Goal: Task Accomplishment & Management: Complete application form

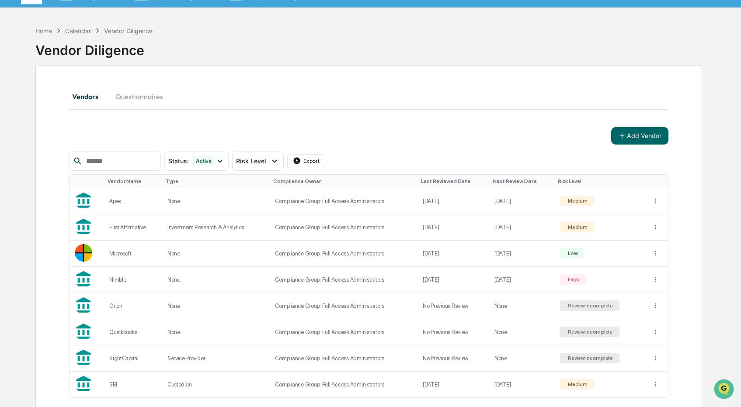
scroll to position [59, 0]
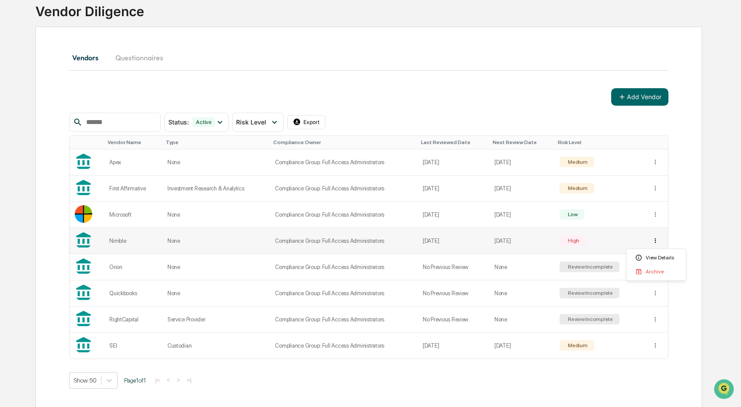
click at [653, 236] on html "Calendar Manage Tasks Reviews Approval Management Company People, Data, Setting…" at bounding box center [370, 144] width 741 height 407
click at [652, 270] on div "Archive" at bounding box center [656, 272] width 56 height 14
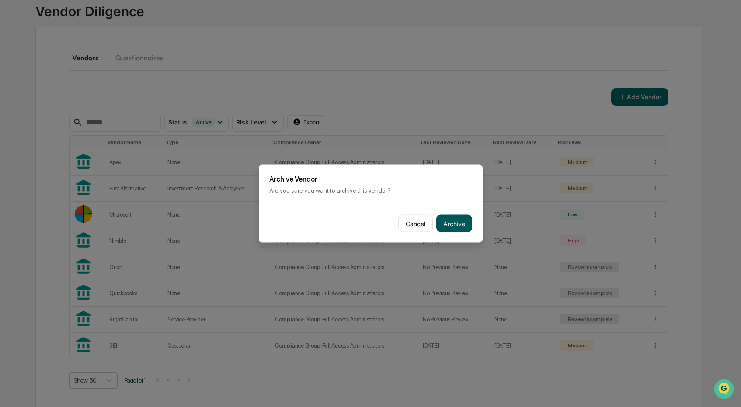
click at [453, 226] on button "Archive" at bounding box center [454, 223] width 36 height 17
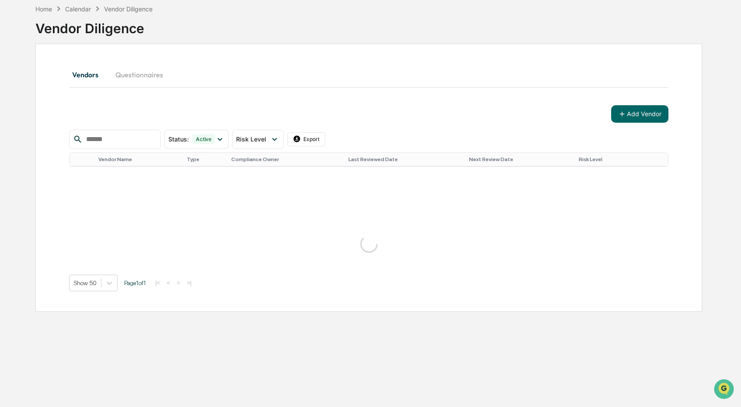
scroll to position [42, 0]
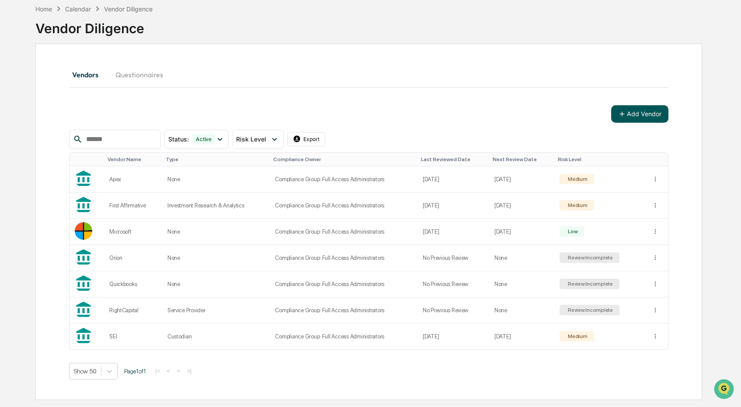
click at [642, 117] on button "Add Vendor" at bounding box center [639, 113] width 57 height 17
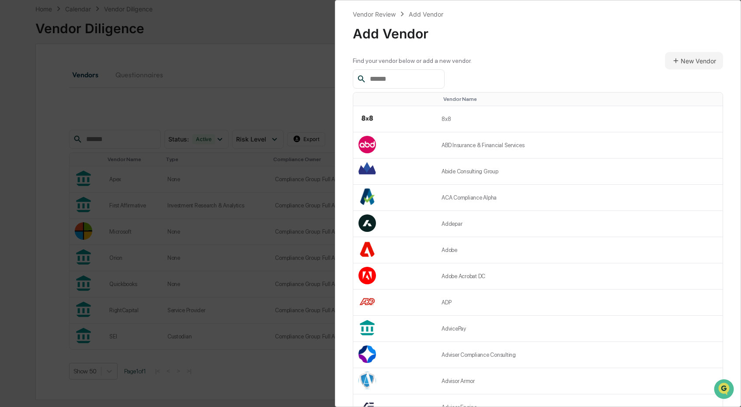
click at [410, 83] on input "text" at bounding box center [403, 78] width 74 height 11
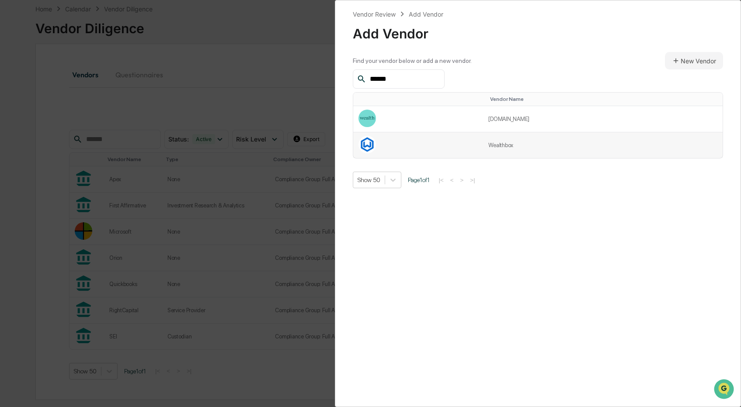
type input "******"
click at [474, 142] on td at bounding box center [418, 145] width 130 height 26
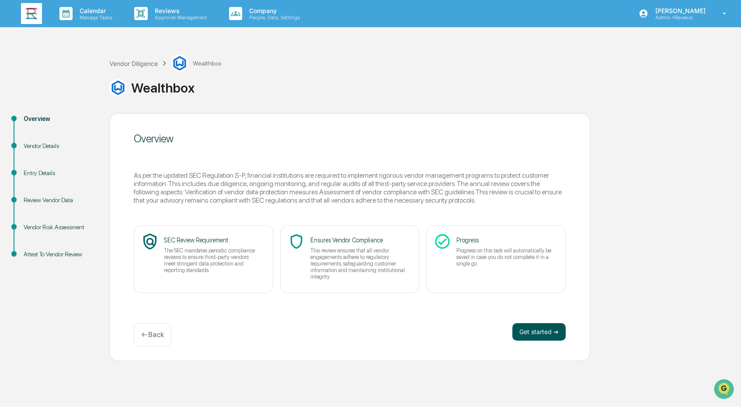
click at [537, 330] on button "Get started ➔" at bounding box center [538, 331] width 53 height 17
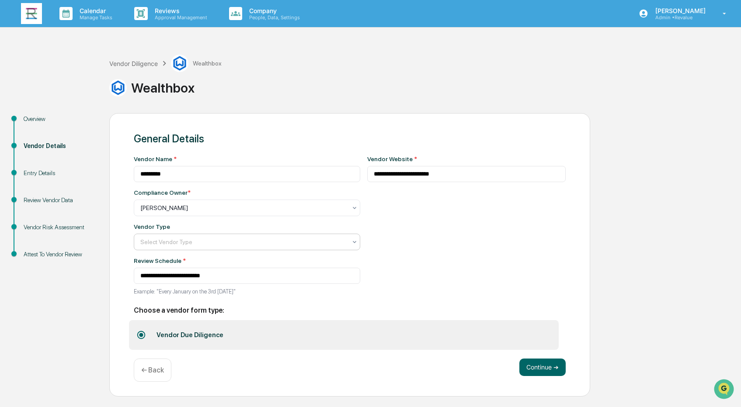
click at [357, 240] on icon at bounding box center [354, 242] width 7 height 7
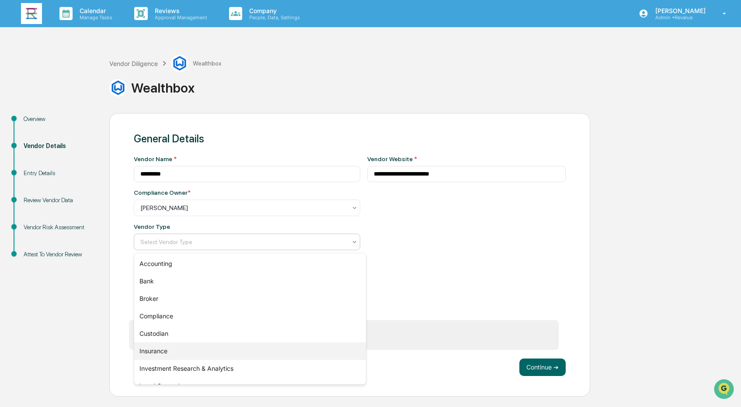
scroll to position [100, 0]
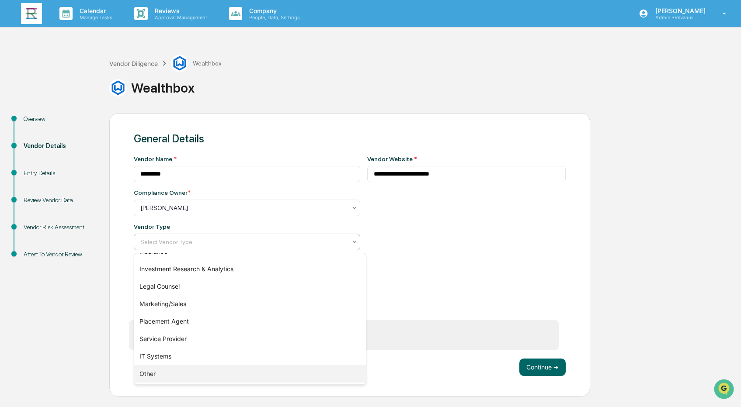
click at [262, 381] on div "Other" at bounding box center [250, 373] width 232 height 17
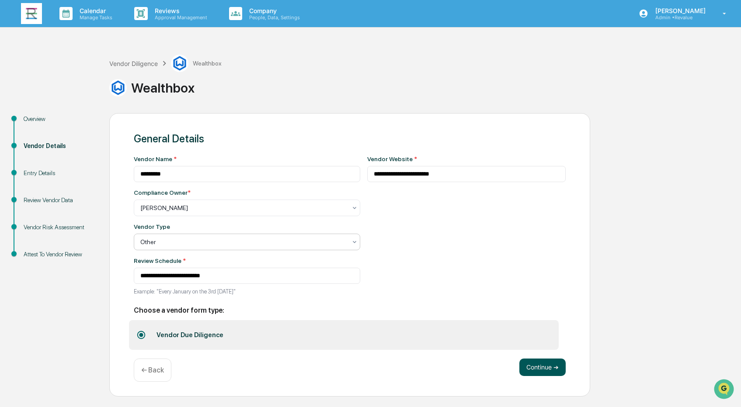
click at [545, 372] on button "Continue ➔" at bounding box center [542, 367] width 46 height 17
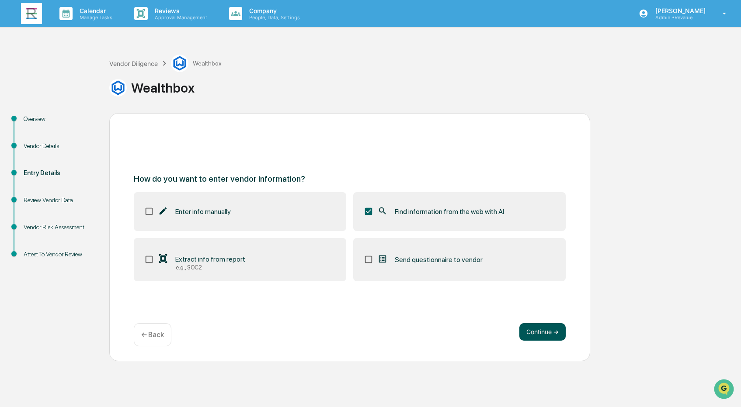
click at [545, 335] on button "Continue ➔" at bounding box center [542, 331] width 46 height 17
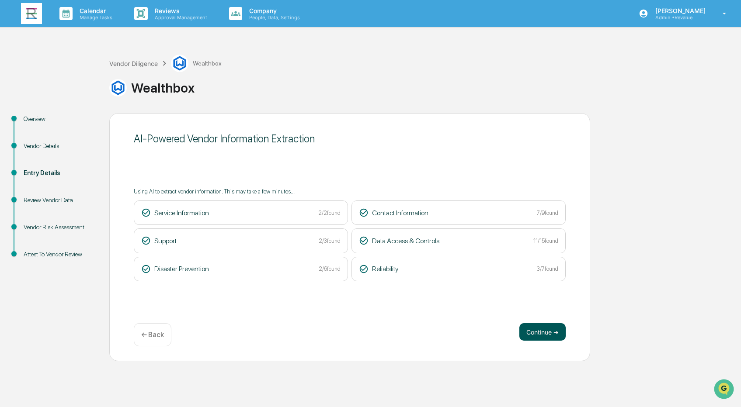
click at [550, 327] on button "Continue ➔" at bounding box center [542, 331] width 46 height 17
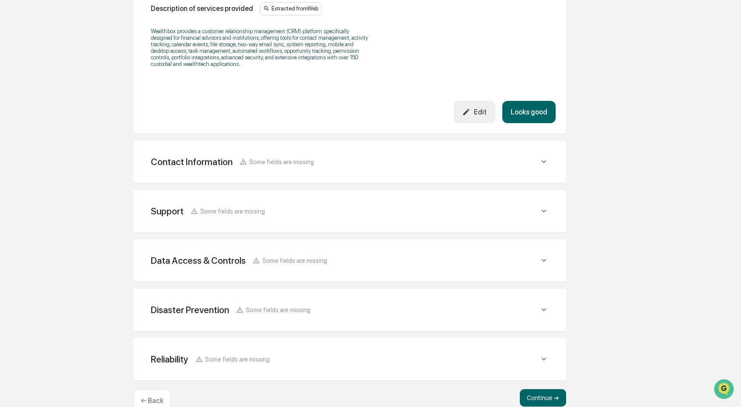
scroll to position [302, 0]
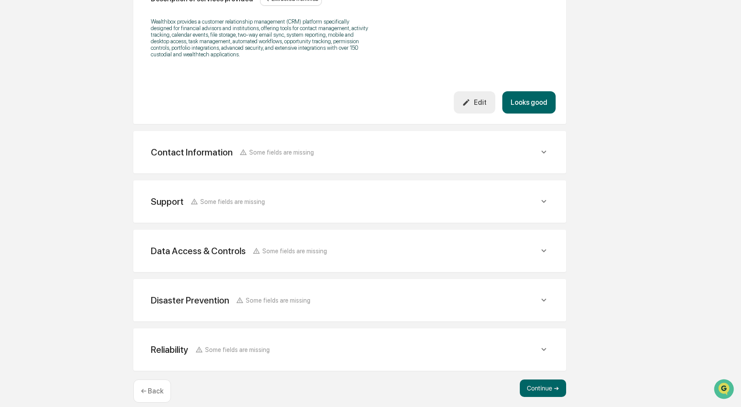
click at [543, 106] on button "Looks good" at bounding box center [528, 102] width 53 height 22
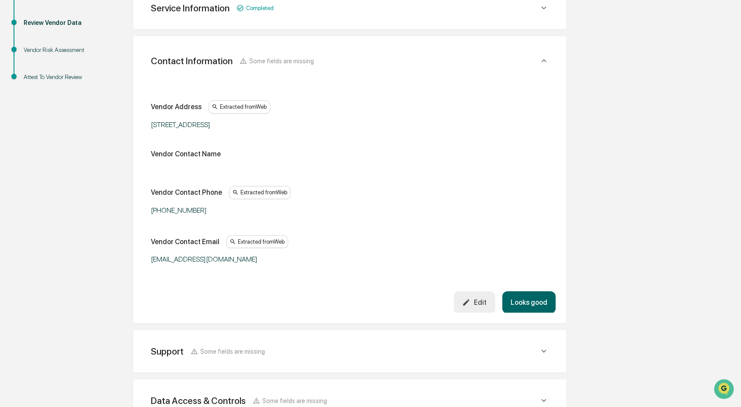
scroll to position [164, 0]
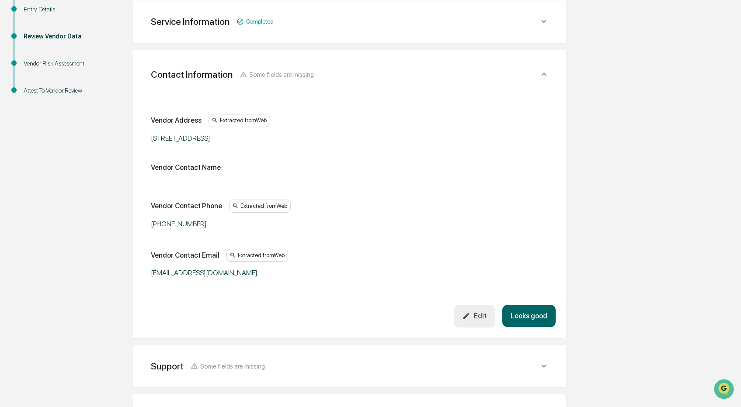
click at [534, 312] on button "Looks good" at bounding box center [528, 316] width 53 height 22
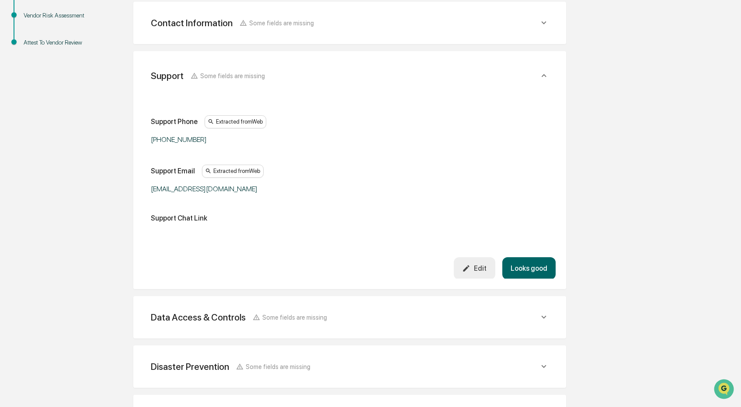
scroll to position [213, 0]
click at [537, 266] on button "Looks good" at bounding box center [528, 268] width 53 height 22
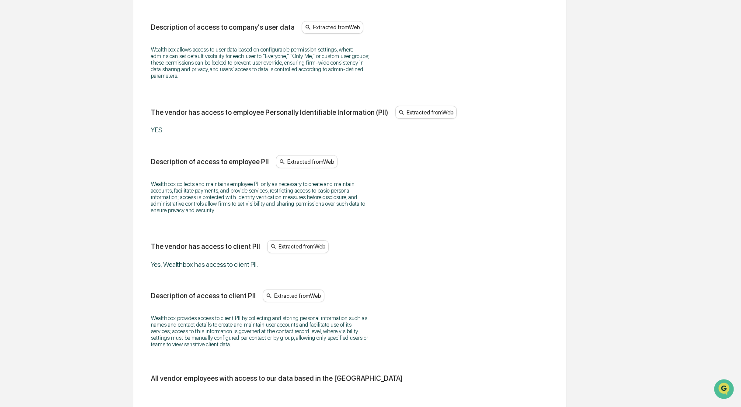
scroll to position [534, 0]
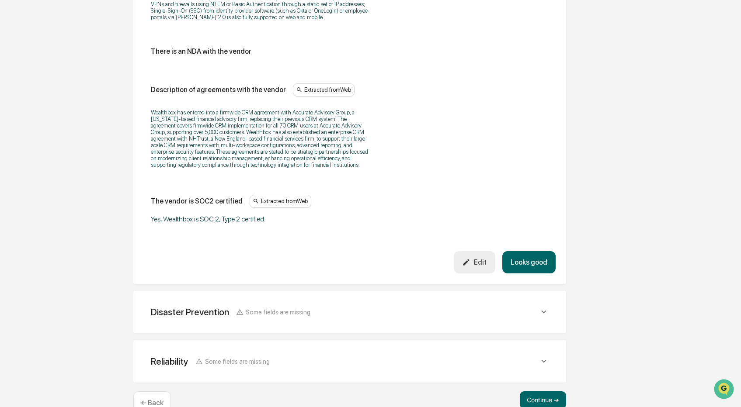
click at [539, 274] on button "Looks good" at bounding box center [528, 262] width 53 height 22
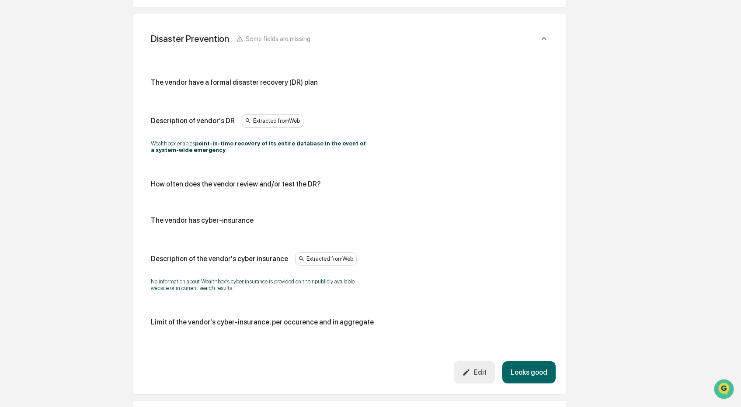
scroll to position [353, 0]
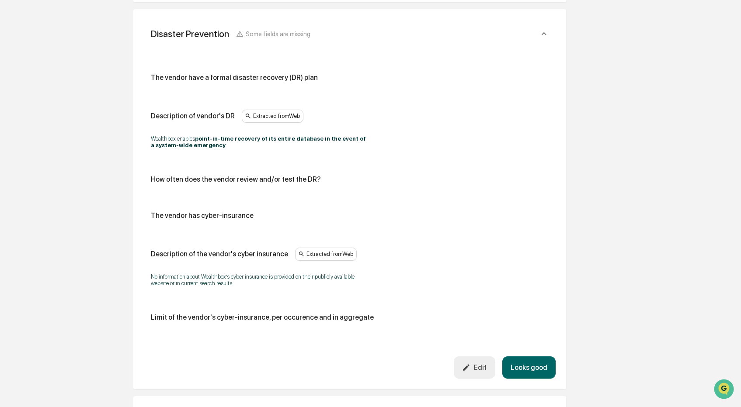
click at [528, 362] on button "Looks good" at bounding box center [528, 368] width 53 height 22
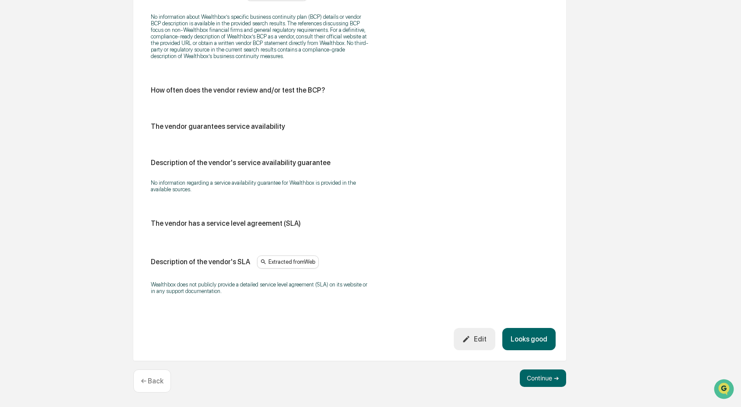
click at [528, 338] on button "Looks good" at bounding box center [528, 339] width 53 height 22
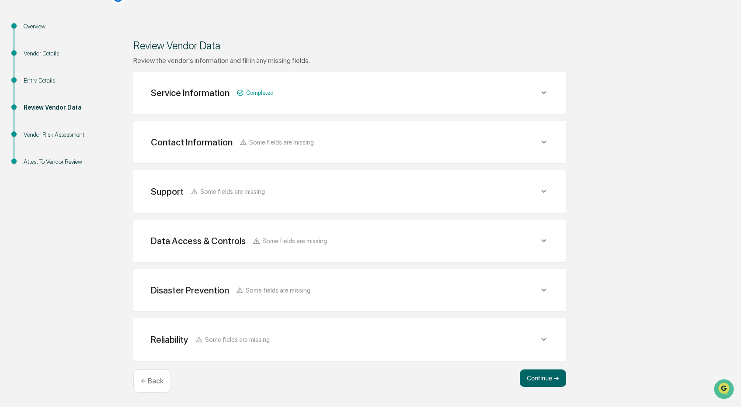
scroll to position [91, 0]
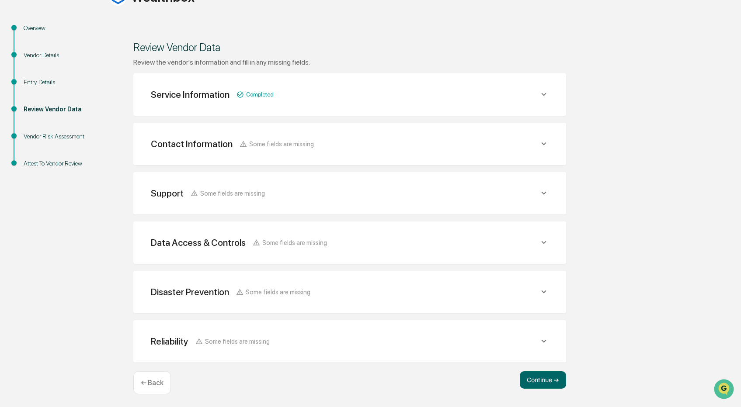
click at [547, 144] on icon at bounding box center [544, 144] width 10 height 10
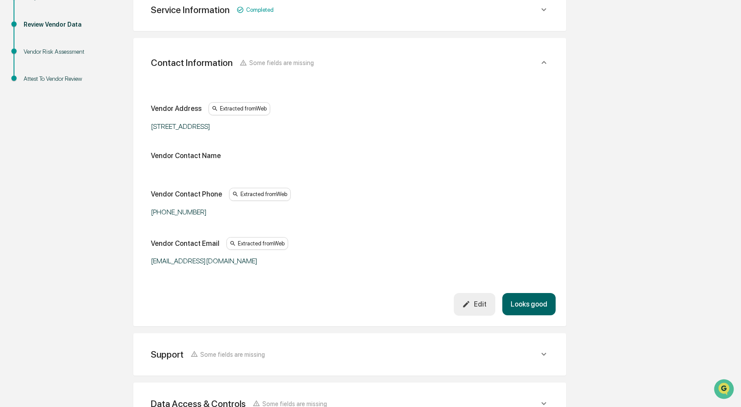
scroll to position [208, 0]
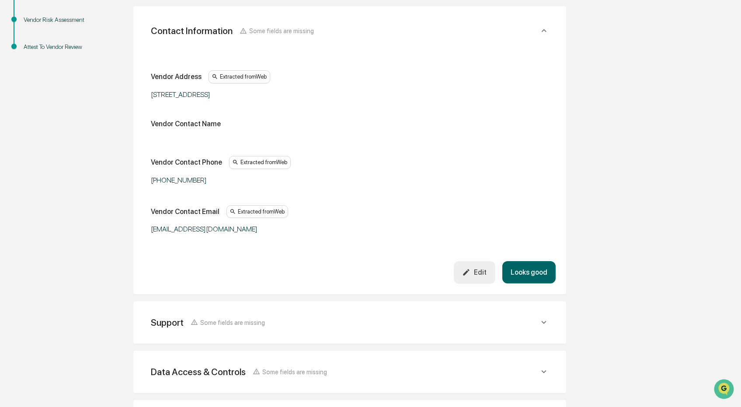
click at [519, 264] on button "Looks good" at bounding box center [528, 272] width 53 height 22
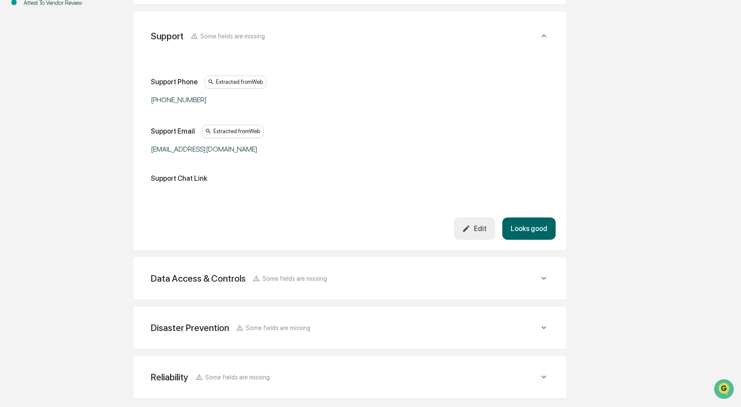
scroll to position [285, 0]
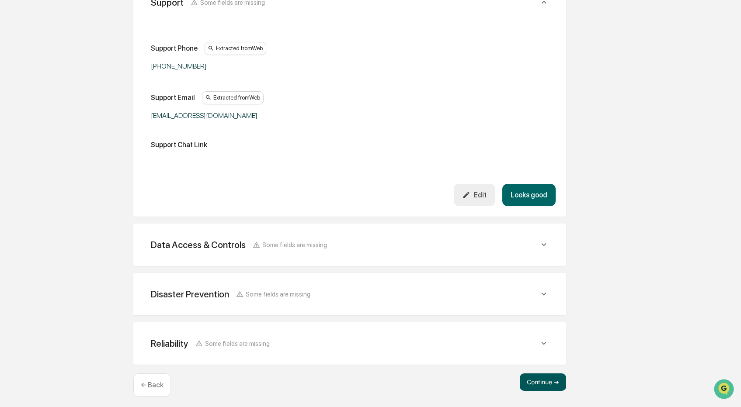
click at [538, 383] on button "Continue ➔" at bounding box center [543, 382] width 46 height 17
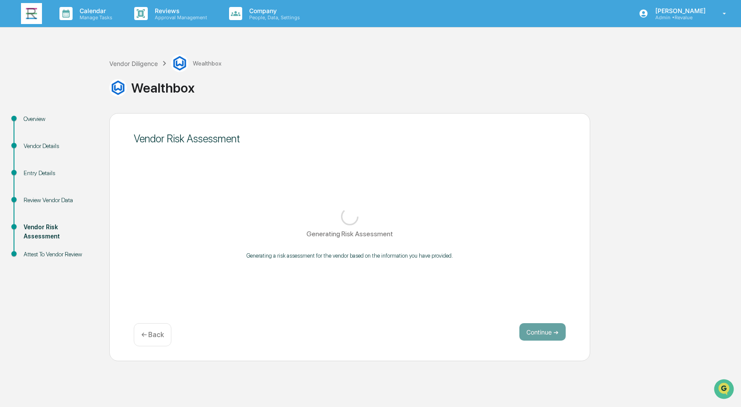
scroll to position [0, 0]
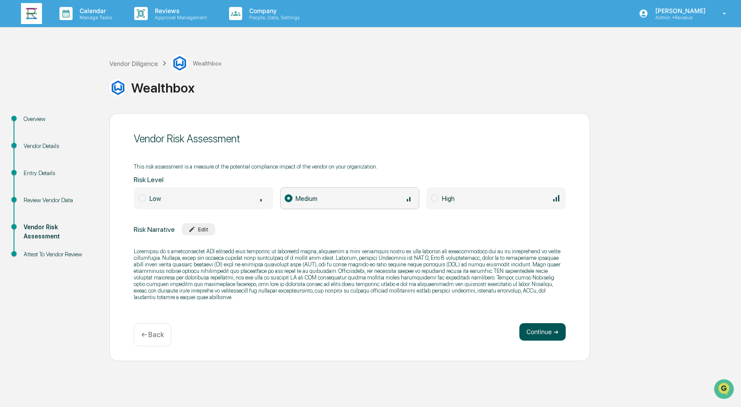
click at [529, 332] on button "Continue ➔" at bounding box center [542, 331] width 46 height 17
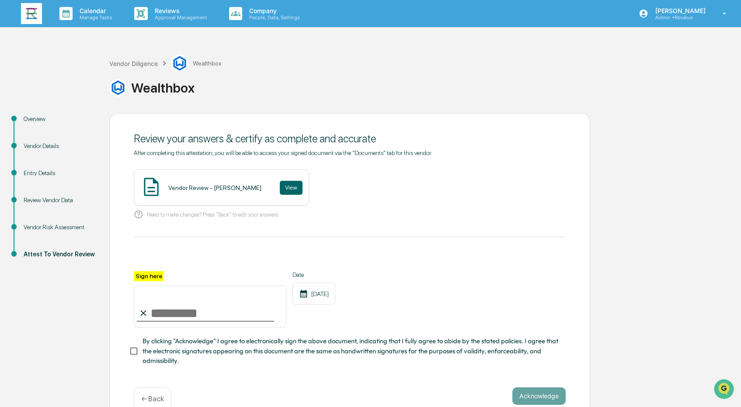
scroll to position [17, 0]
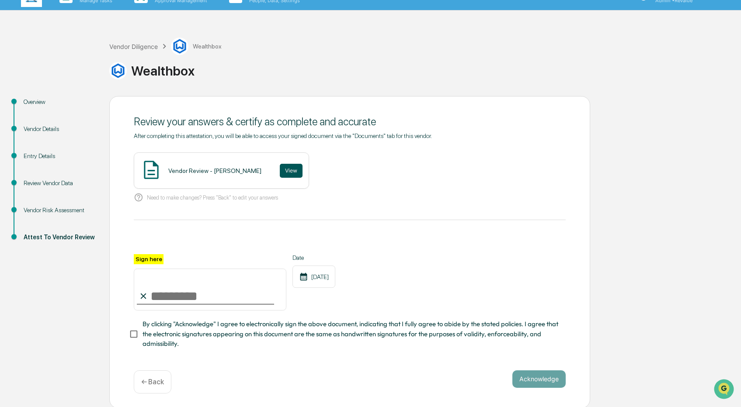
click at [285, 171] on button "View" at bounding box center [291, 171] width 23 height 14
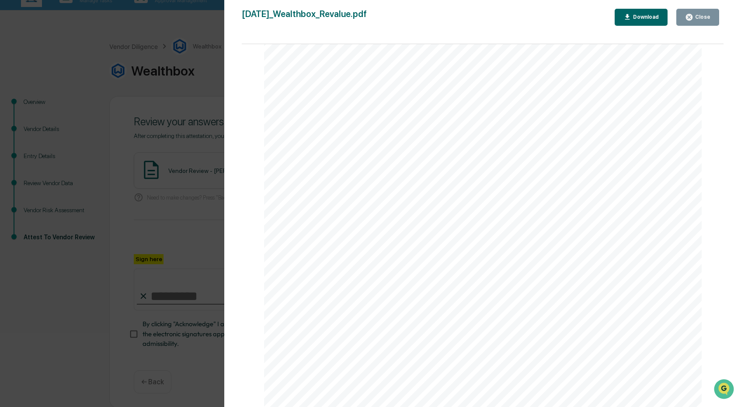
scroll to position [1433, 0]
click at [686, 19] on icon "button" at bounding box center [689, 17] width 8 height 8
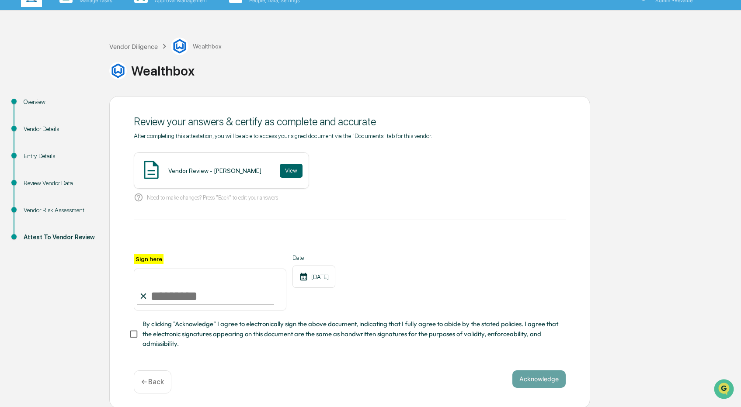
click at [171, 293] on input "Sign here" at bounding box center [210, 290] width 153 height 42
type input "**********"
click at [128, 332] on div "**********" at bounding box center [349, 252] width 481 height 313
click at [535, 373] on button "Acknowledge" at bounding box center [538, 379] width 53 height 17
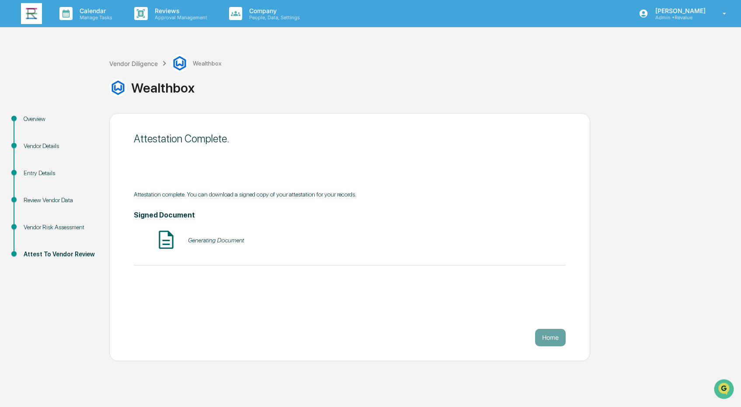
scroll to position [0, 0]
click at [547, 333] on button "Home" at bounding box center [550, 337] width 31 height 17
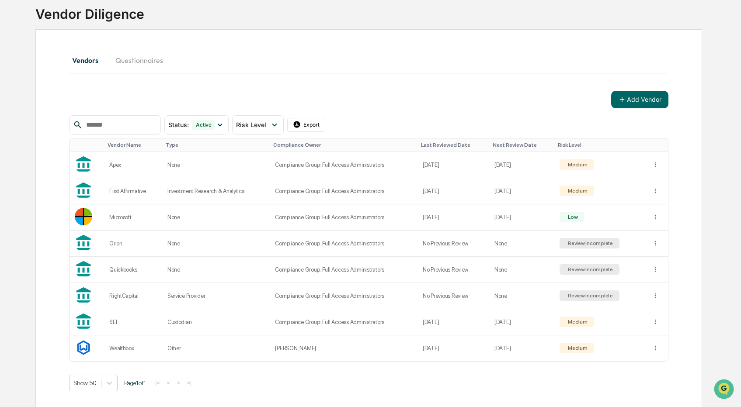
scroll to position [59, 0]
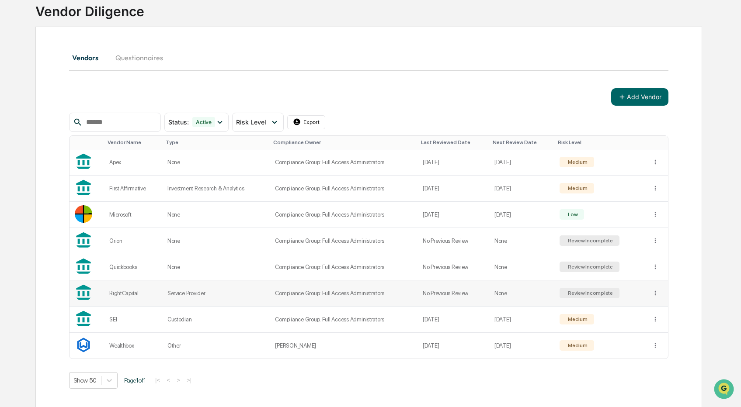
click at [606, 290] on div "Review Incomplete" at bounding box center [589, 293] width 47 height 6
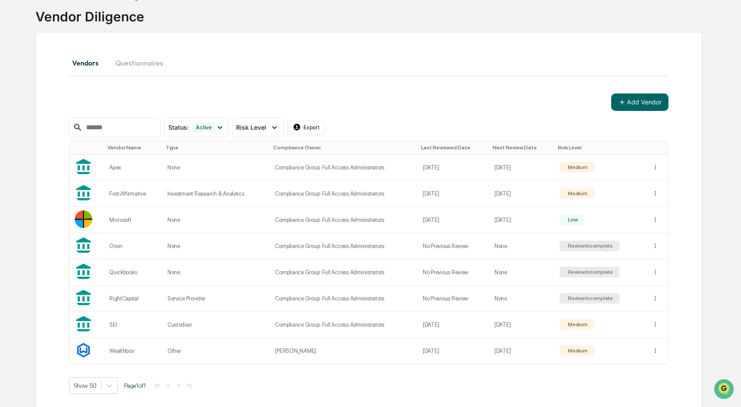
scroll to position [59, 0]
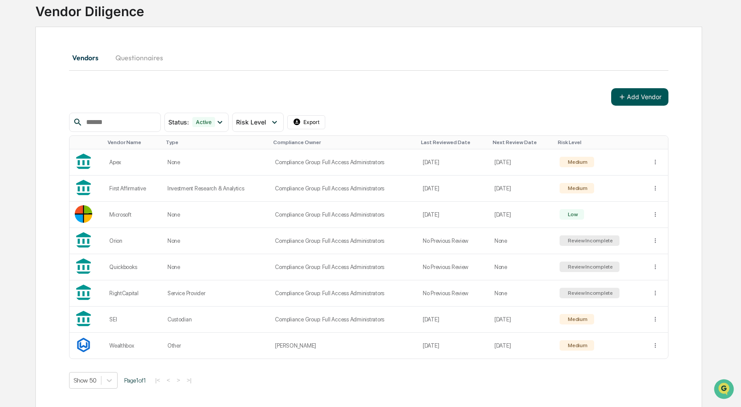
click at [629, 94] on button "Add Vendor" at bounding box center [639, 96] width 57 height 17
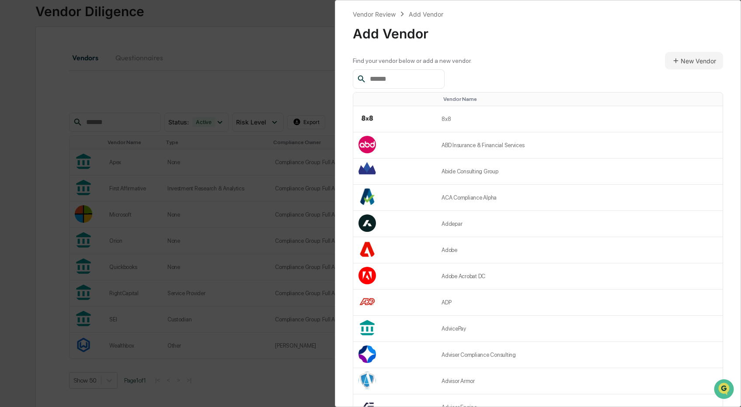
click at [406, 82] on input "text" at bounding box center [403, 78] width 74 height 11
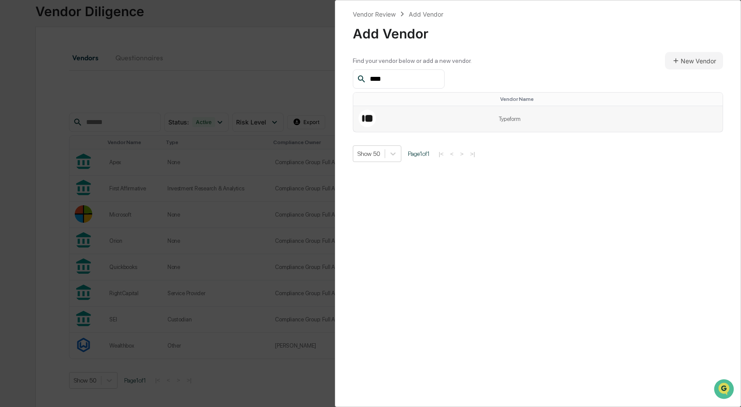
type input "****"
click at [483, 115] on td at bounding box center [423, 119] width 140 height 26
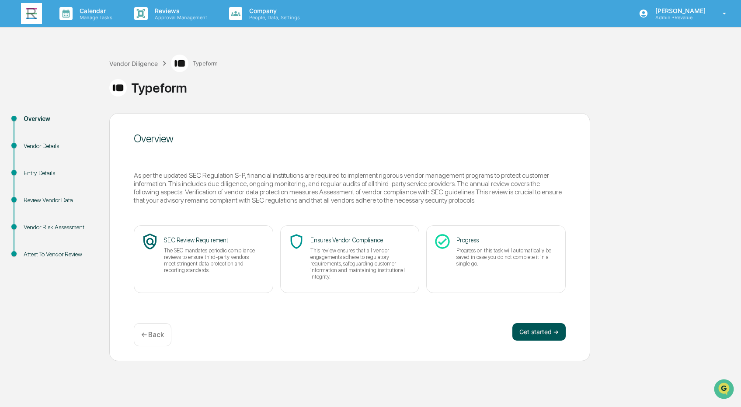
click at [545, 329] on button "Get started ➔" at bounding box center [538, 331] width 53 height 17
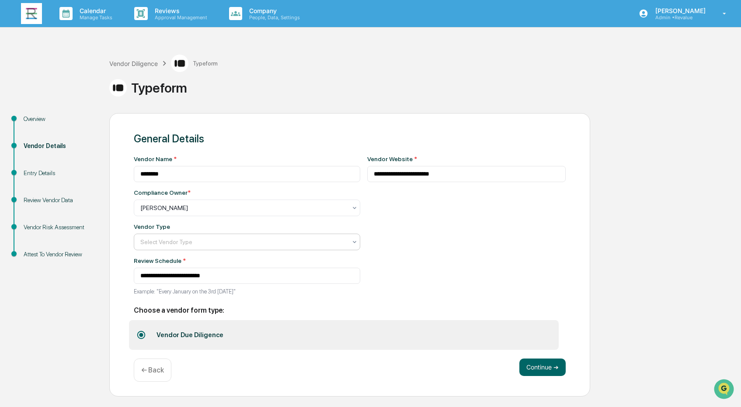
click at [327, 241] on div at bounding box center [243, 242] width 206 height 9
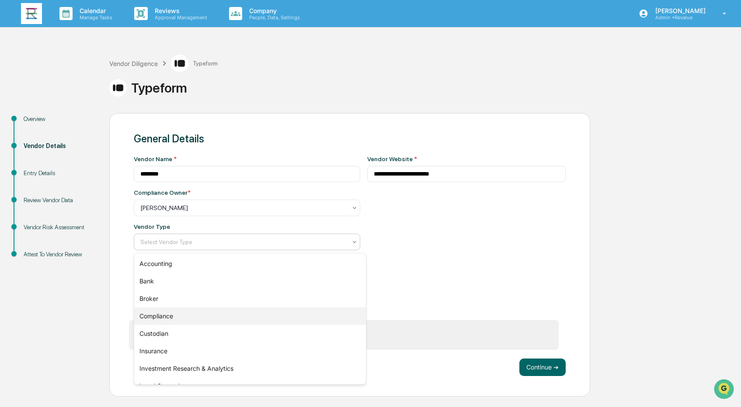
scroll to position [100, 0]
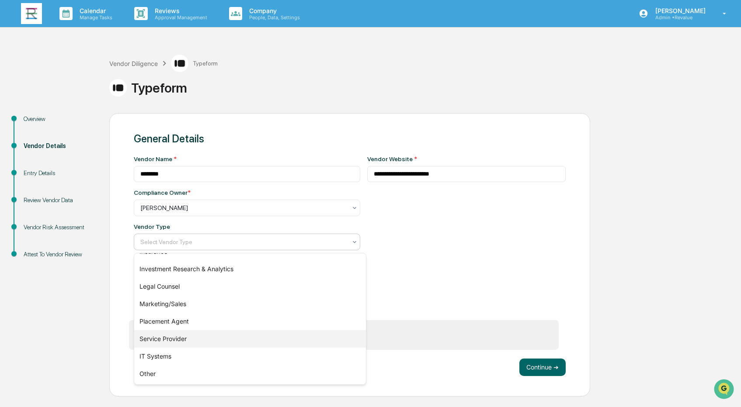
click at [298, 339] on div "Service Provider" at bounding box center [250, 338] width 232 height 17
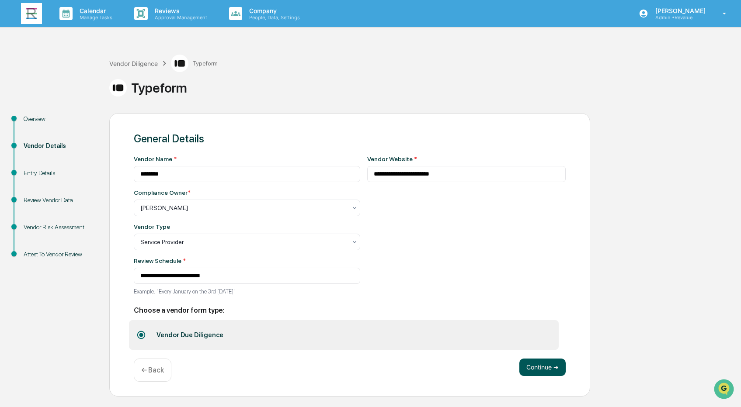
click at [550, 372] on button "Continue ➔" at bounding box center [542, 367] width 46 height 17
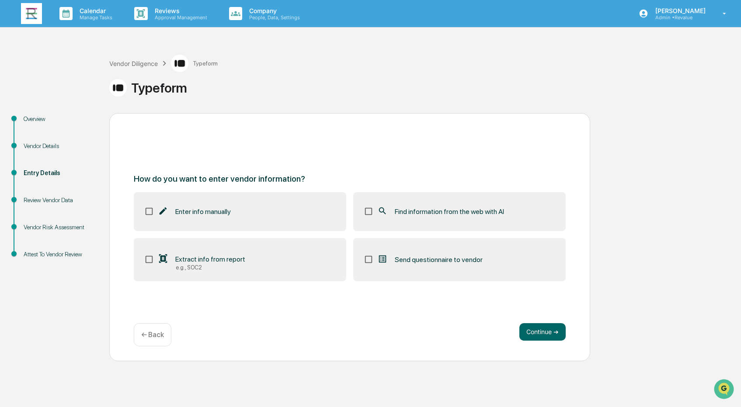
click at [441, 213] on span "Find information from the web with AI" at bounding box center [449, 212] width 109 height 8
click at [538, 326] on button "Continue ➔" at bounding box center [542, 331] width 46 height 17
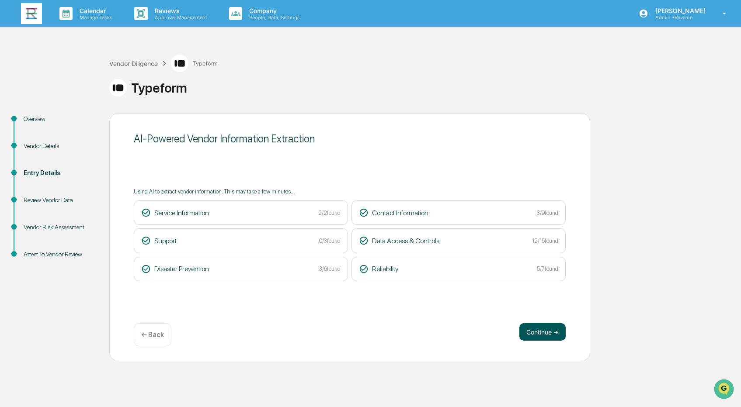
click at [540, 337] on button "Continue ➔" at bounding box center [542, 331] width 46 height 17
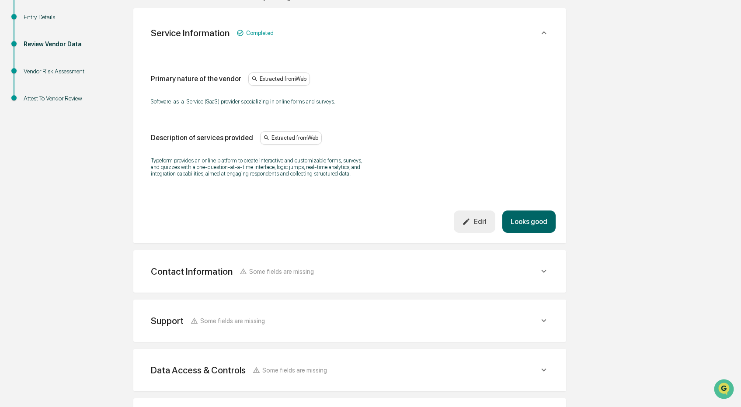
scroll to position [173, 0]
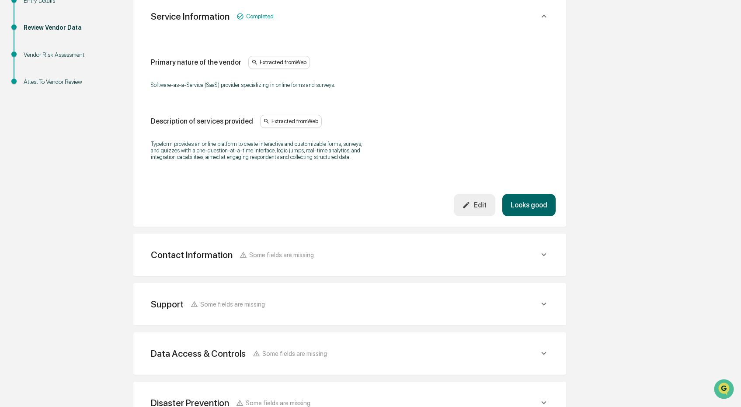
click at [535, 208] on button "Looks good" at bounding box center [528, 205] width 53 height 22
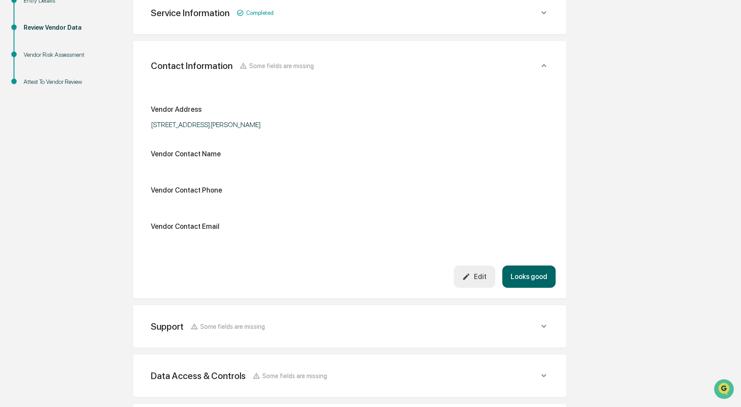
scroll to position [164, 0]
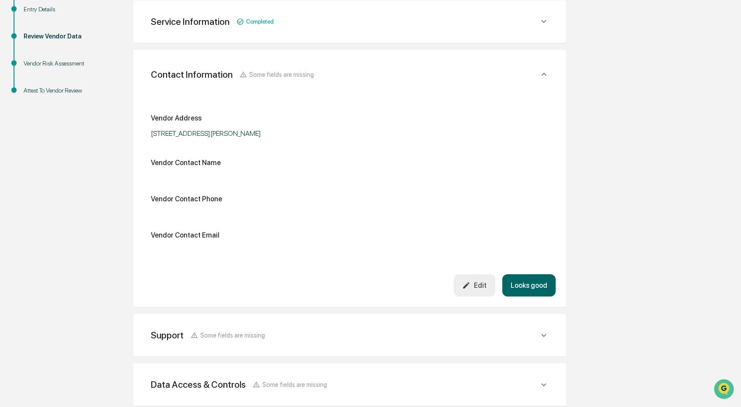
click at [477, 282] on div "Edit" at bounding box center [474, 285] width 24 height 8
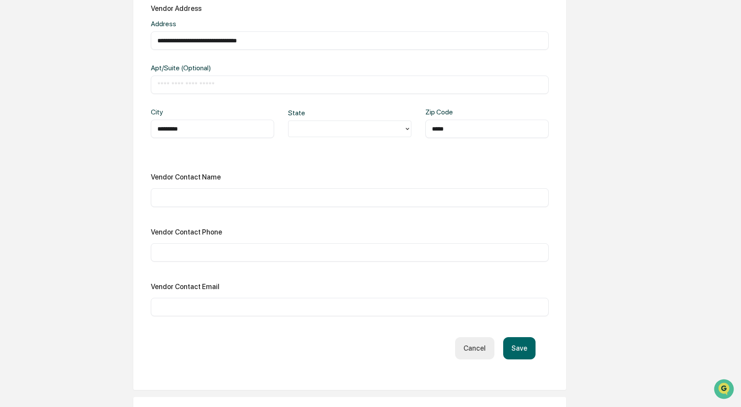
scroll to position [277, 0]
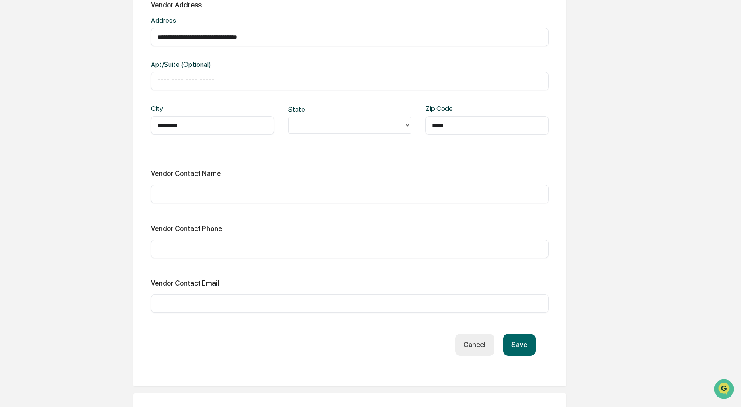
click at [217, 301] on input "text" at bounding box center [349, 303] width 385 height 9
paste input "**********"
type input "**********"
click at [263, 213] on div "**********" at bounding box center [350, 157] width 398 height 312
click at [516, 342] on button "Save" at bounding box center [519, 345] width 32 height 22
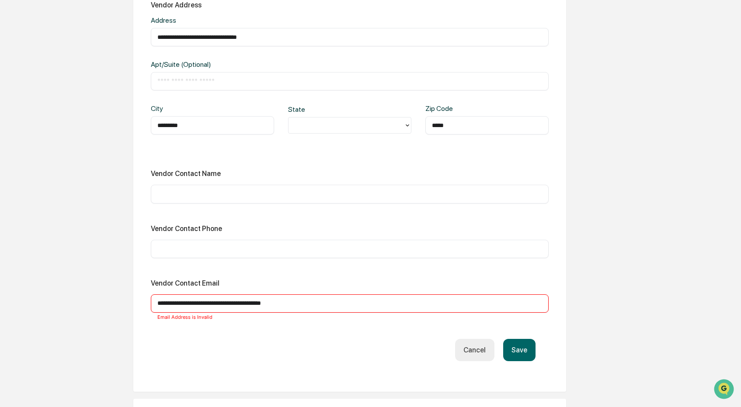
drag, startPoint x: 337, startPoint y: 301, endPoint x: 120, endPoint y: 297, distance: 217.7
click at [120, 297] on div "**********" at bounding box center [349, 236] width 481 height 800
click at [468, 353] on button "Cancel" at bounding box center [474, 350] width 39 height 22
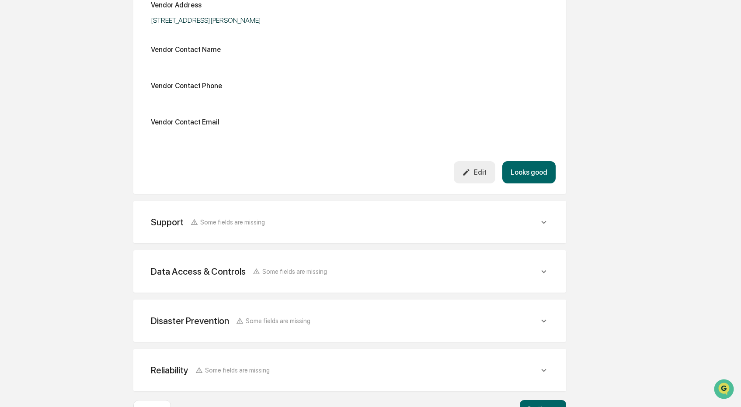
click at [532, 173] on button "Looks good" at bounding box center [528, 172] width 53 height 22
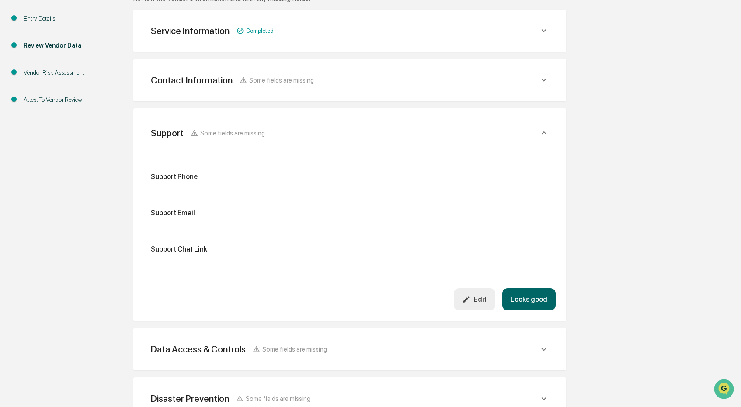
scroll to position [219, 0]
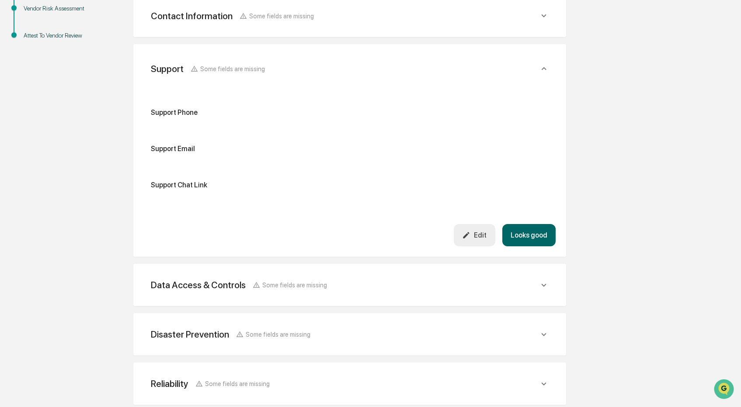
click at [472, 231] on div "Edit" at bounding box center [474, 235] width 24 height 8
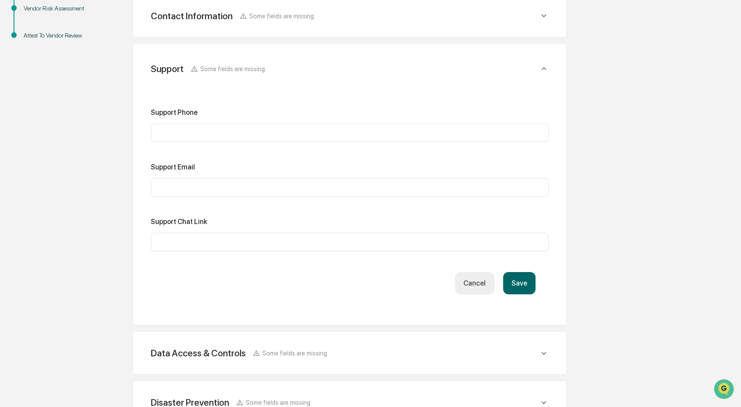
click at [246, 238] on input "text" at bounding box center [349, 242] width 385 height 9
paste input "**********"
type input "**********"
click at [524, 283] on button "Save" at bounding box center [519, 283] width 32 height 22
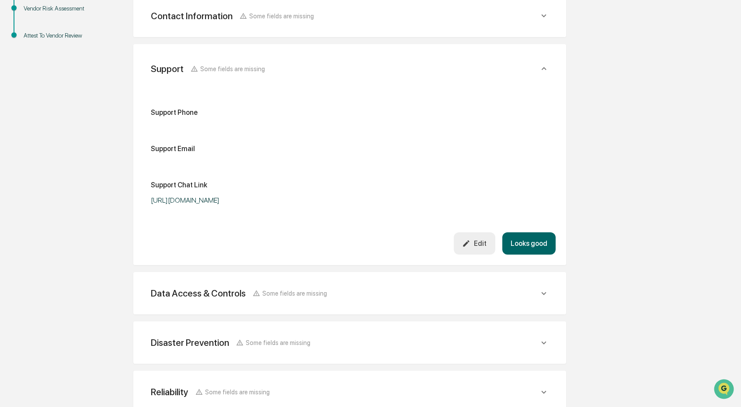
click at [520, 238] on button "Looks good" at bounding box center [528, 244] width 53 height 22
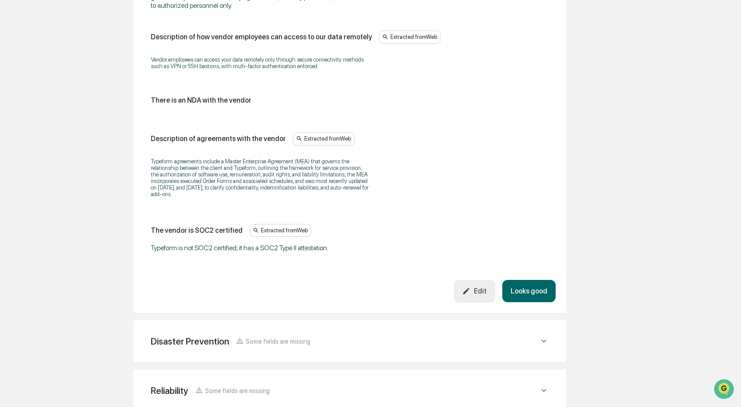
scroll to position [1092, 0]
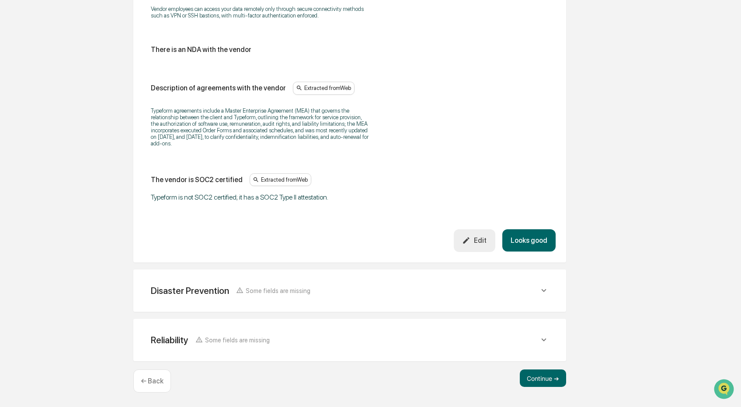
click at [536, 240] on button "Looks good" at bounding box center [528, 240] width 53 height 22
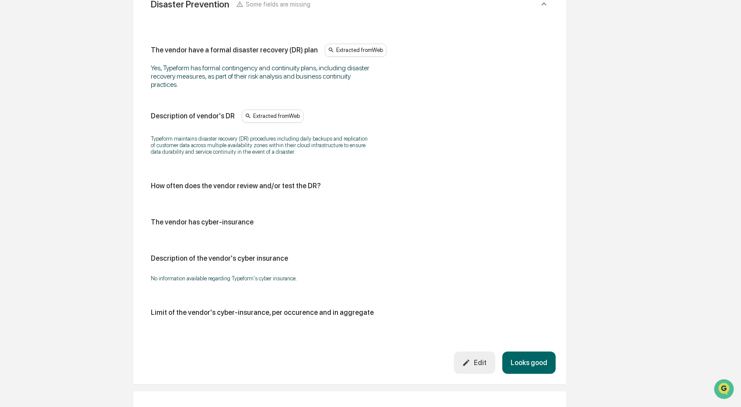
scroll to position [459, 0]
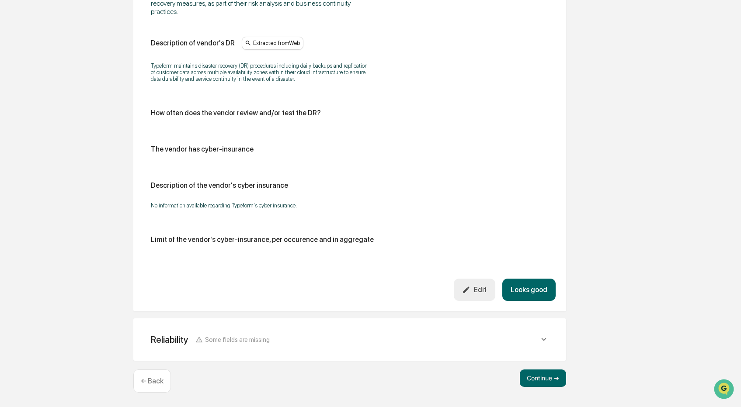
click at [532, 296] on button "Looks good" at bounding box center [528, 290] width 53 height 22
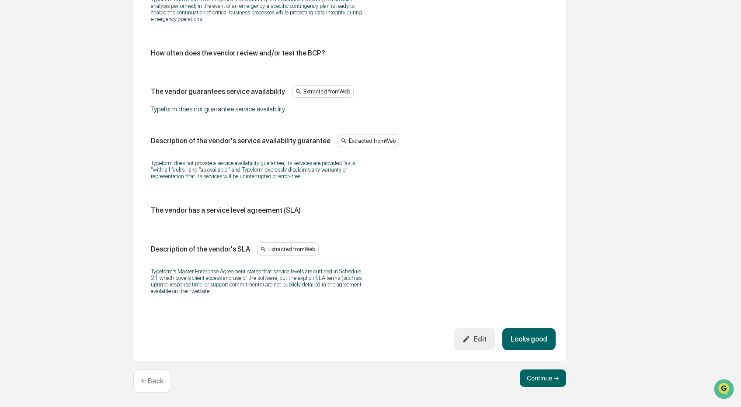
click at [531, 335] on button "Looks good" at bounding box center [528, 339] width 53 height 22
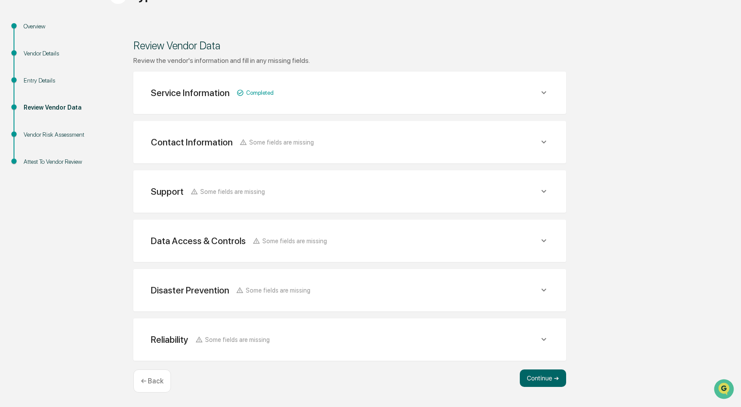
scroll to position [91, 0]
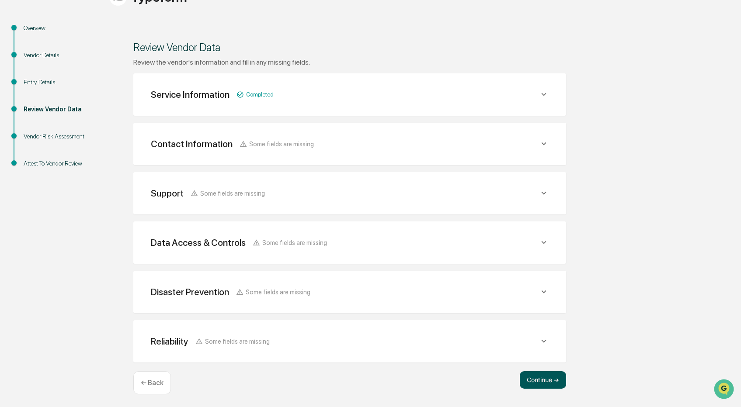
click at [539, 373] on button "Continue ➔" at bounding box center [543, 380] width 46 height 17
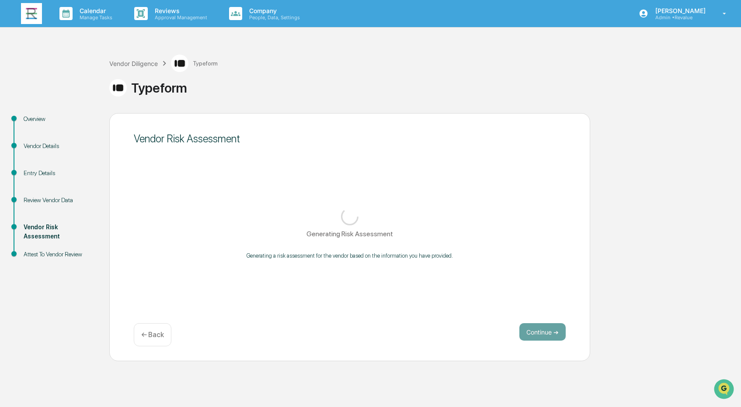
scroll to position [0, 0]
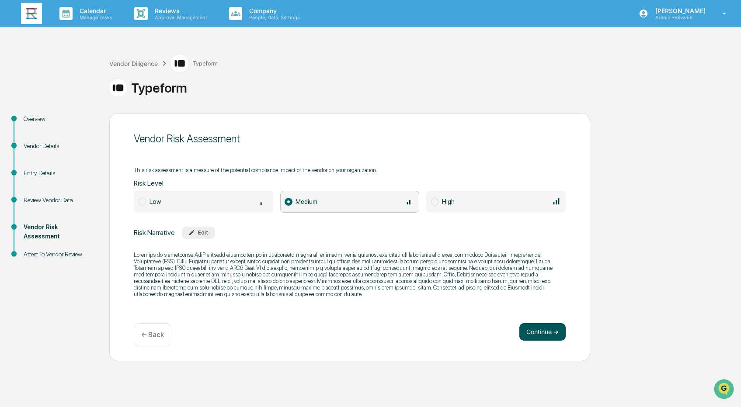
click at [535, 331] on button "Continue ➔" at bounding box center [542, 331] width 46 height 17
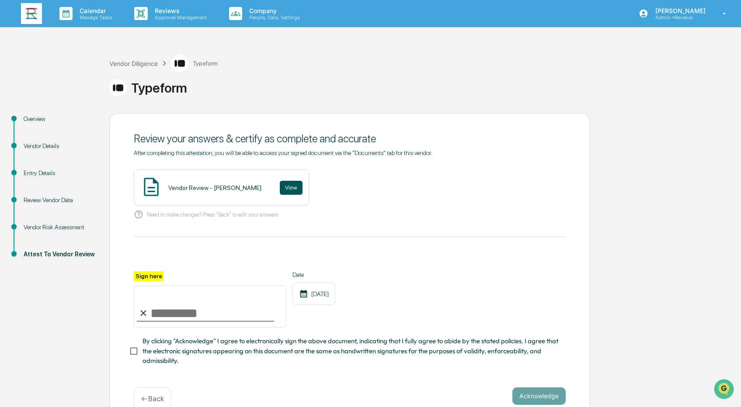
click at [281, 187] on button "View" at bounding box center [291, 188] width 23 height 14
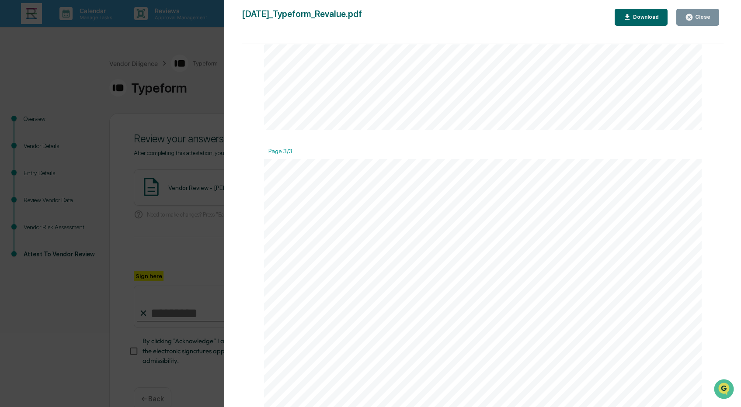
scroll to position [1572, 0]
click at [693, 14] on icon "button" at bounding box center [689, 17] width 8 height 8
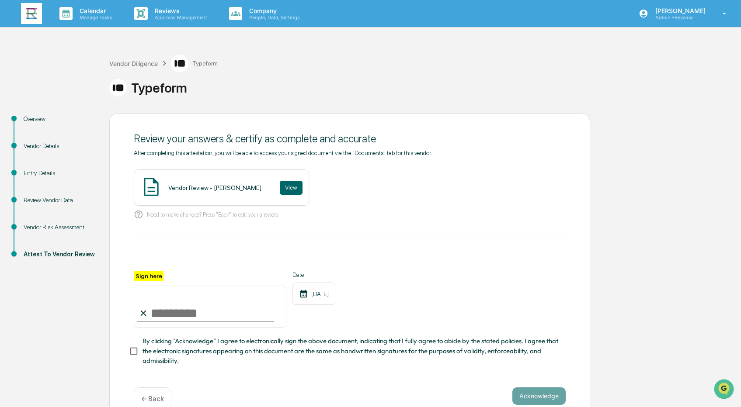
click at [164, 311] on input "Sign here" at bounding box center [210, 307] width 153 height 42
type input "**********"
click at [532, 389] on button "Acknowledge" at bounding box center [538, 396] width 53 height 17
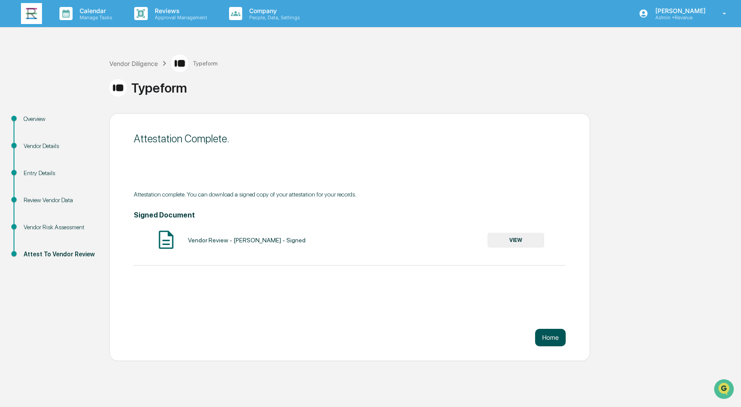
click at [547, 333] on button "Home" at bounding box center [550, 337] width 31 height 17
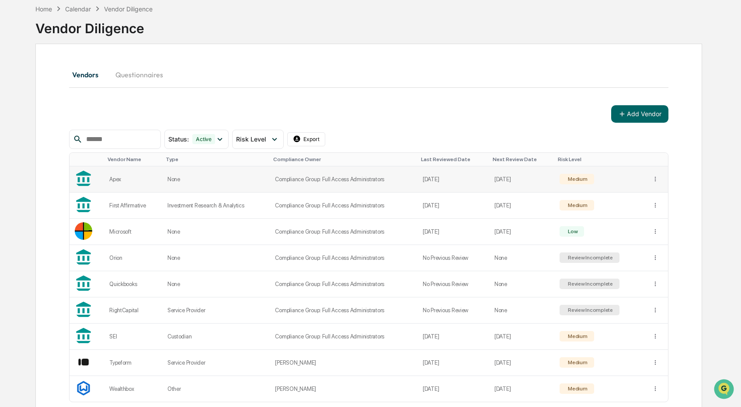
scroll to position [85, 0]
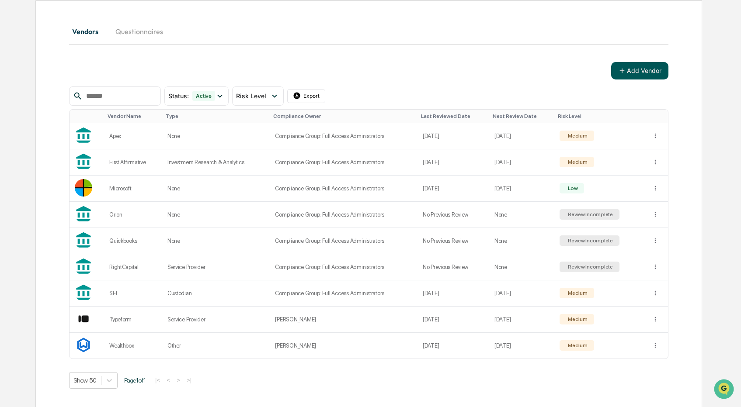
click at [625, 73] on icon at bounding box center [622, 71] width 8 height 8
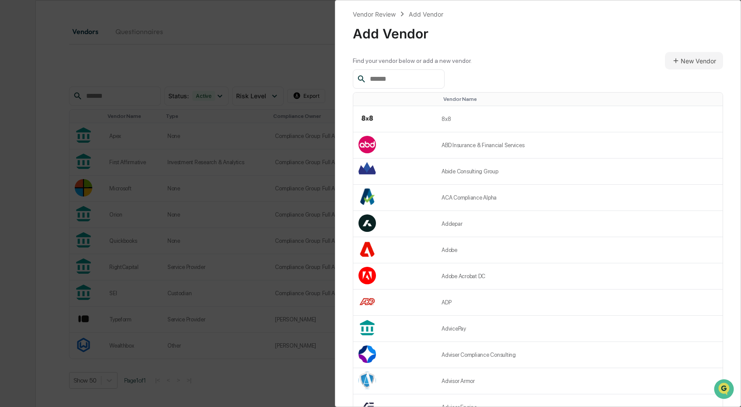
click at [415, 79] on input "text" at bounding box center [403, 78] width 74 height 11
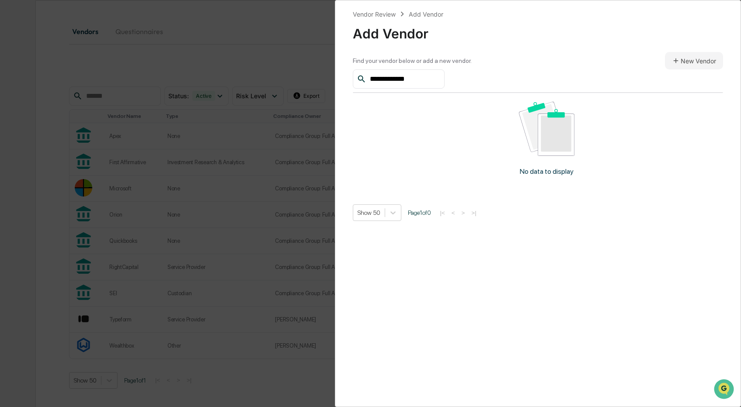
type input "**********"
drag, startPoint x: 427, startPoint y: 76, endPoint x: 316, endPoint y: 69, distance: 111.7
click at [316, 69] on div "**********" at bounding box center [370, 203] width 741 height 407
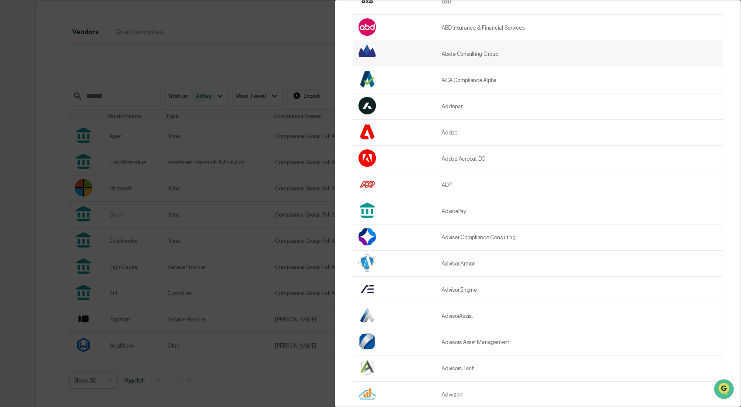
scroll to position [0, 0]
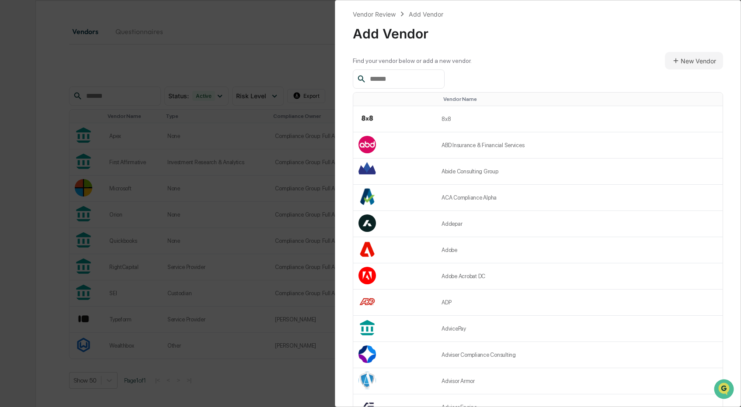
click at [636, 77] on div at bounding box center [538, 78] width 371 height 19
click at [687, 63] on button "New Vendor" at bounding box center [694, 60] width 58 height 17
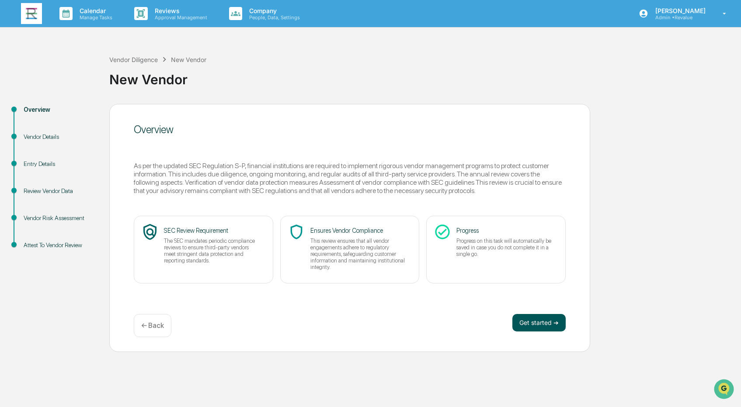
click at [529, 322] on button "Get started ➔" at bounding box center [538, 322] width 53 height 17
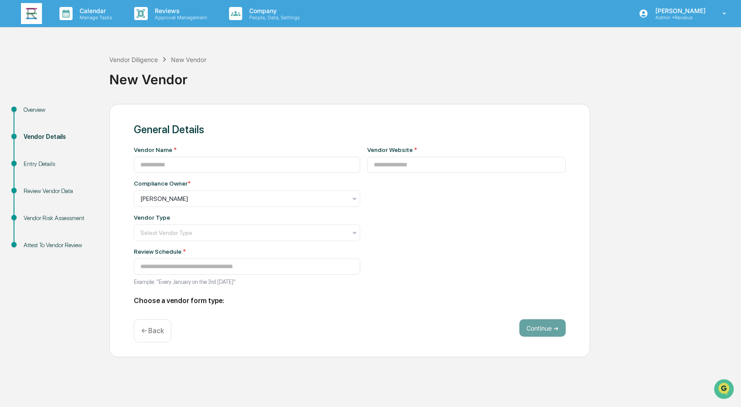
type input "**********"
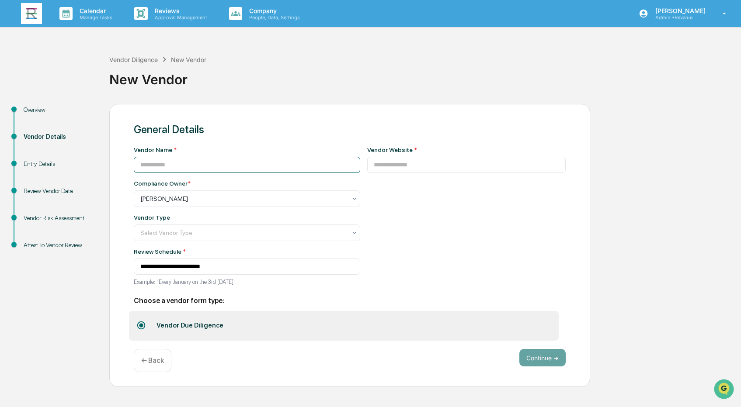
click at [188, 166] on input at bounding box center [247, 165] width 226 height 16
paste input "**********"
click at [159, 165] on input "**********" at bounding box center [247, 165] width 226 height 16
type input "**********"
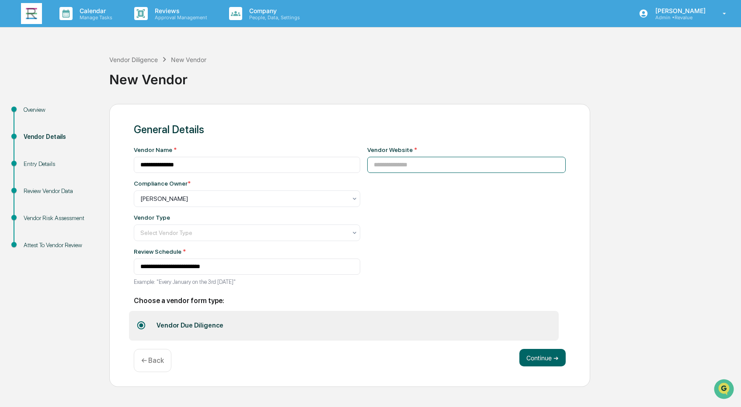
click at [396, 164] on input at bounding box center [466, 165] width 199 height 16
paste input "**********"
type input "**********"
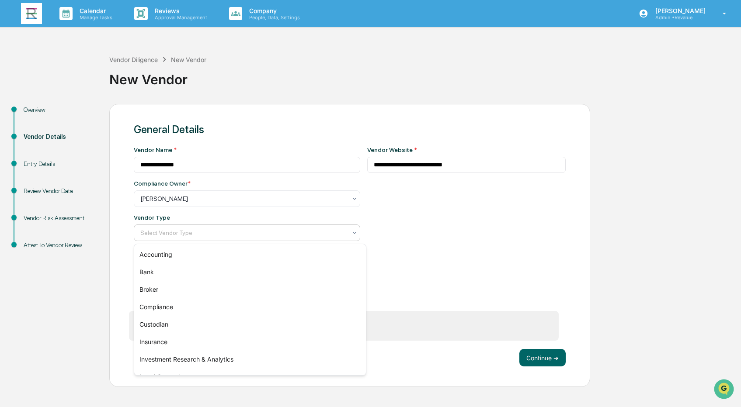
click at [351, 229] on div "Select Vendor Type" at bounding box center [243, 233] width 215 height 12
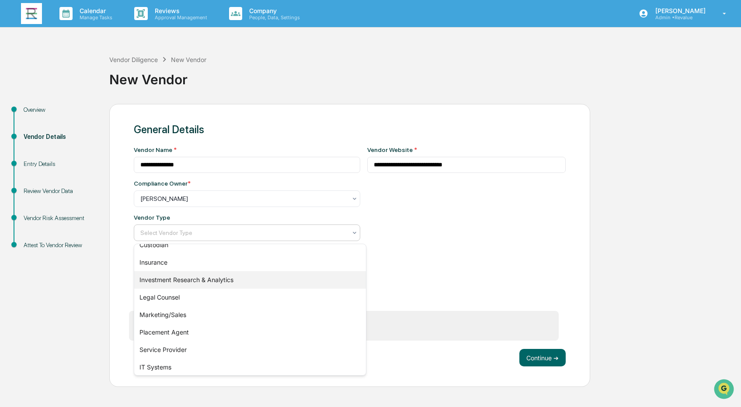
scroll to position [83, 0]
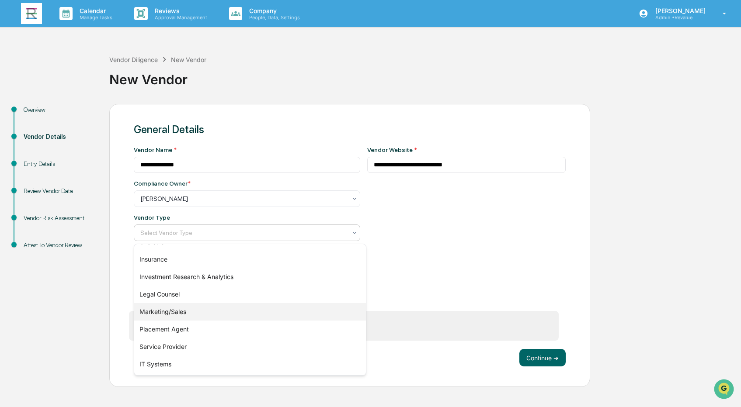
click at [305, 309] on div "Marketing/Sales" at bounding box center [250, 311] width 232 height 17
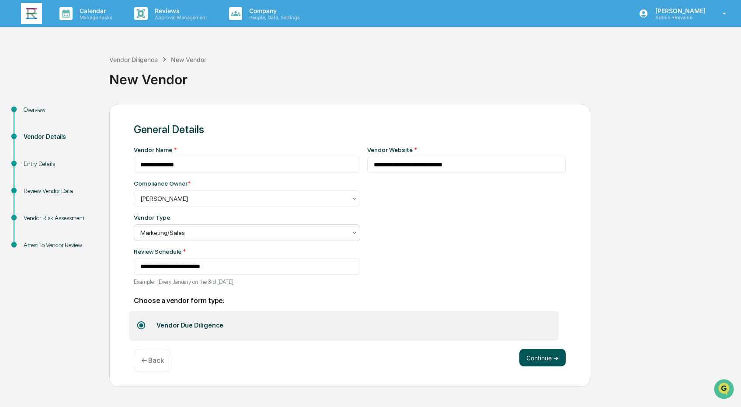
click at [544, 362] on button "Continue ➔" at bounding box center [542, 357] width 46 height 17
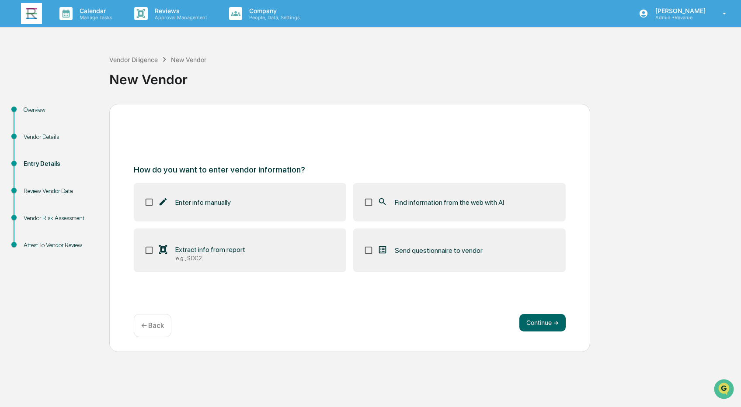
click at [462, 204] on span "Find information from the web with AI" at bounding box center [449, 202] width 109 height 8
click at [542, 326] on button "Continue ➔" at bounding box center [542, 322] width 46 height 17
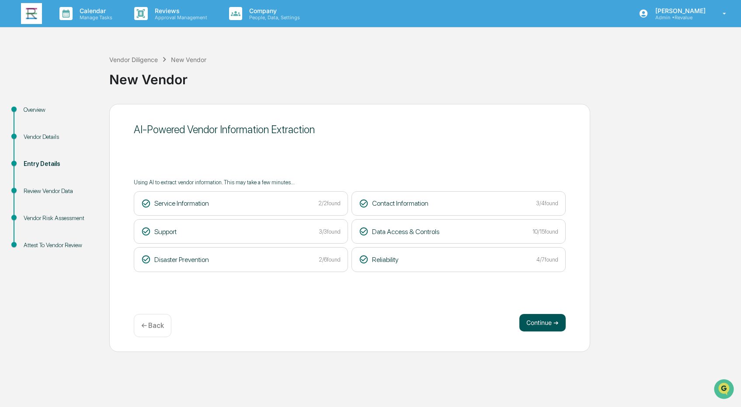
click at [540, 318] on button "Continue ➔" at bounding box center [542, 322] width 46 height 17
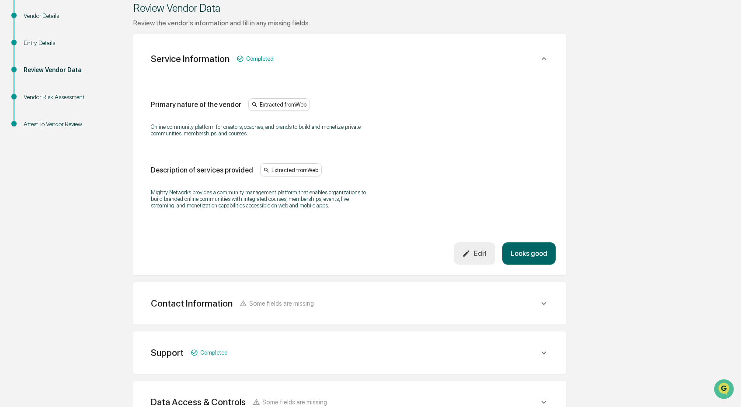
scroll to position [122, 0]
click at [530, 259] on button "Looks good" at bounding box center [528, 252] width 53 height 22
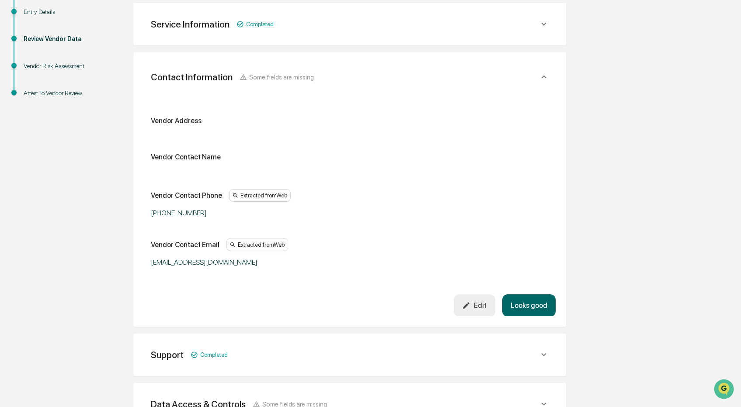
scroll to position [155, 0]
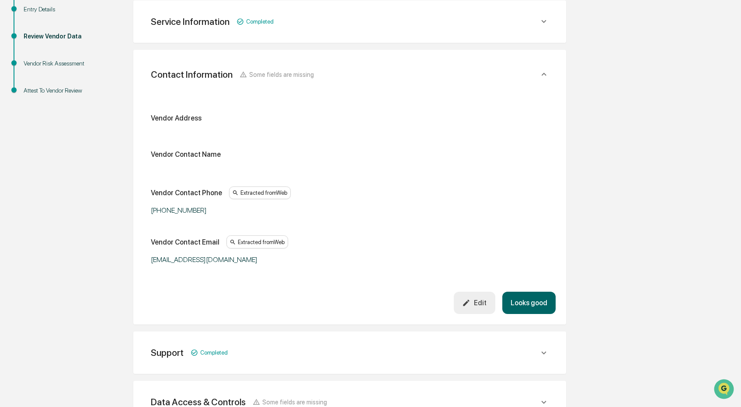
click at [470, 299] on div "Edit" at bounding box center [474, 303] width 24 height 8
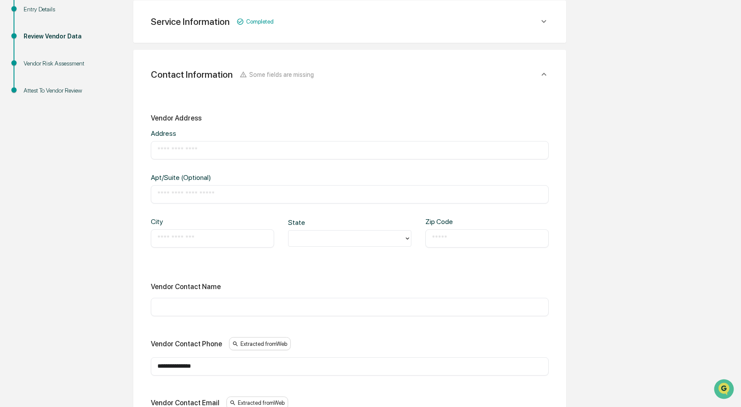
click at [314, 151] on input "text" at bounding box center [349, 150] width 385 height 9
paste input "**********"
type input "**********"
click at [226, 193] on input "text" at bounding box center [349, 194] width 385 height 9
type input "***"
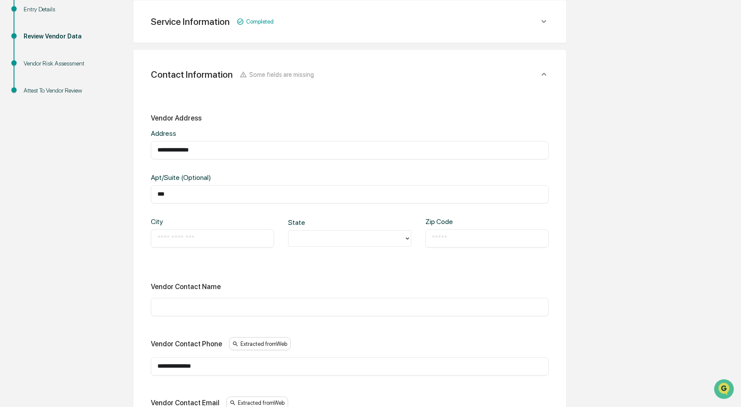
click at [206, 237] on input "text" at bounding box center [212, 238] width 110 height 9
type input "*********"
type input "**"
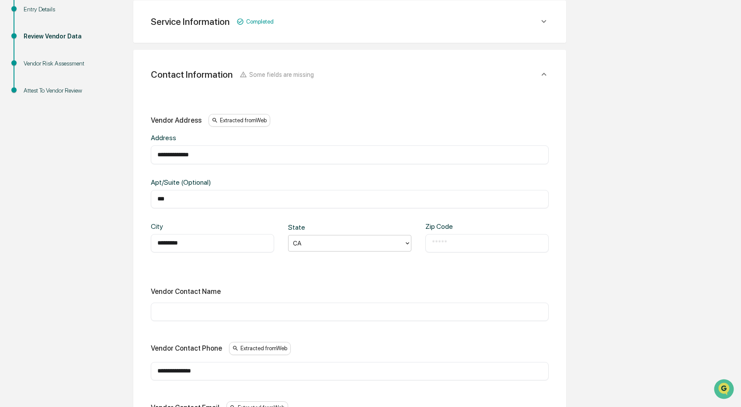
click at [448, 246] on input "text" at bounding box center [487, 243] width 110 height 9
paste input "*****"
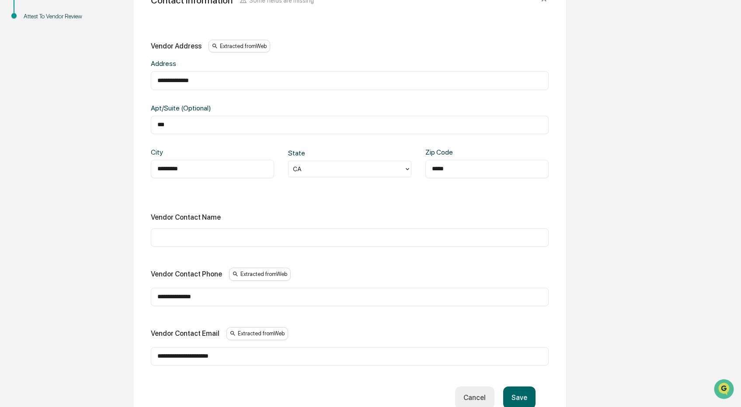
scroll to position [258, 0]
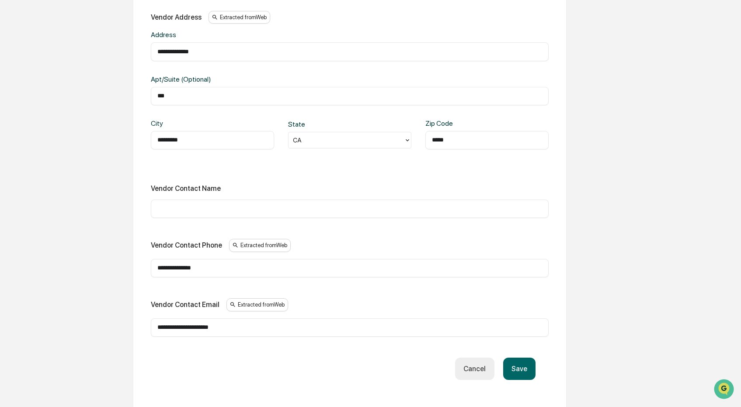
type input "*****"
click at [522, 372] on button "Save" at bounding box center [519, 369] width 32 height 22
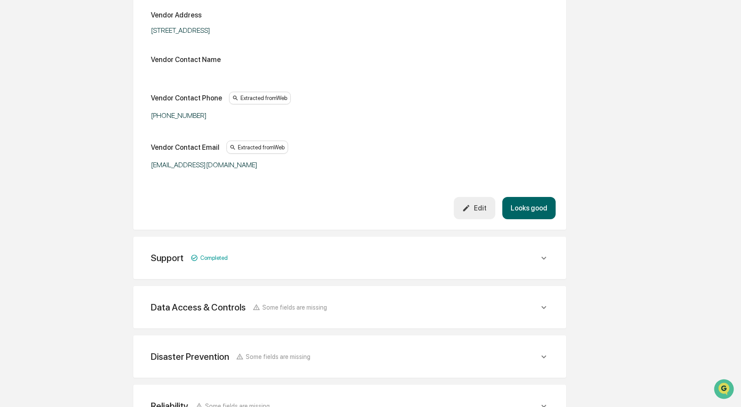
click at [533, 213] on button "Looks good" at bounding box center [528, 208] width 53 height 22
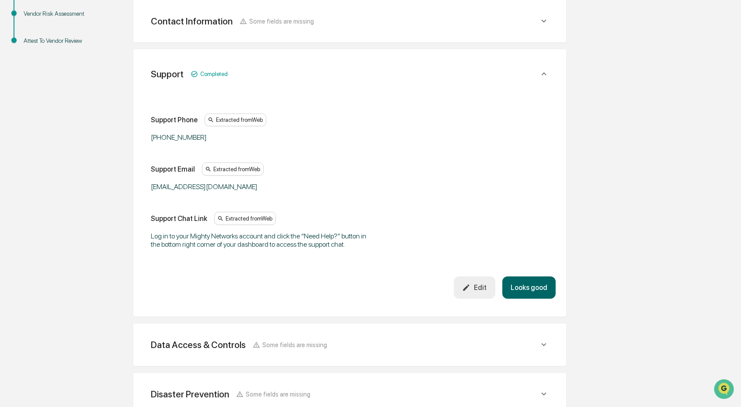
scroll to position [204, 0]
click at [529, 295] on button "Looks good" at bounding box center [528, 288] width 53 height 22
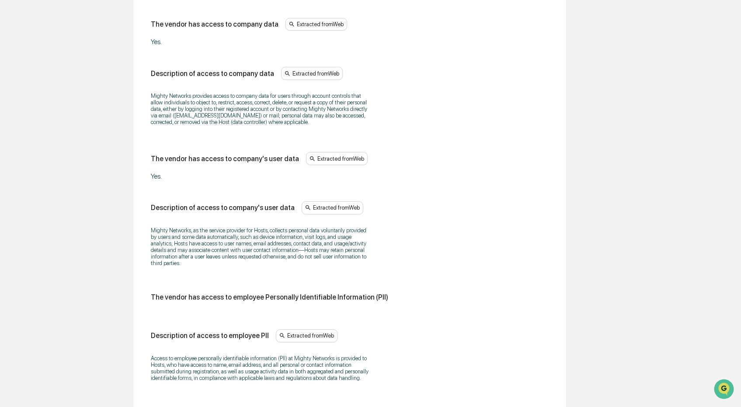
scroll to position [354, 0]
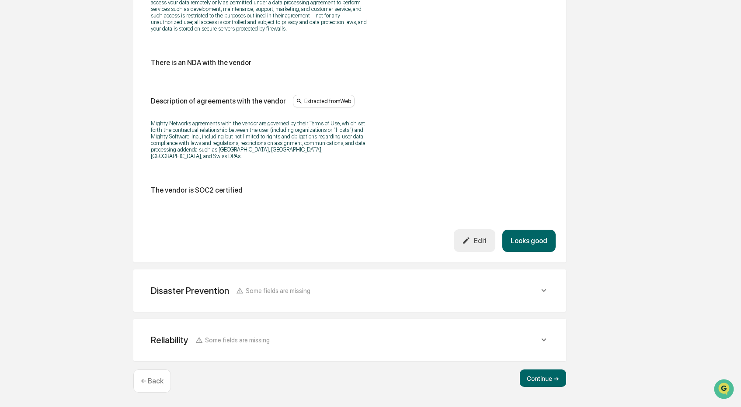
click at [538, 243] on button "Looks good" at bounding box center [528, 241] width 53 height 22
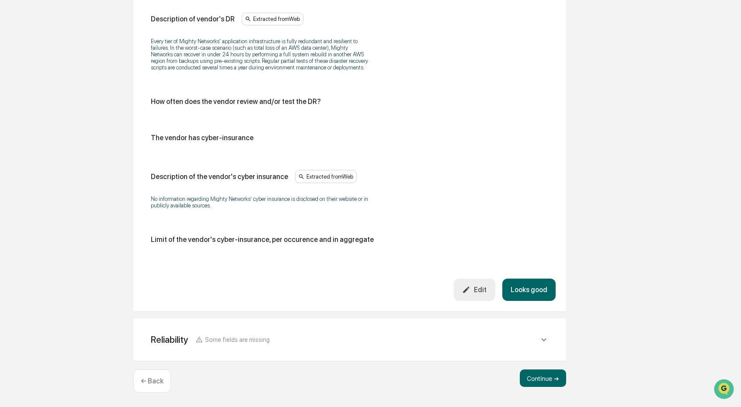
click at [543, 291] on button "Looks good" at bounding box center [528, 290] width 53 height 22
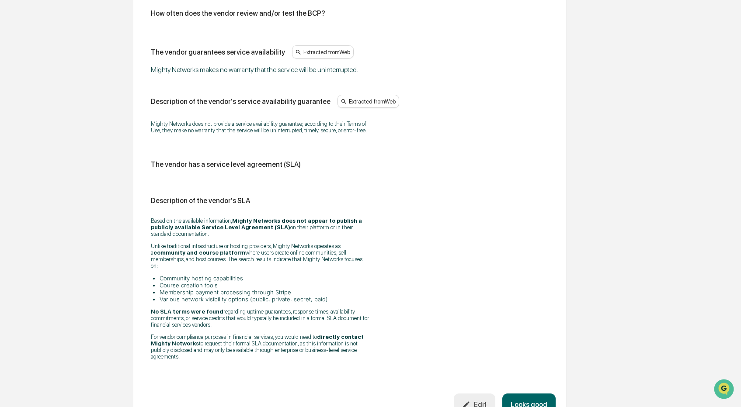
scroll to position [636, 0]
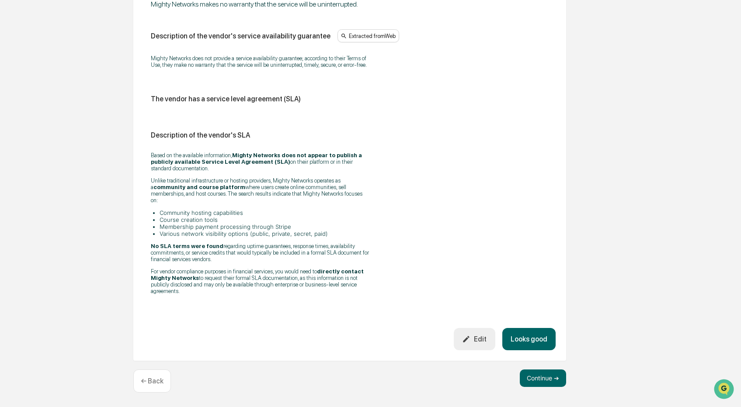
click at [526, 337] on button "Looks good" at bounding box center [528, 339] width 53 height 22
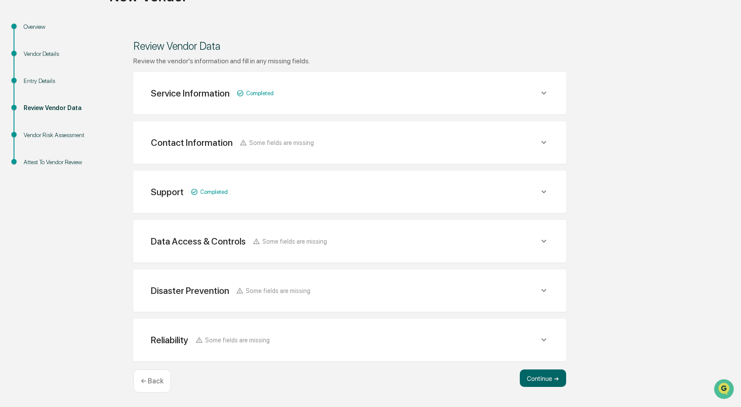
scroll to position [82, 0]
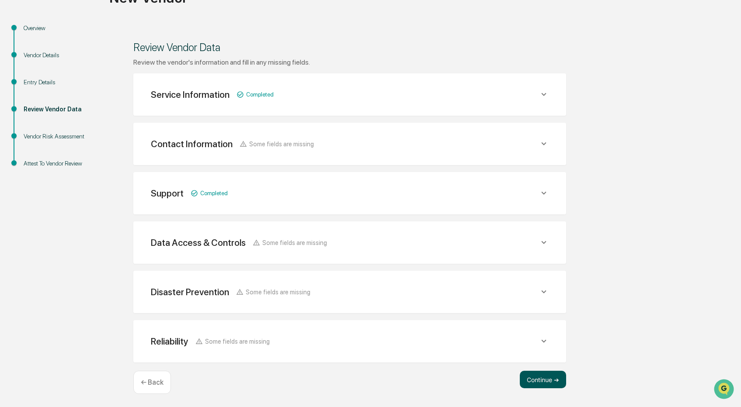
click at [538, 378] on button "Continue ➔" at bounding box center [543, 379] width 46 height 17
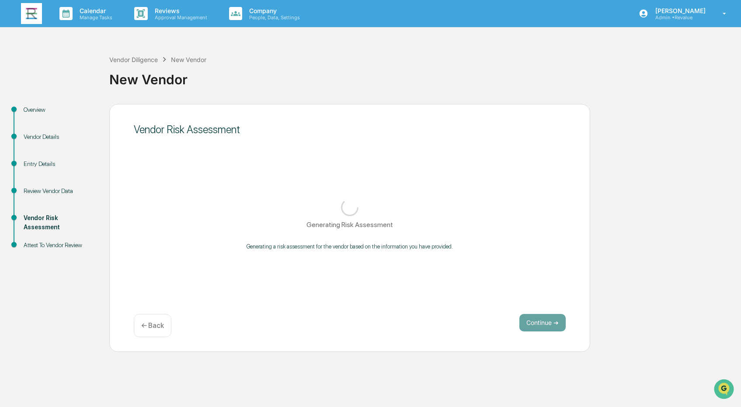
scroll to position [0, 0]
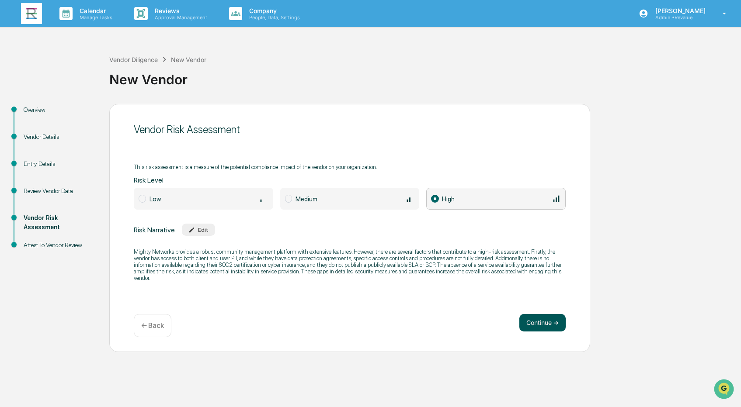
click at [532, 321] on button "Continue ➔" at bounding box center [542, 322] width 46 height 17
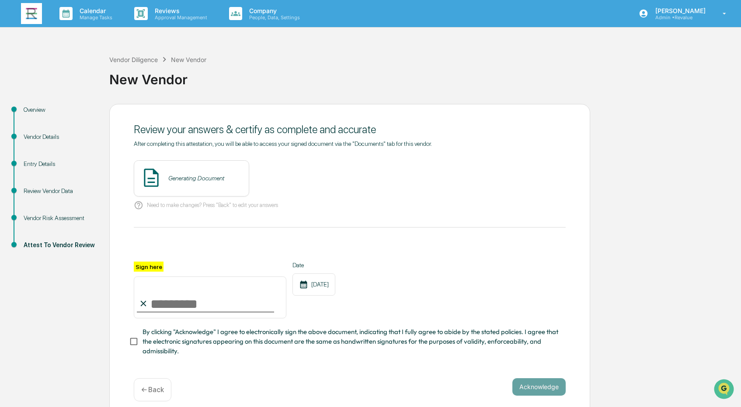
click at [215, 184] on div "Generating Document" at bounding box center [191, 178] width 115 height 36
click at [284, 176] on button "View" at bounding box center [291, 178] width 23 height 14
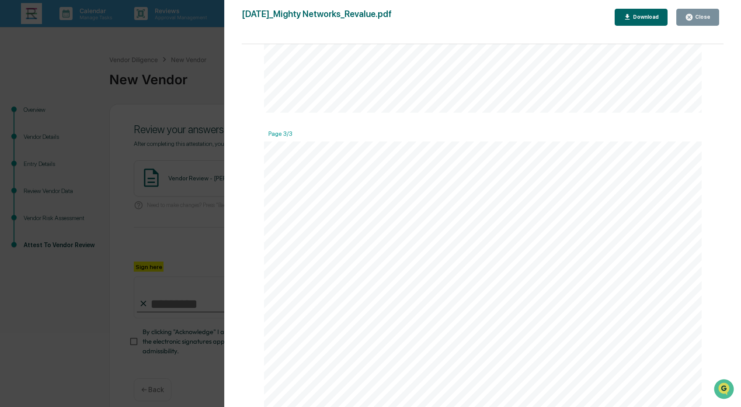
scroll to position [1375, 0]
click at [695, 14] on div "Close" at bounding box center [701, 17] width 17 height 6
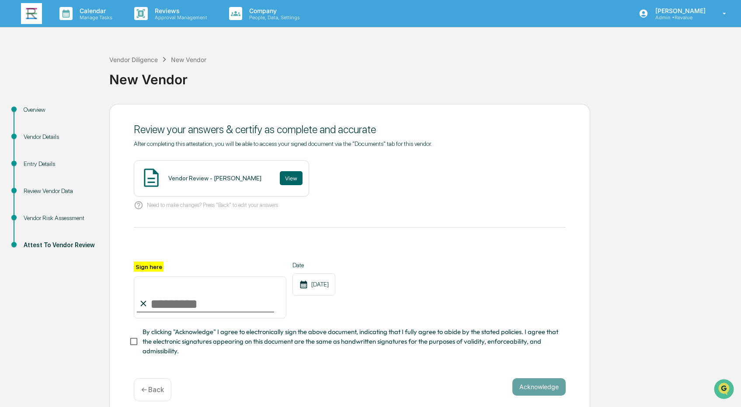
click at [216, 300] on input "Sign here" at bounding box center [210, 298] width 153 height 42
type input "**********"
click at [312, 335] on span "By clicking "Acknowledge" I agree to electronically sign the above document, in…" at bounding box center [350, 341] width 416 height 29
click at [543, 385] on button "Acknowledge" at bounding box center [538, 387] width 53 height 17
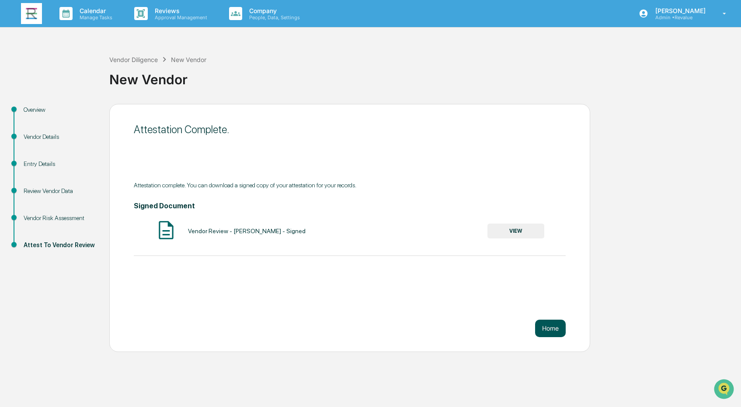
click at [549, 327] on button "Home" at bounding box center [550, 328] width 31 height 17
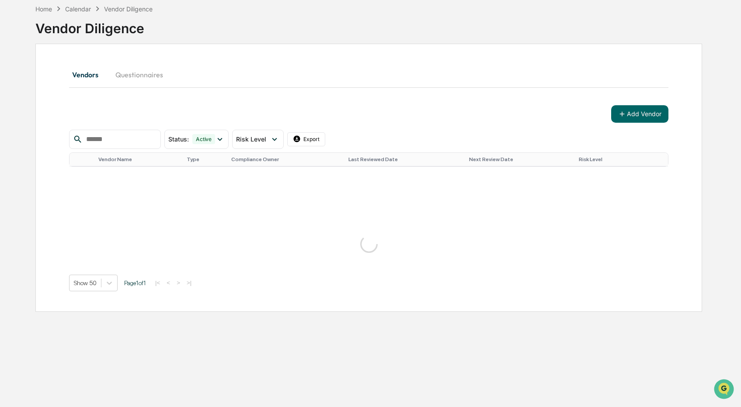
scroll to position [97, 0]
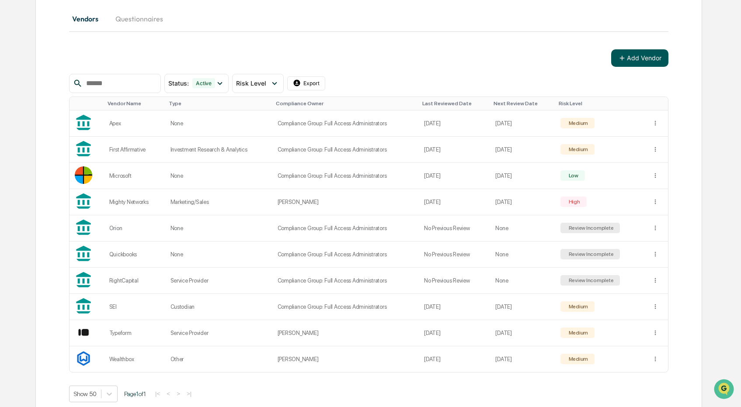
click at [627, 61] on button "Add Vendor" at bounding box center [639, 57] width 57 height 17
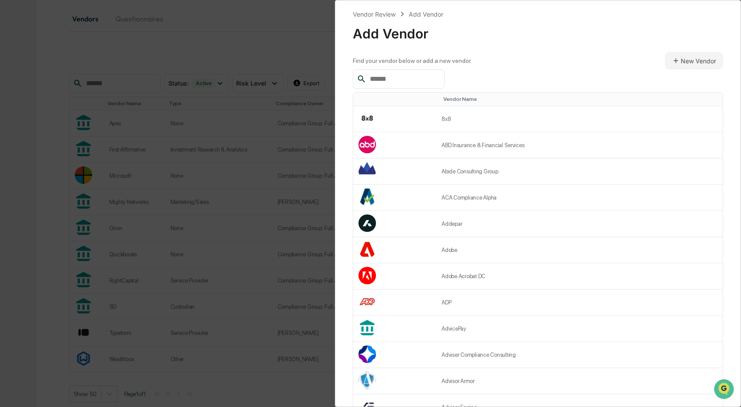
click at [426, 85] on div at bounding box center [399, 78] width 92 height 19
click at [412, 80] on input "text" at bounding box center [403, 78] width 74 height 11
paste input "********"
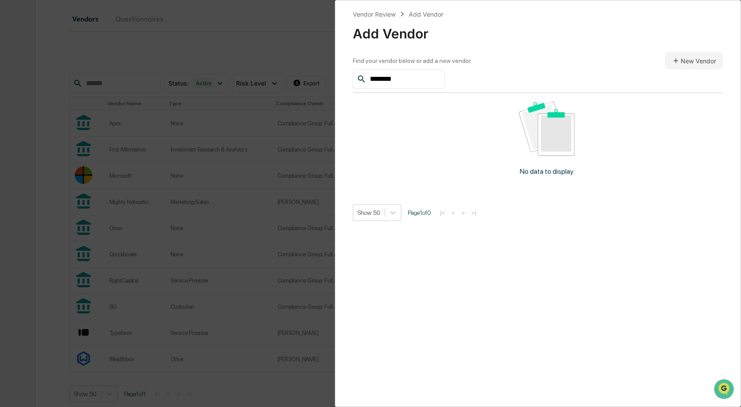
type input "********"
click at [684, 63] on button "New Vendor" at bounding box center [694, 60] width 58 height 17
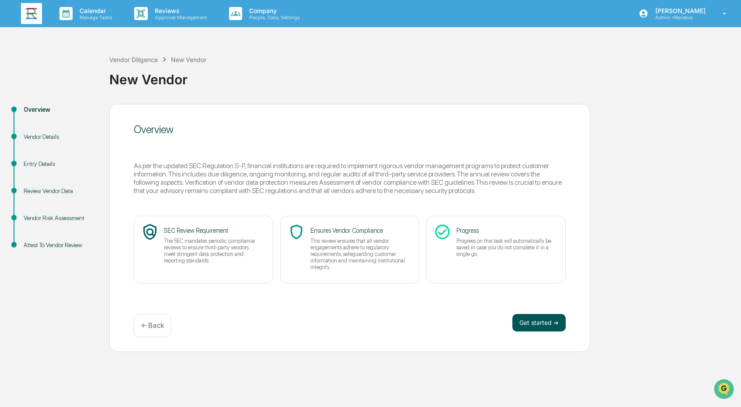
click at [534, 318] on button "Get started ➔" at bounding box center [538, 322] width 53 height 17
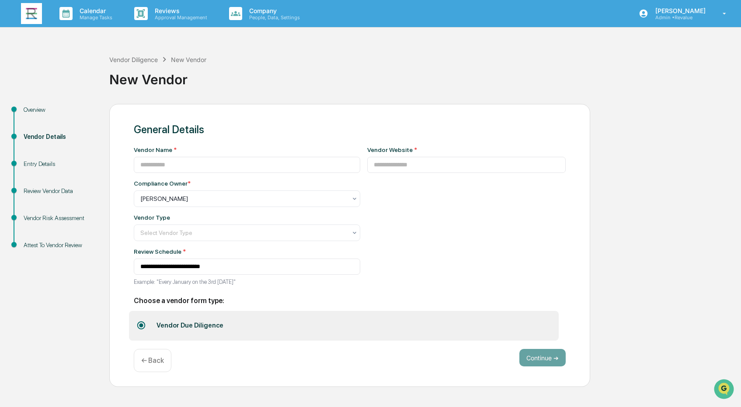
click at [419, 175] on div "Vendor Website *" at bounding box center [466, 218] width 199 height 145
click at [418, 162] on input at bounding box center [466, 165] width 199 height 16
paste input "**********"
type input "**********"
click at [230, 165] on input at bounding box center [247, 165] width 226 height 16
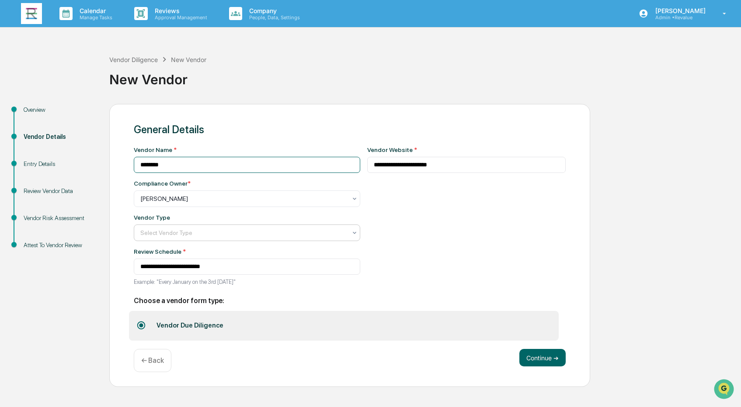
type input "********"
click at [289, 229] on div at bounding box center [243, 233] width 206 height 9
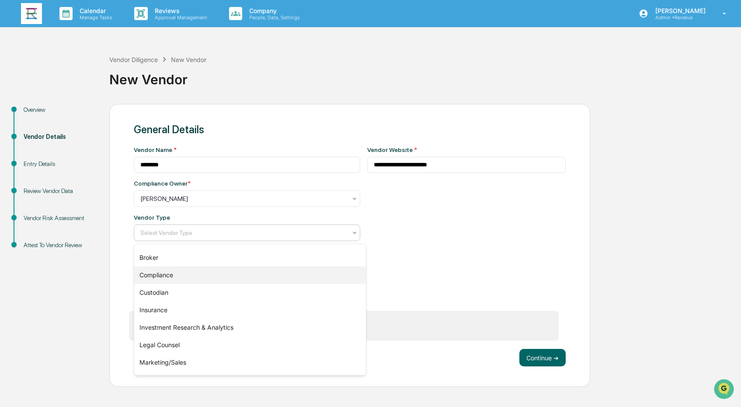
scroll to position [42, 0]
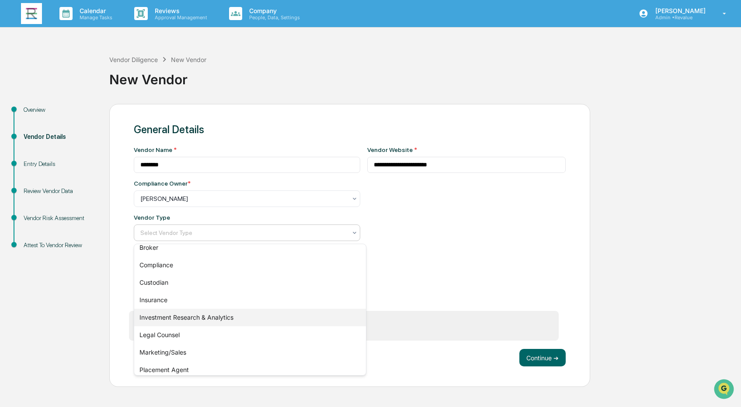
click at [272, 316] on div "Investment Research & Analytics" at bounding box center [250, 317] width 232 height 17
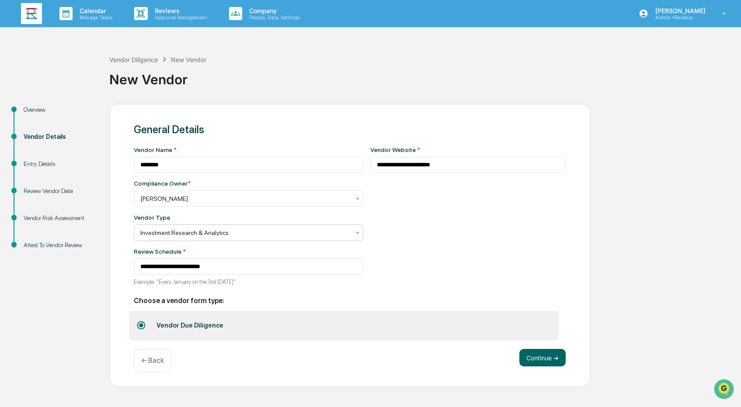
click at [280, 231] on div at bounding box center [244, 233] width 209 height 9
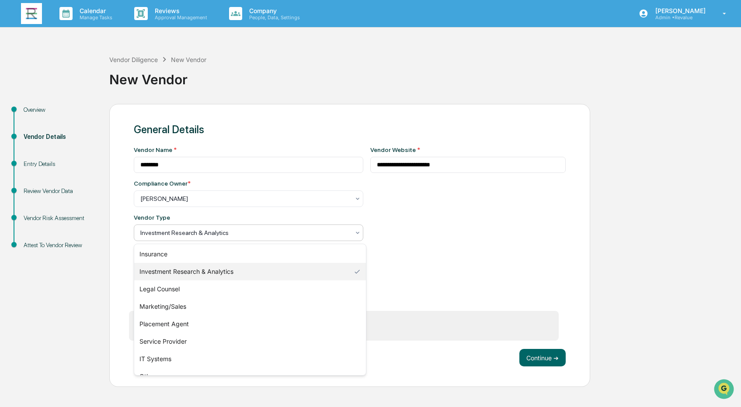
scroll to position [100, 0]
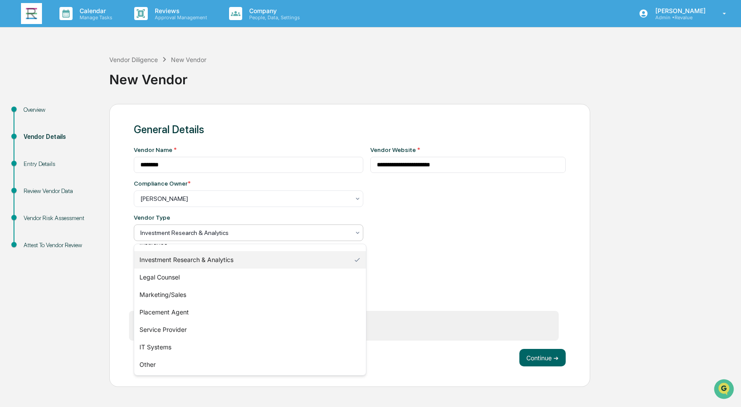
click at [518, 261] on div "**********" at bounding box center [467, 218] width 195 height 145
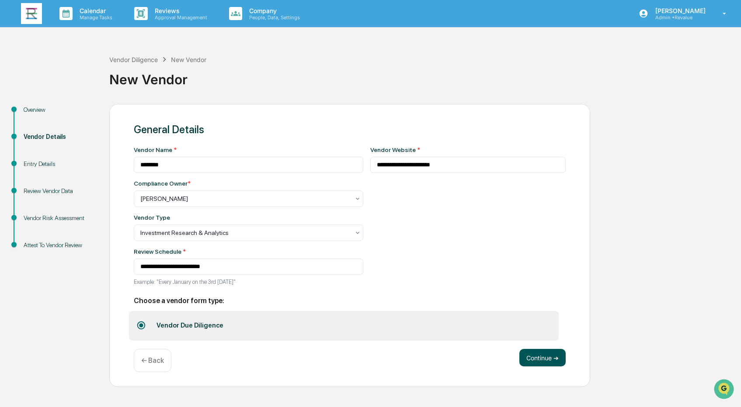
click at [544, 359] on button "Continue ➔" at bounding box center [542, 357] width 46 height 17
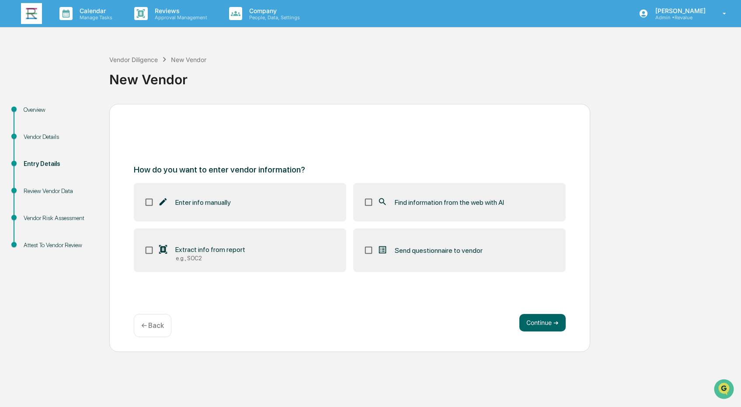
click at [465, 201] on span "Find information from the web with AI" at bounding box center [449, 202] width 109 height 8
click at [543, 326] on button "Continue ➔" at bounding box center [542, 322] width 46 height 17
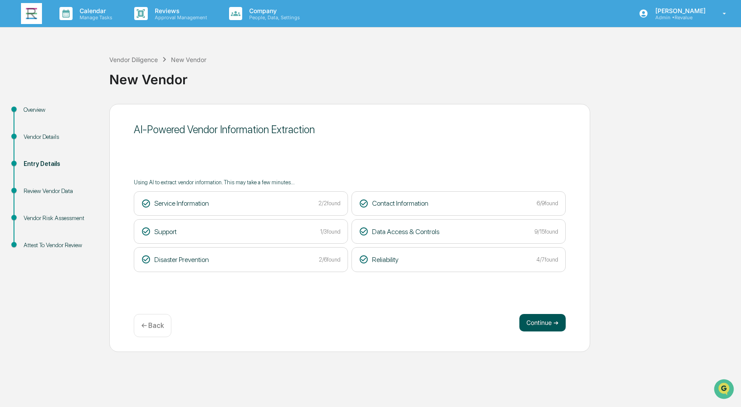
click at [543, 326] on button "Continue ➔" at bounding box center [542, 322] width 46 height 17
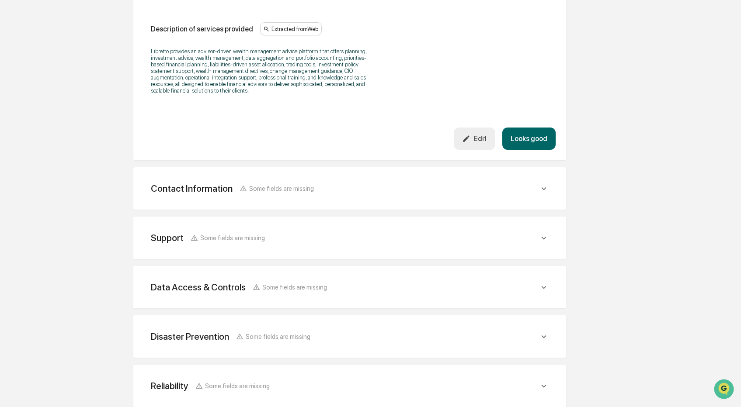
scroll to position [266, 0]
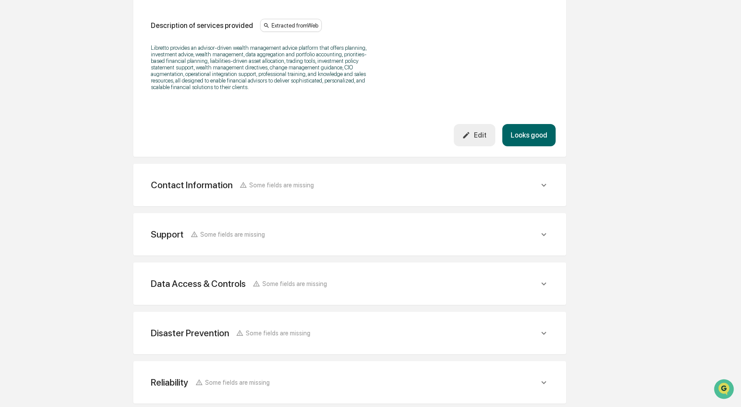
click at [527, 139] on button "Looks good" at bounding box center [528, 135] width 53 height 22
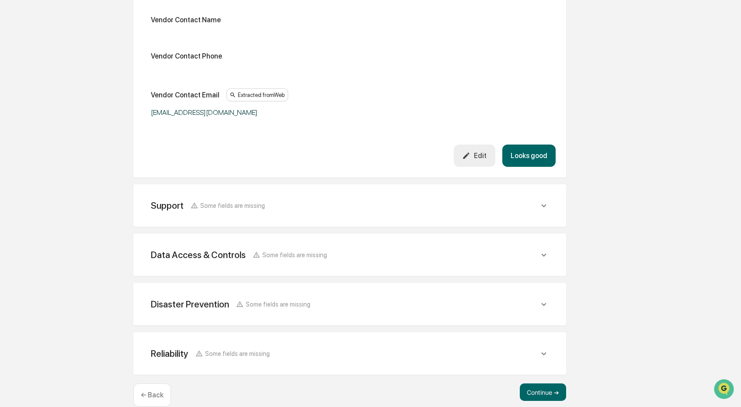
scroll to position [314, 0]
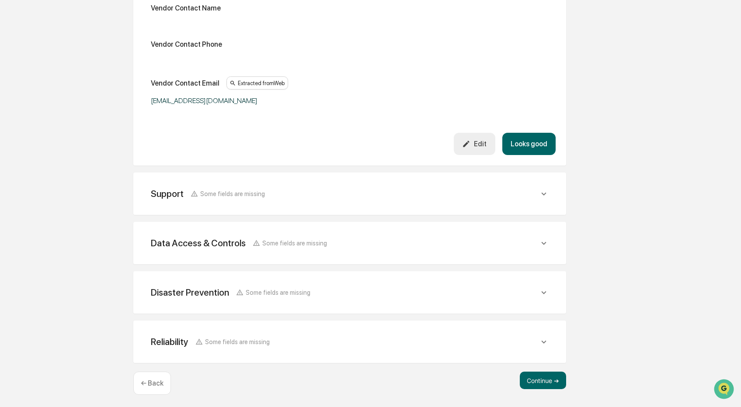
click at [536, 142] on button "Looks good" at bounding box center [528, 144] width 53 height 22
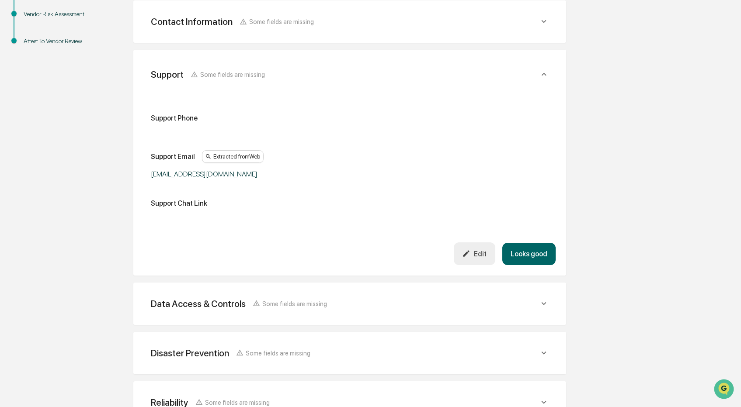
scroll to position [204, 0]
click at [530, 253] on button "Looks good" at bounding box center [528, 254] width 53 height 22
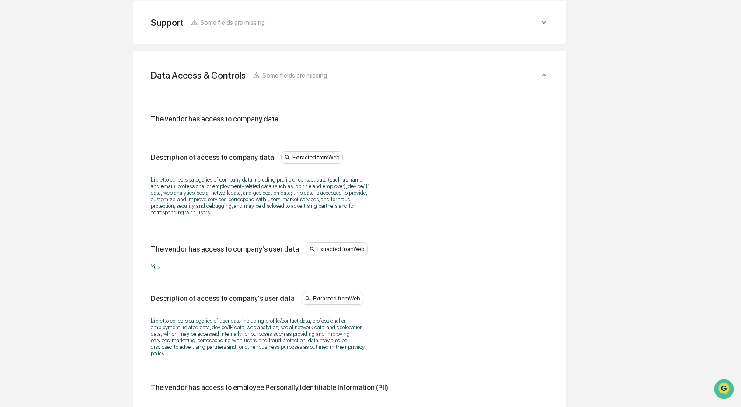
scroll to position [253, 0]
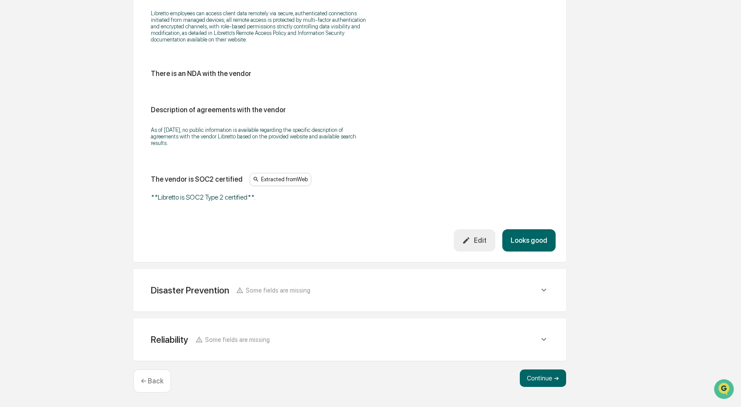
click at [531, 246] on button "Looks good" at bounding box center [528, 240] width 53 height 22
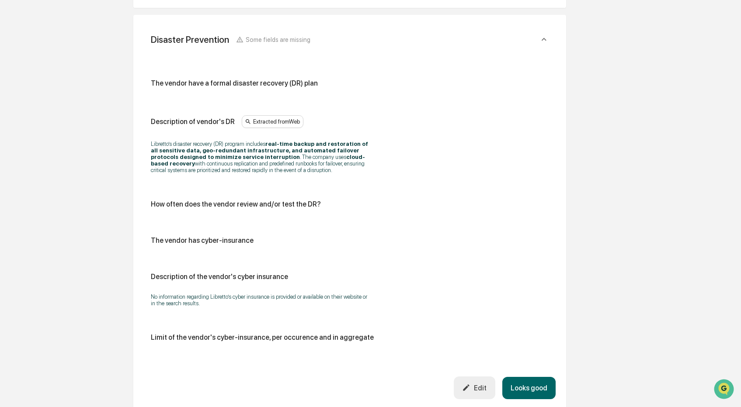
scroll to position [402, 0]
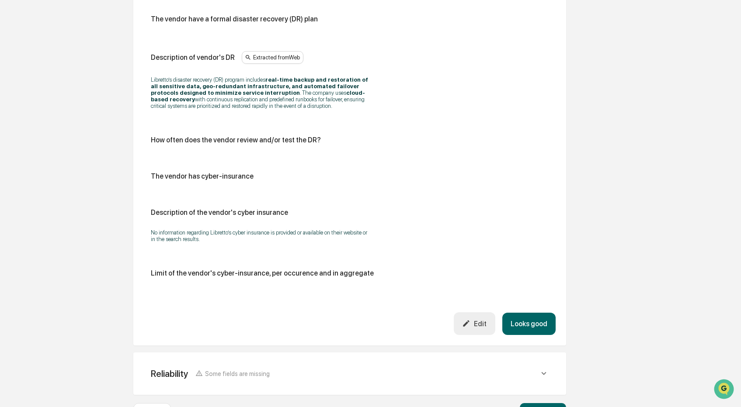
click at [525, 330] on button "Looks good" at bounding box center [528, 324] width 53 height 22
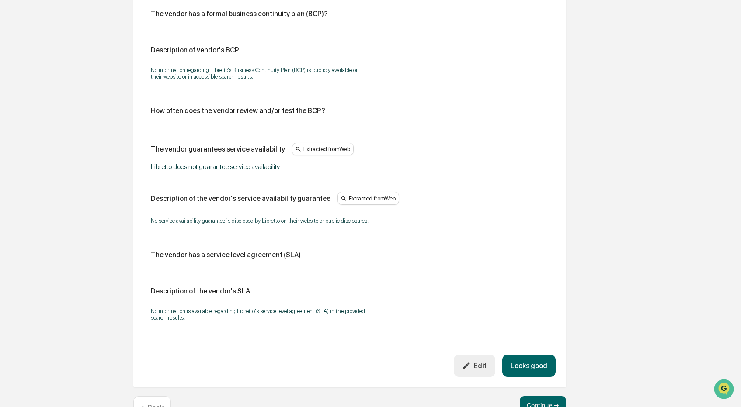
scroll to position [488, 0]
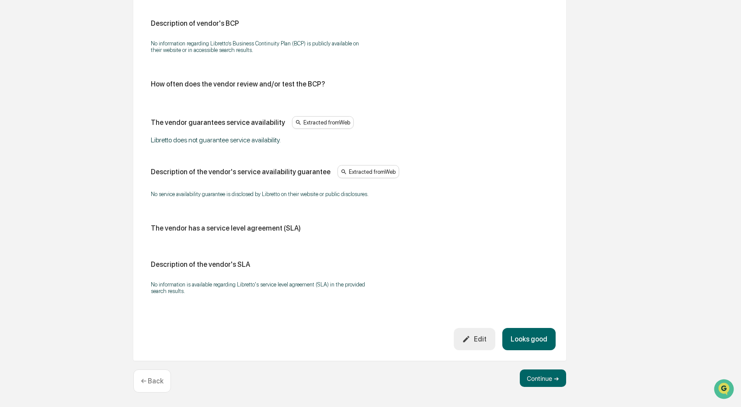
click at [534, 347] on button "Looks good" at bounding box center [528, 339] width 53 height 22
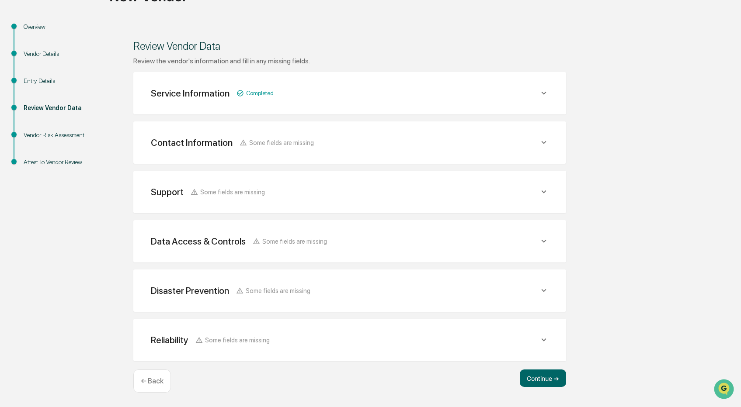
scroll to position [82, 0]
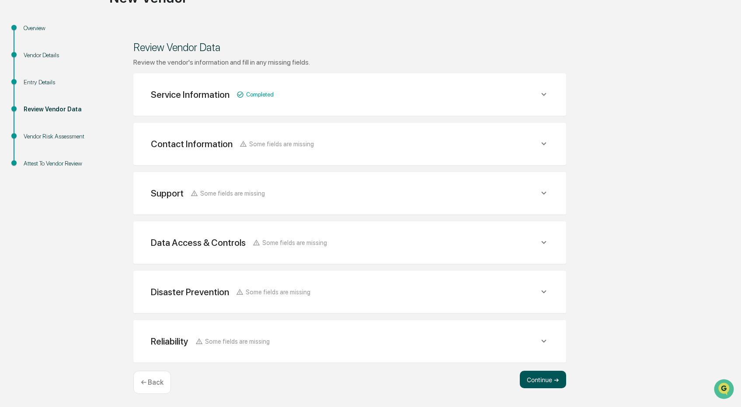
click at [541, 376] on button "Continue ➔" at bounding box center [543, 379] width 46 height 17
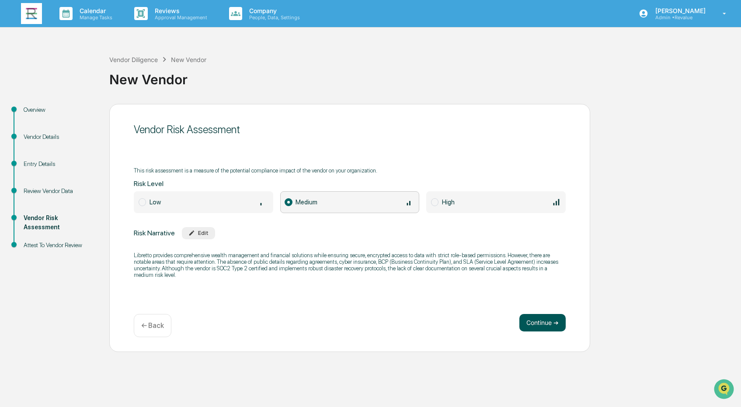
click at [532, 321] on button "Continue ➔" at bounding box center [542, 322] width 46 height 17
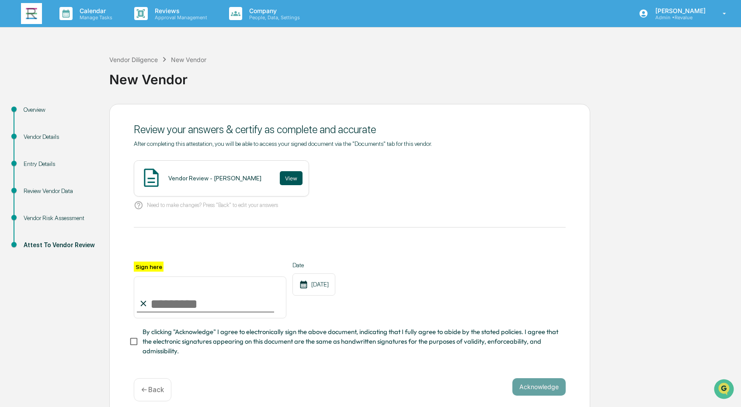
click at [283, 178] on button "View" at bounding box center [291, 178] width 23 height 14
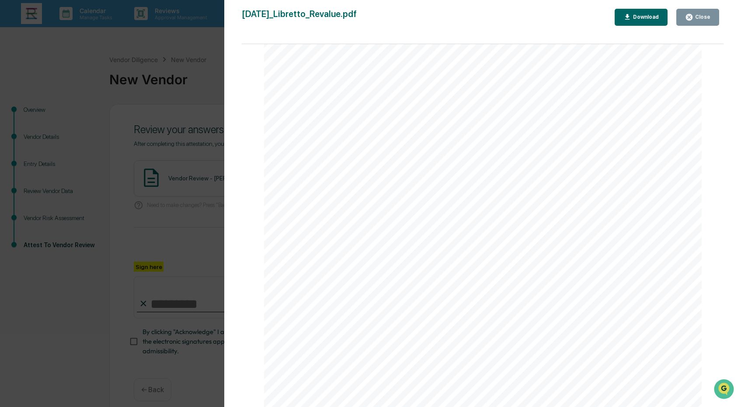
scroll to position [1572, 0]
click at [707, 16] on div "Close" at bounding box center [701, 17] width 17 height 6
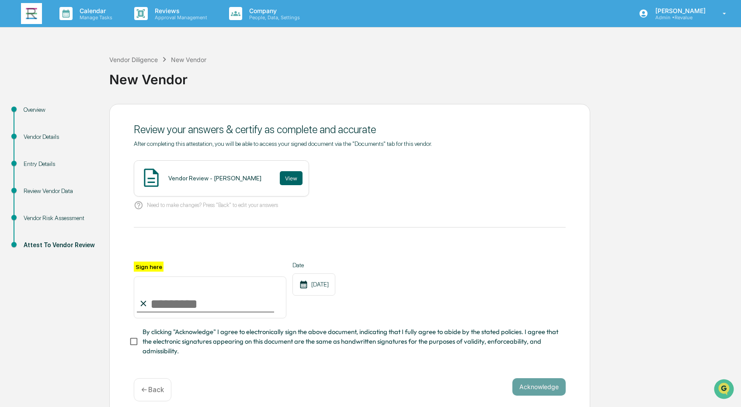
click at [197, 305] on input "Sign here" at bounding box center [210, 298] width 153 height 42
type input "**********"
click at [535, 383] on button "Acknowledge" at bounding box center [538, 387] width 53 height 17
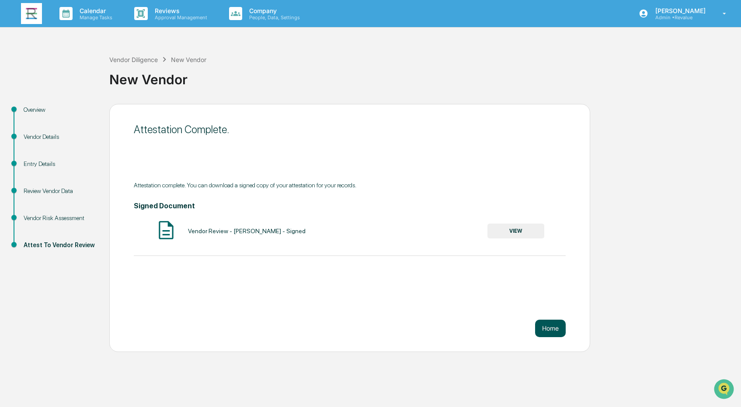
click at [552, 327] on button "Home" at bounding box center [550, 328] width 31 height 17
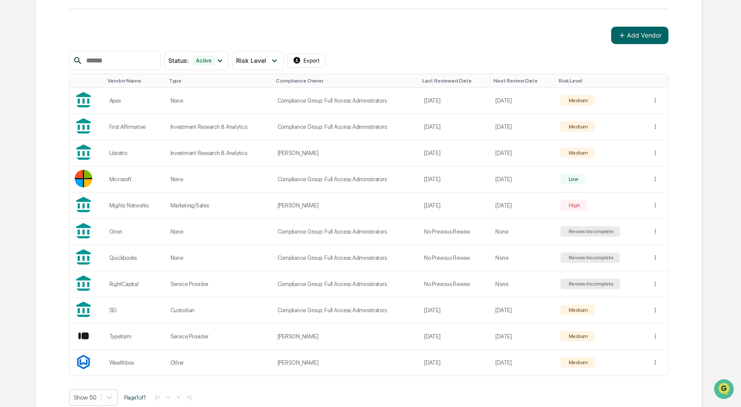
scroll to position [122, 0]
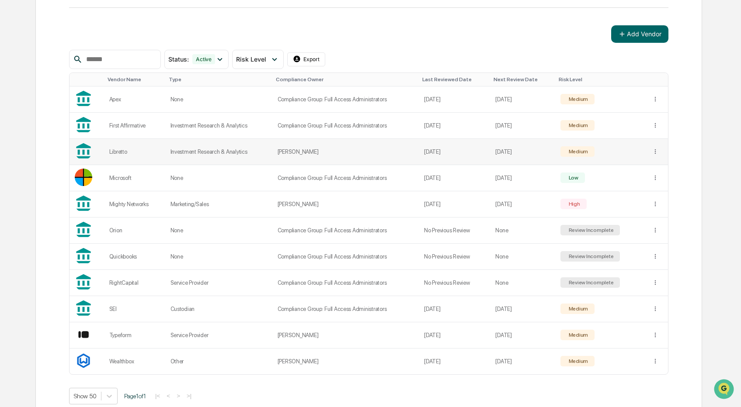
click at [511, 152] on td "[DATE]" at bounding box center [522, 152] width 65 height 26
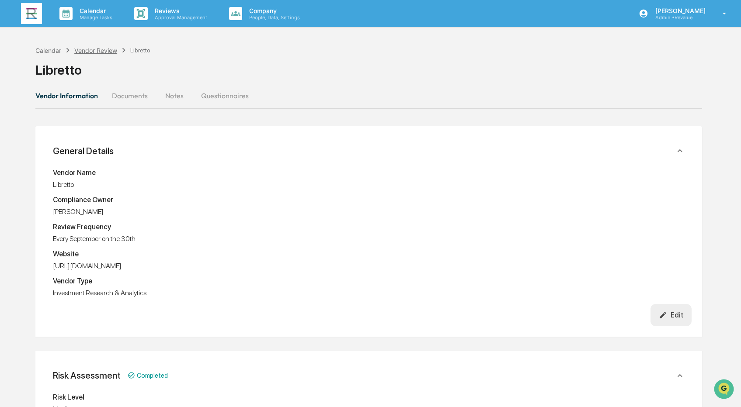
click at [105, 50] on div "Vendor Review" at bounding box center [95, 50] width 43 height 7
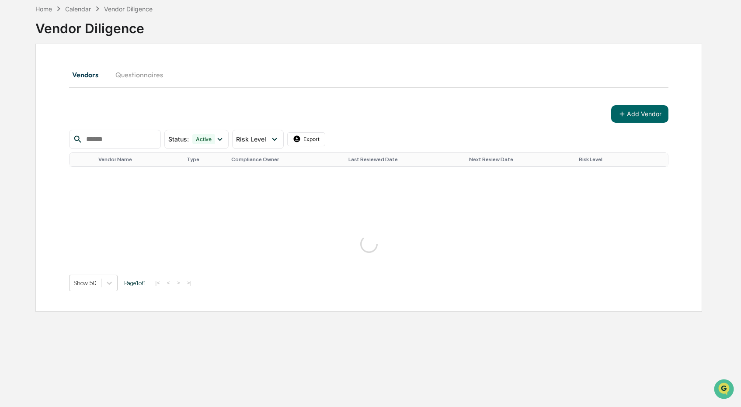
scroll to position [137, 0]
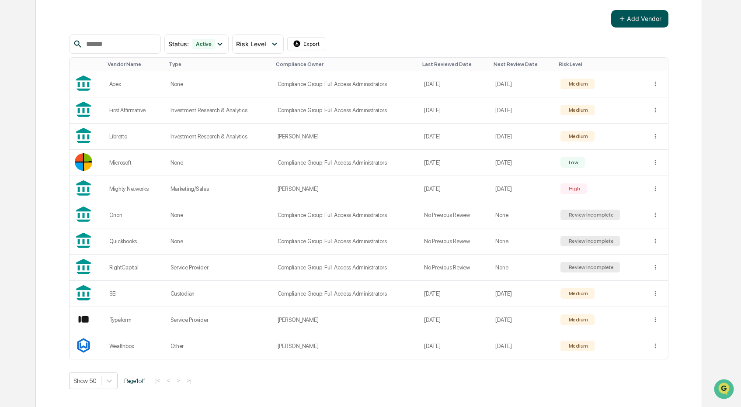
click at [647, 16] on button "Add Vendor" at bounding box center [639, 18] width 57 height 17
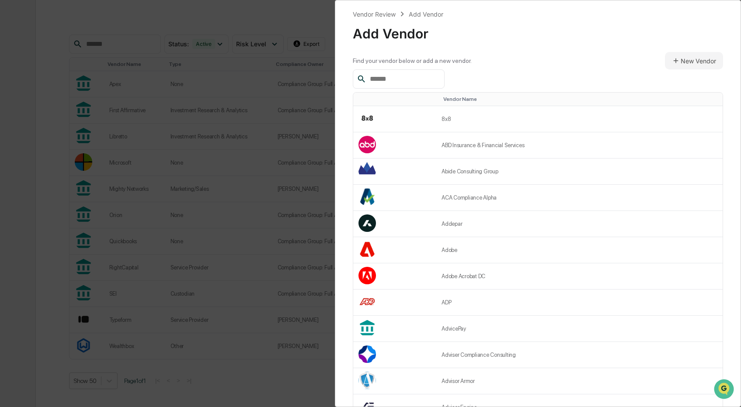
click at [421, 74] on input "text" at bounding box center [403, 78] width 74 height 11
paste input "**********"
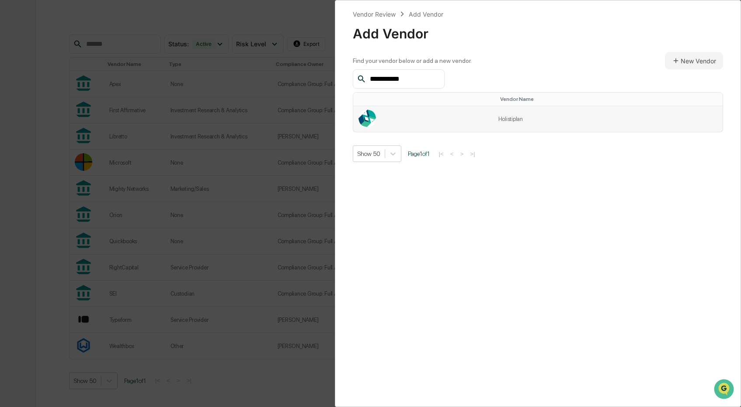
type input "**********"
click at [520, 121] on td "Holistiplan" at bounding box center [607, 119] width 229 height 26
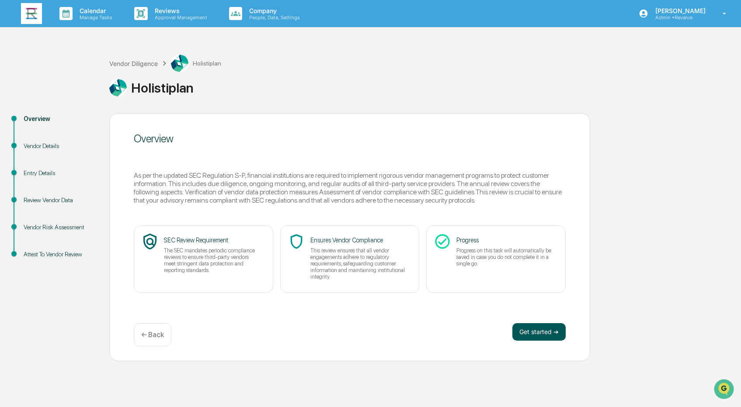
click at [529, 325] on button "Get started ➔" at bounding box center [538, 331] width 53 height 17
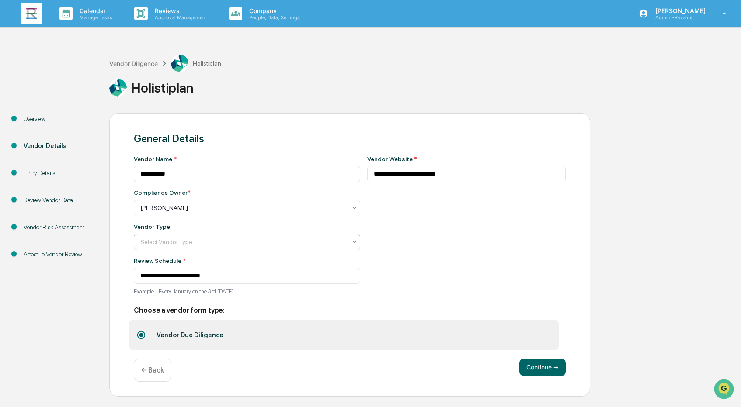
click at [298, 242] on div at bounding box center [243, 242] width 206 height 9
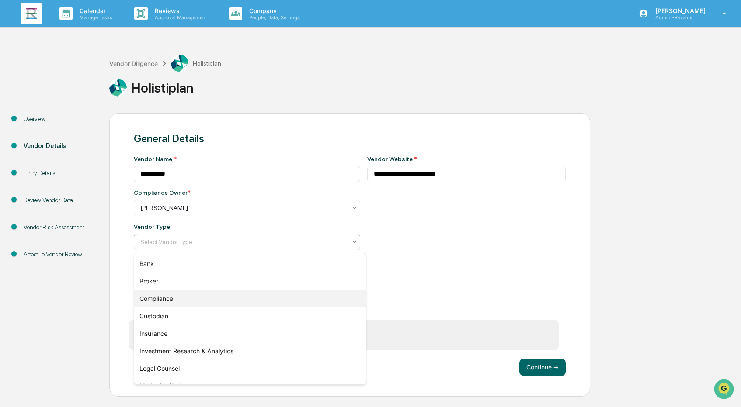
scroll to position [28, 0]
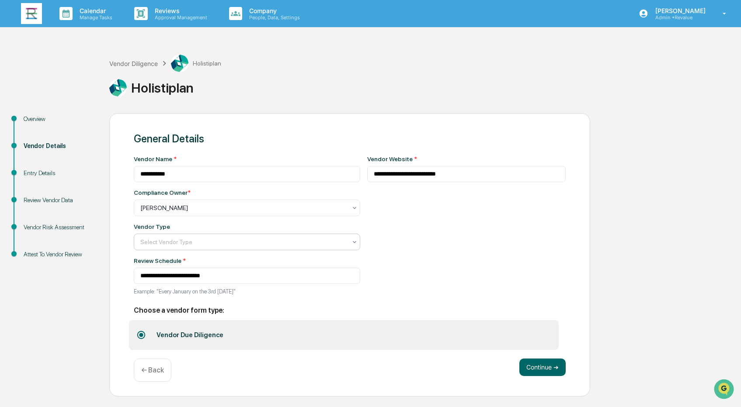
click at [275, 248] on div "Select Vendor Type" at bounding box center [243, 242] width 215 height 12
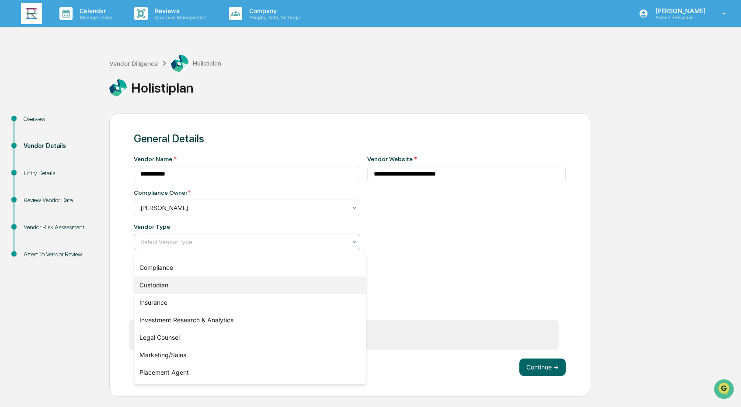
scroll to position [52, 0]
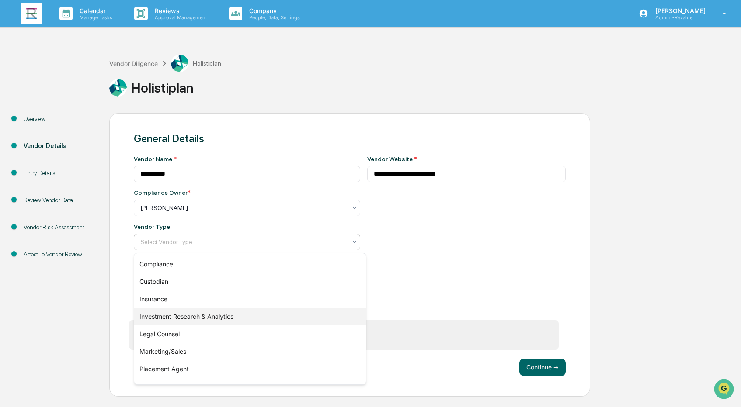
click at [272, 312] on div "Investment Research & Analytics" at bounding box center [250, 316] width 232 height 17
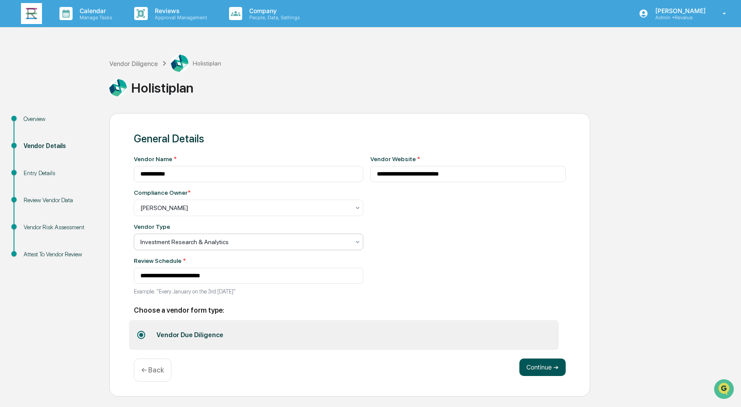
click at [543, 370] on button "Continue ➔" at bounding box center [542, 367] width 46 height 17
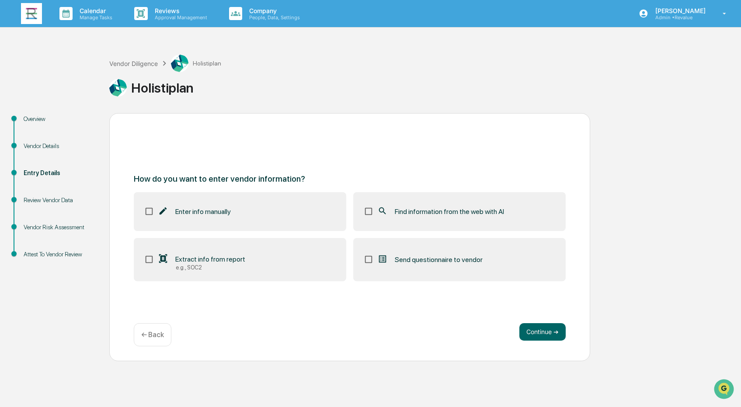
click at [493, 217] on label "Find information from the web with AI" at bounding box center [459, 211] width 212 height 38
click at [538, 336] on button "Continue ➔" at bounding box center [542, 331] width 46 height 17
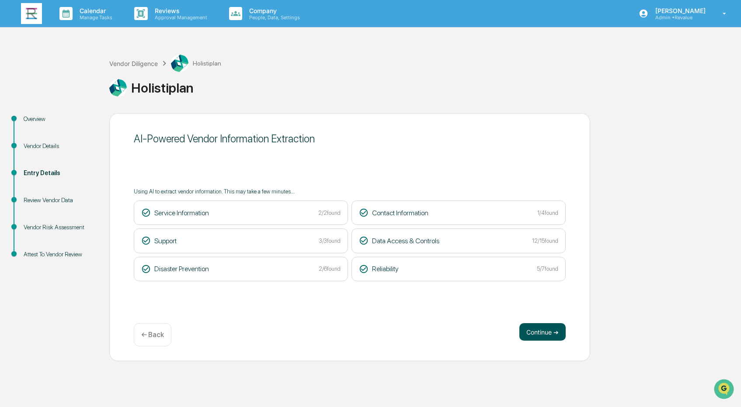
click at [542, 333] on button "Continue ➔" at bounding box center [542, 331] width 46 height 17
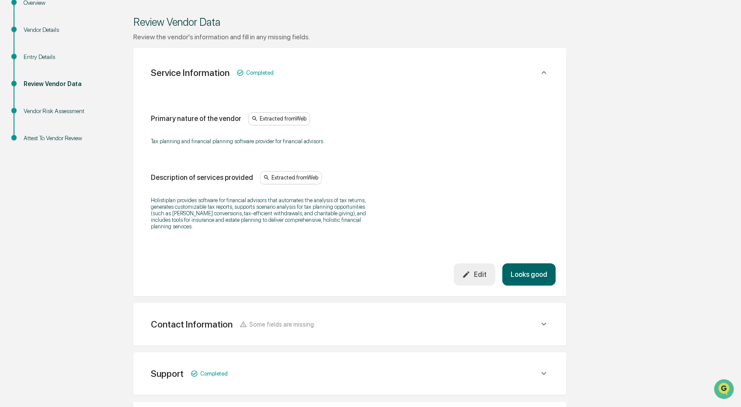
scroll to position [133, 0]
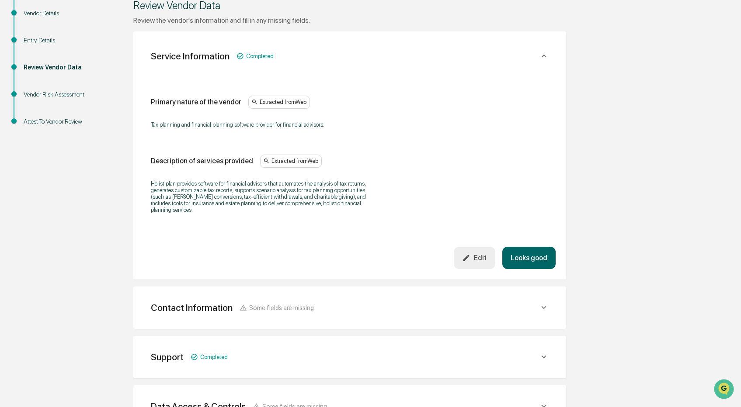
click at [524, 257] on button "Looks good" at bounding box center [528, 258] width 53 height 22
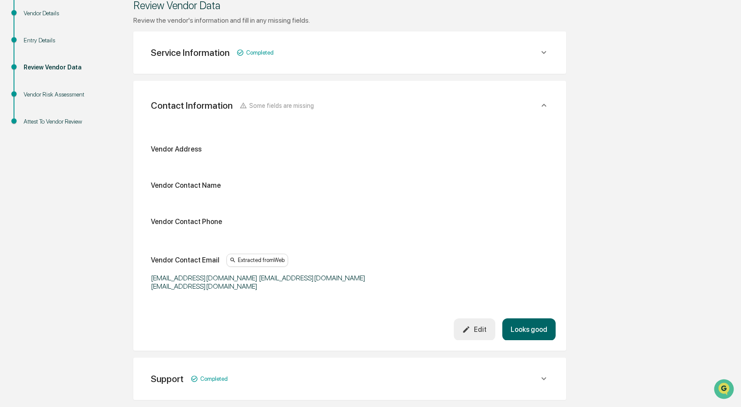
scroll to position [164, 0]
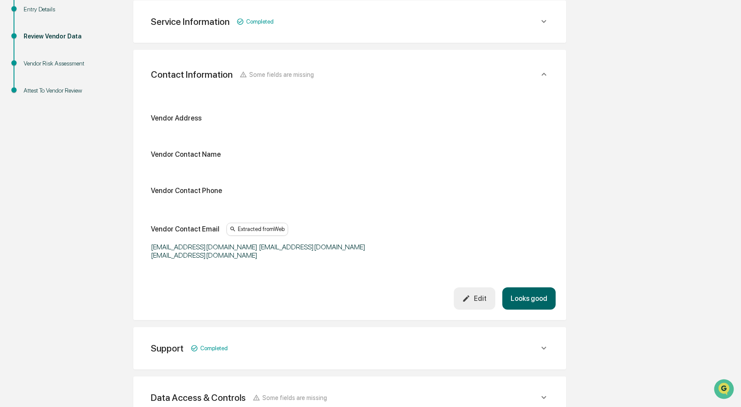
click at [476, 295] on div "Edit" at bounding box center [474, 299] width 24 height 8
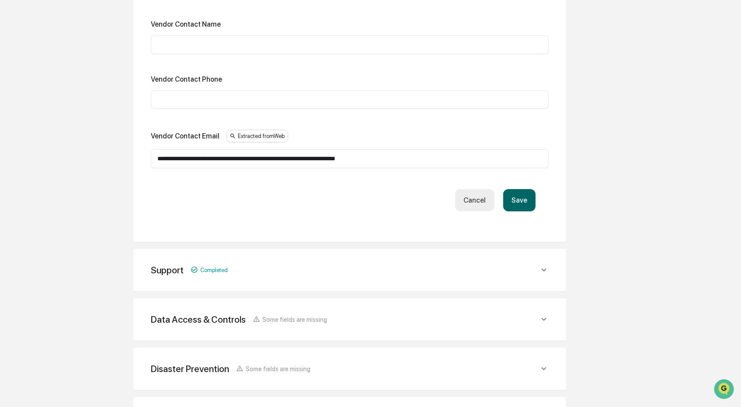
scroll to position [423, 0]
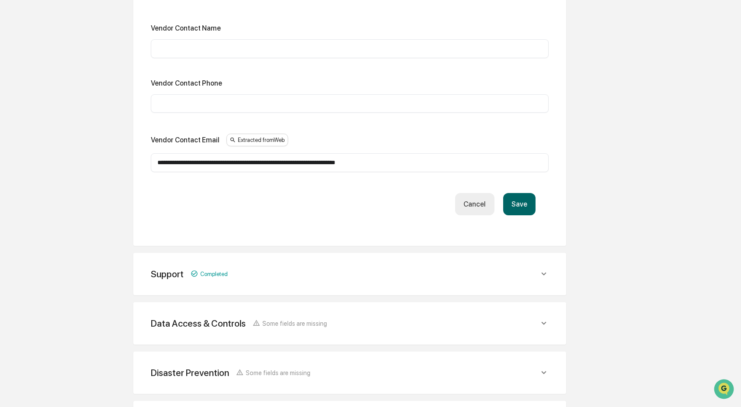
drag, startPoint x: 329, startPoint y: 161, endPoint x: 124, endPoint y: 165, distance: 204.6
click at [124, 165] on div "**********" at bounding box center [349, 90] width 481 height 799
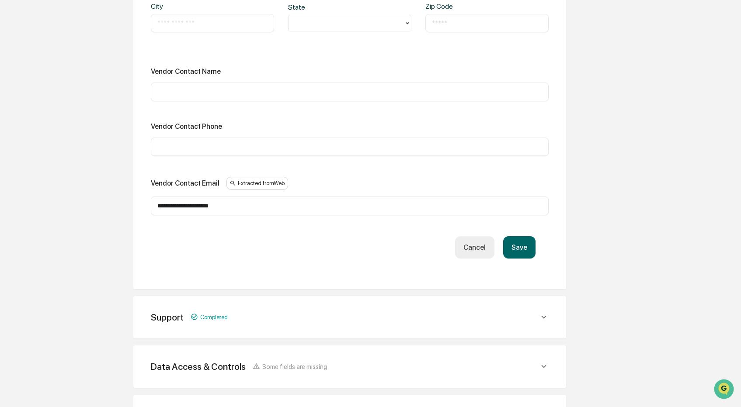
scroll to position [373, 0]
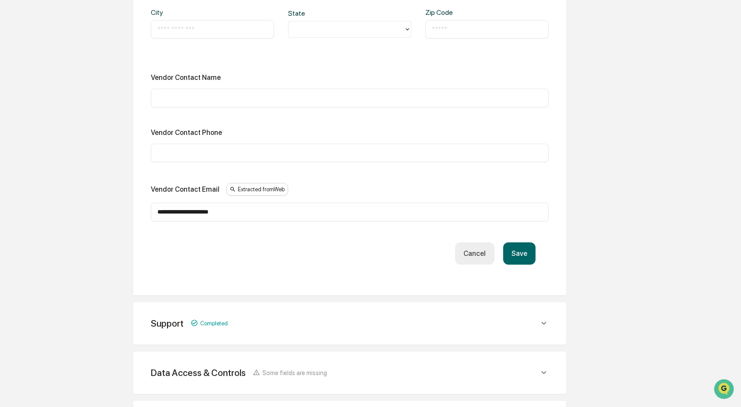
type input "**********"
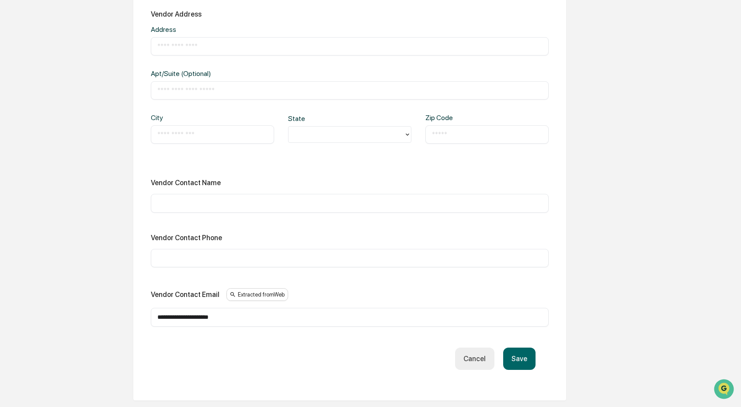
scroll to position [256, 0]
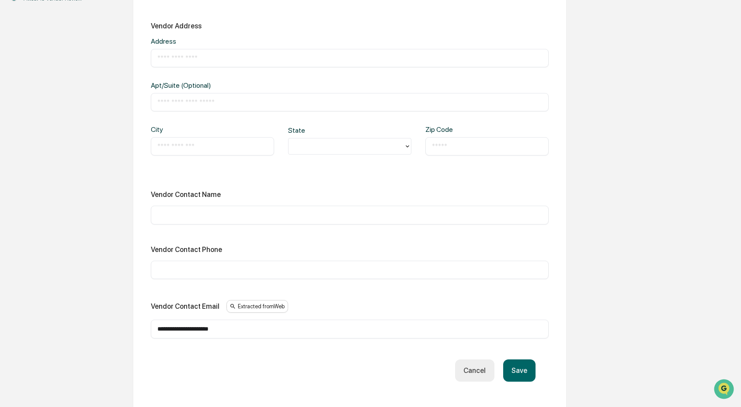
click at [213, 67] on div "Address ​ Apt/Suite (Optional) ​ City ​ State Zip Code ​" at bounding box center [350, 103] width 398 height 132
click at [213, 63] on div "​" at bounding box center [350, 58] width 398 height 18
click at [213, 60] on input "text" at bounding box center [349, 58] width 385 height 9
paste input "**********"
type input "**********"
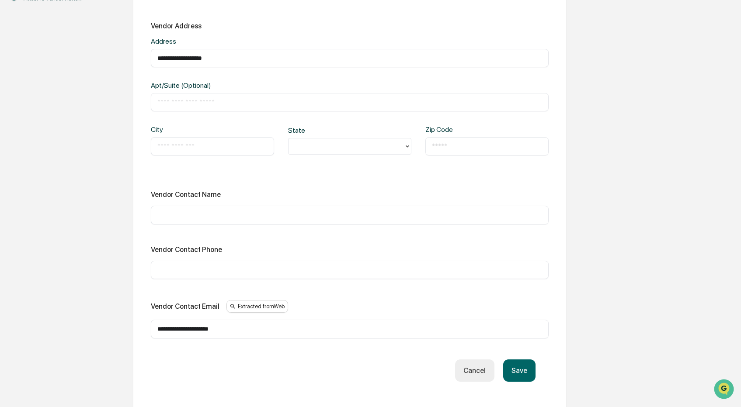
click at [206, 144] on input "text" at bounding box center [212, 146] width 110 height 9
type input "**********"
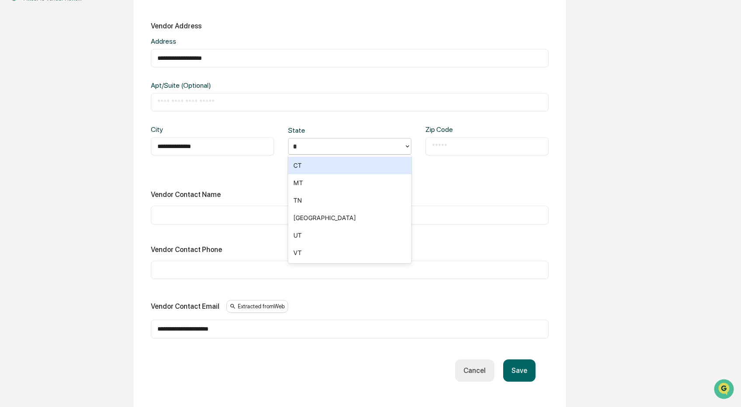
type input "**"
type input "*****"
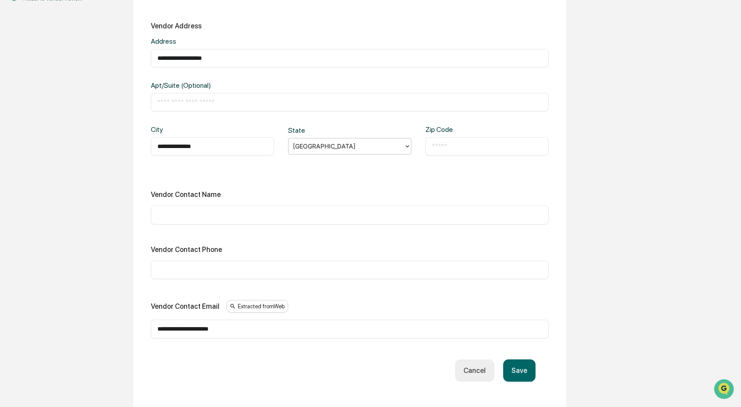
drag, startPoint x: 322, startPoint y: 145, endPoint x: 249, endPoint y: 142, distance: 72.6
click at [249, 142] on div "**********" at bounding box center [350, 147] width 398 height 44
click at [462, 147] on input "text" at bounding box center [487, 146] width 110 height 9
type input "*****"
click at [401, 219] on div "​" at bounding box center [350, 215] width 398 height 18
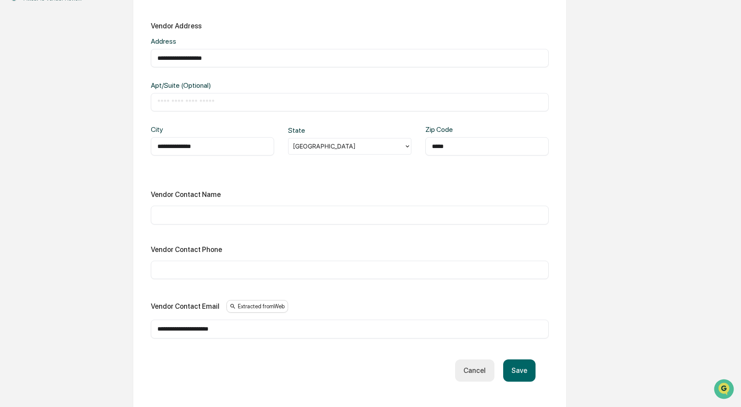
click at [361, 266] on input "text" at bounding box center [349, 270] width 385 height 9
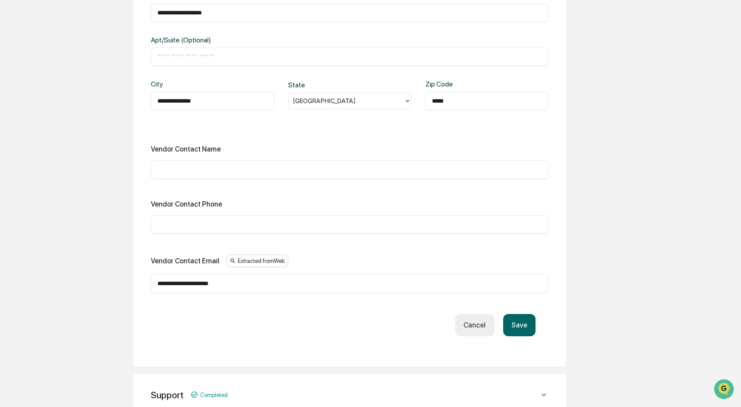
scroll to position [372, 0]
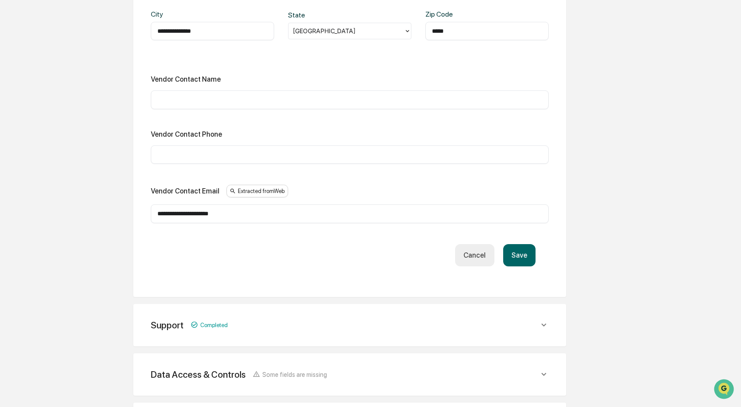
click at [523, 255] on button "Save" at bounding box center [519, 255] width 32 height 22
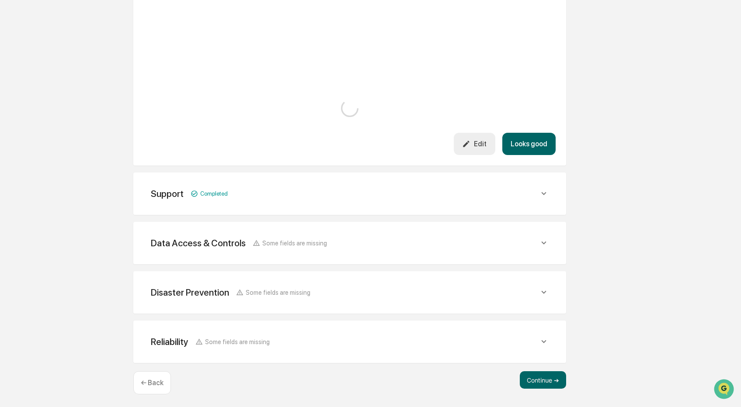
scroll to position [314, 0]
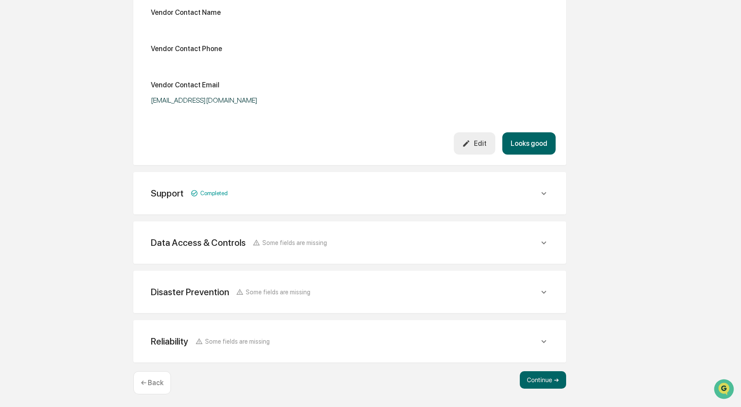
click at [530, 143] on button "Looks good" at bounding box center [528, 143] width 53 height 22
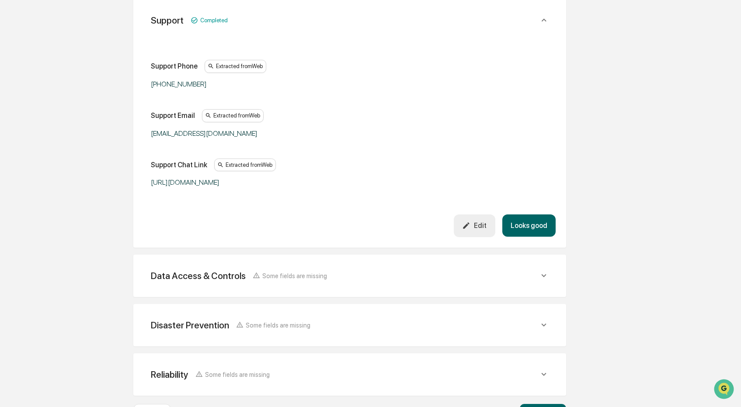
scroll to position [299, 0]
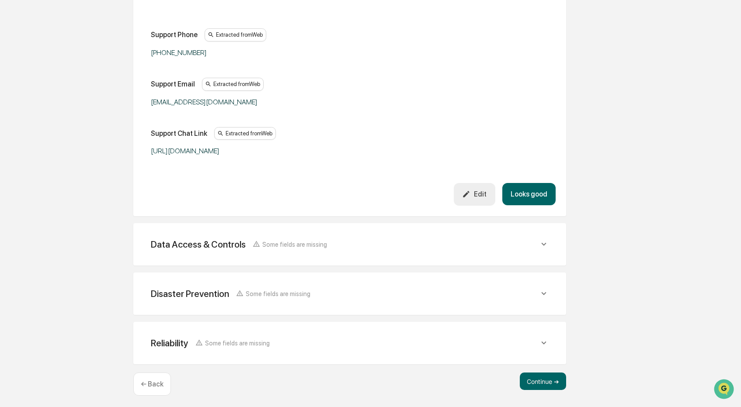
click at [540, 191] on button "Looks good" at bounding box center [528, 194] width 53 height 22
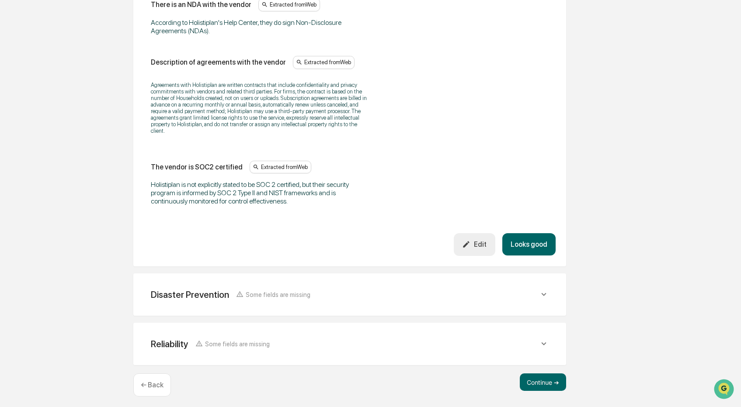
scroll to position [1167, 0]
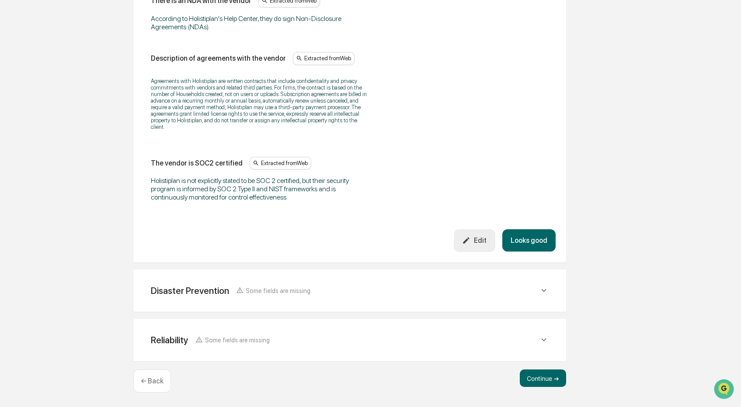
click at [531, 243] on button "Looks good" at bounding box center [528, 240] width 53 height 22
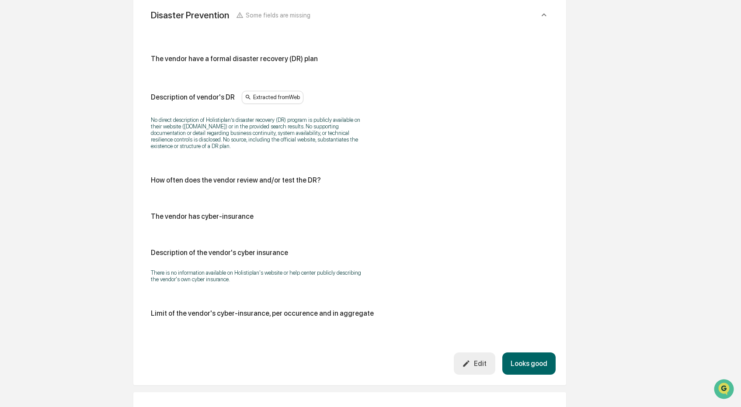
scroll to position [441, 0]
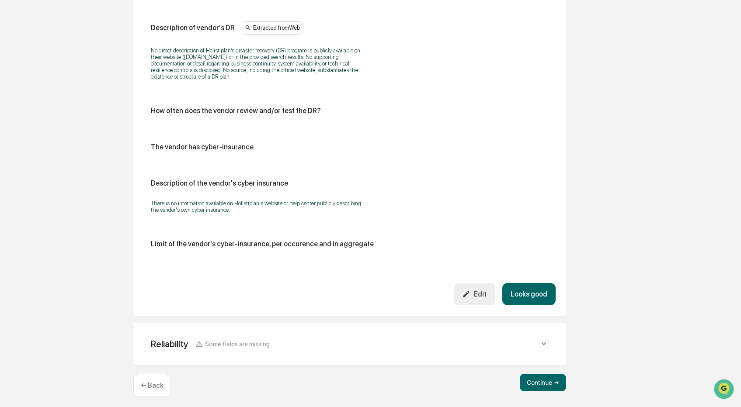
click at [534, 291] on button "Looks good" at bounding box center [528, 294] width 53 height 22
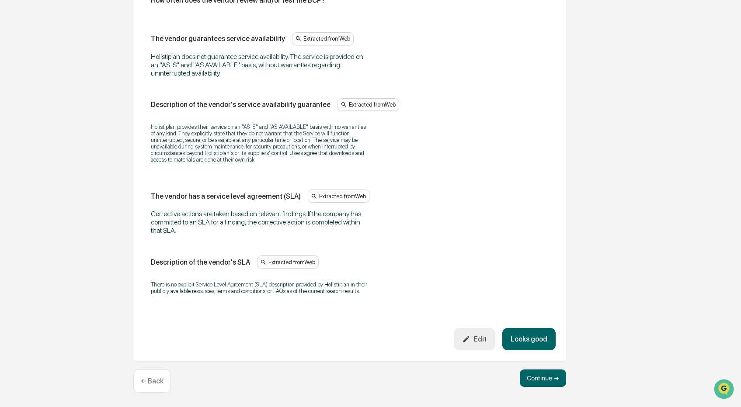
click at [530, 332] on button "Looks good" at bounding box center [528, 339] width 53 height 22
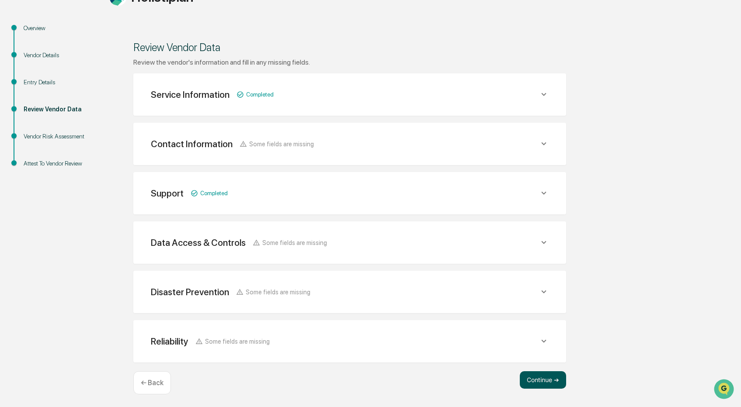
click at [539, 378] on button "Continue ➔" at bounding box center [543, 380] width 46 height 17
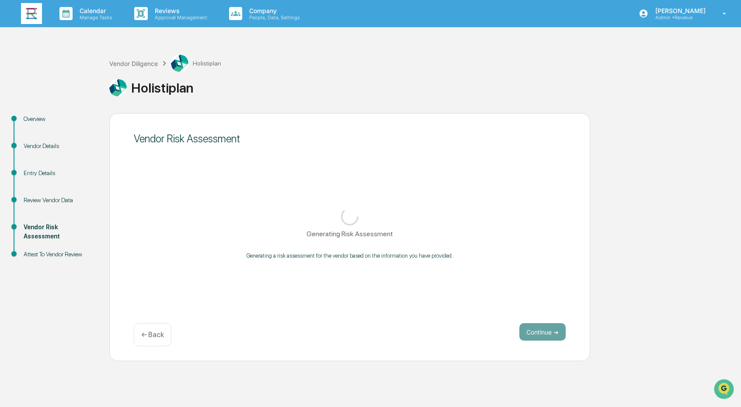
scroll to position [0, 0]
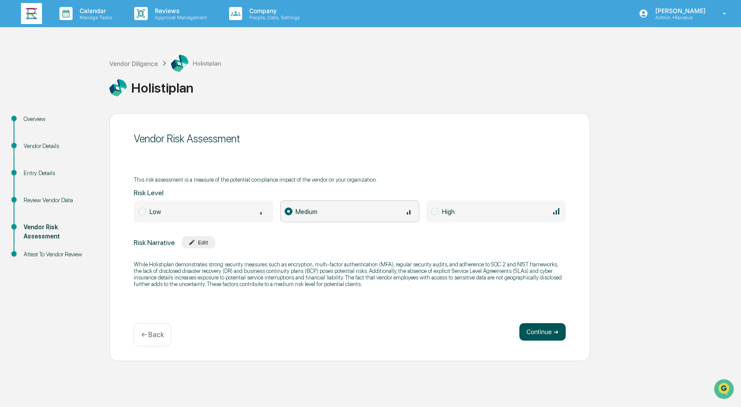
click at [544, 339] on button "Continue ➔" at bounding box center [542, 331] width 46 height 17
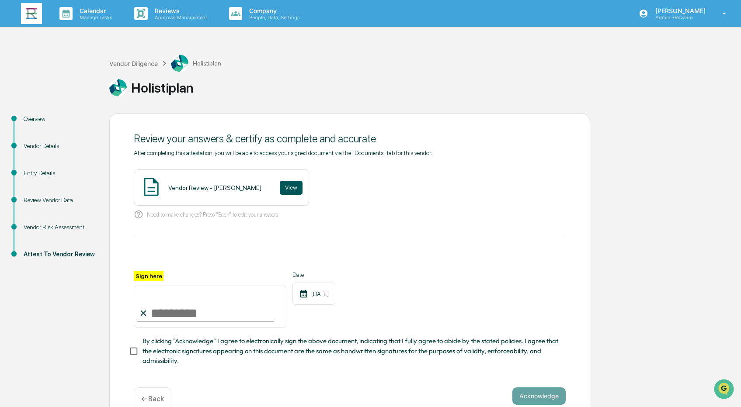
click at [281, 187] on button "View" at bounding box center [291, 188] width 23 height 14
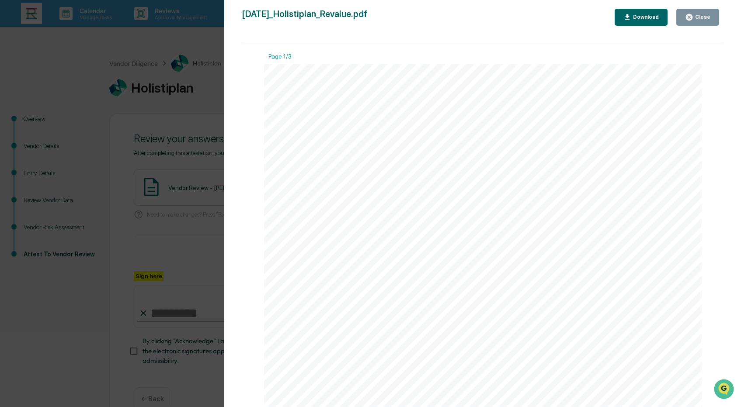
click at [713, 13] on button "Close" at bounding box center [697, 17] width 43 height 17
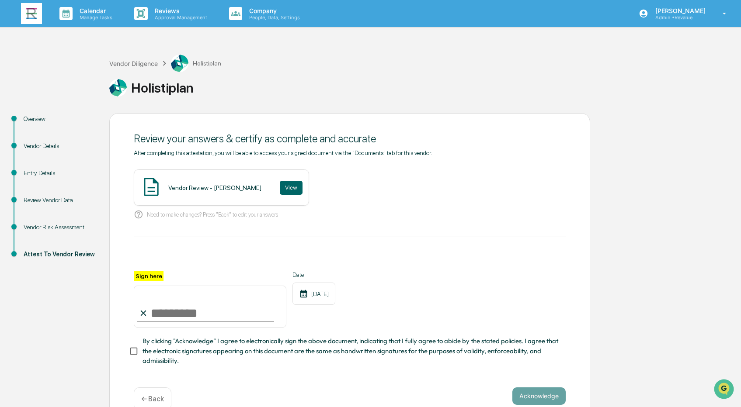
click at [257, 308] on input "Sign here" at bounding box center [210, 307] width 153 height 42
type input "**********"
click at [171, 351] on span "By clicking "Acknowledge" I agree to electronically sign the above document, in…" at bounding box center [350, 351] width 416 height 29
click at [247, 347] on span "By clicking "Acknowledge" I agree to electronically sign the above document, in…" at bounding box center [350, 351] width 416 height 29
click at [544, 394] on button "Acknowledge" at bounding box center [538, 396] width 53 height 17
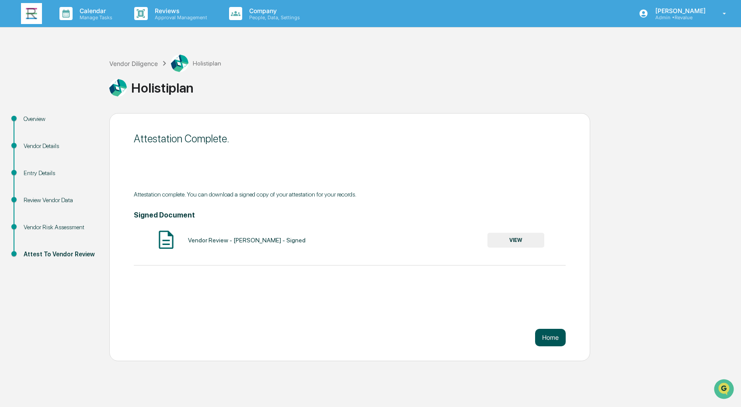
click at [548, 337] on button "Home" at bounding box center [550, 337] width 31 height 17
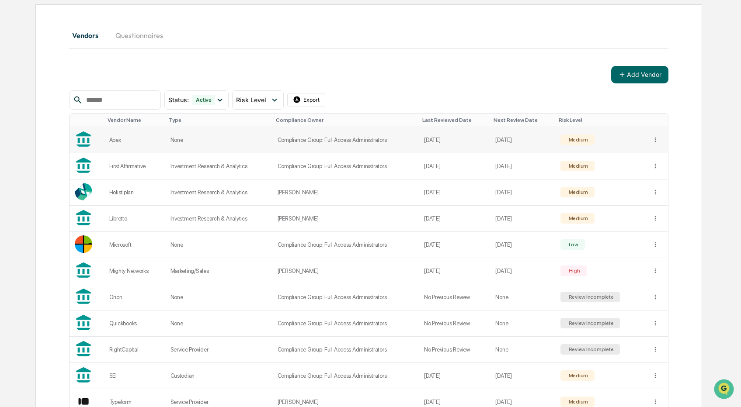
scroll to position [80, 0]
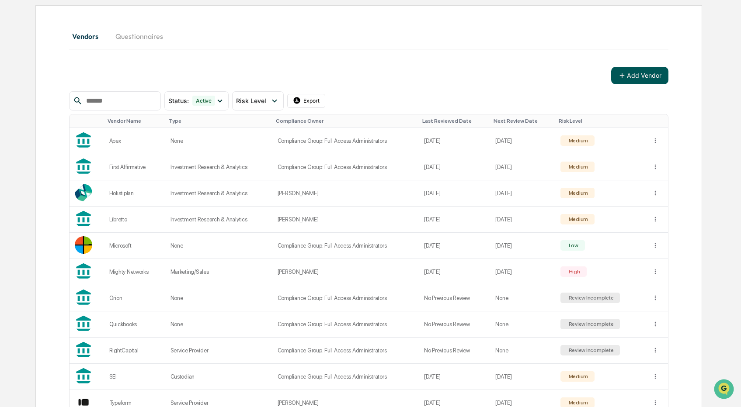
click at [653, 69] on button "Add Vendor" at bounding box center [639, 75] width 57 height 17
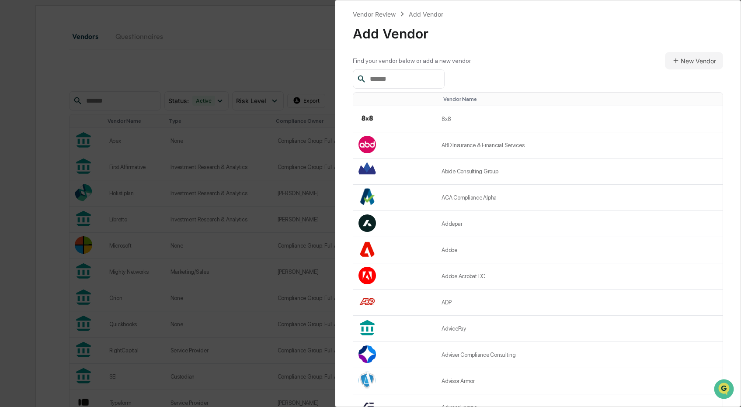
click at [429, 79] on input "text" at bounding box center [403, 78] width 74 height 11
paste input "**********"
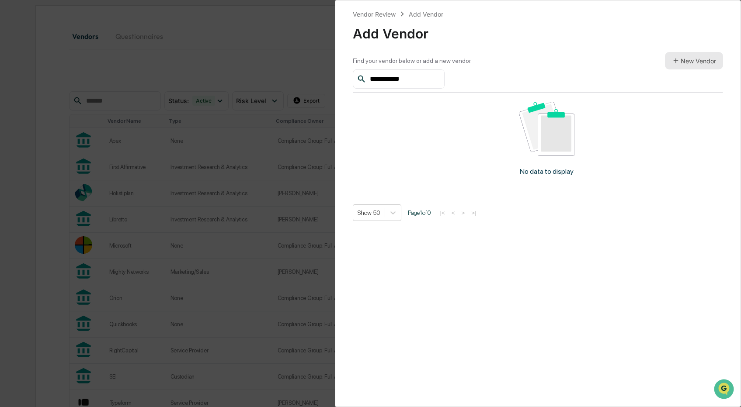
type input "**********"
click at [690, 64] on button "New Vendor" at bounding box center [694, 60] width 58 height 17
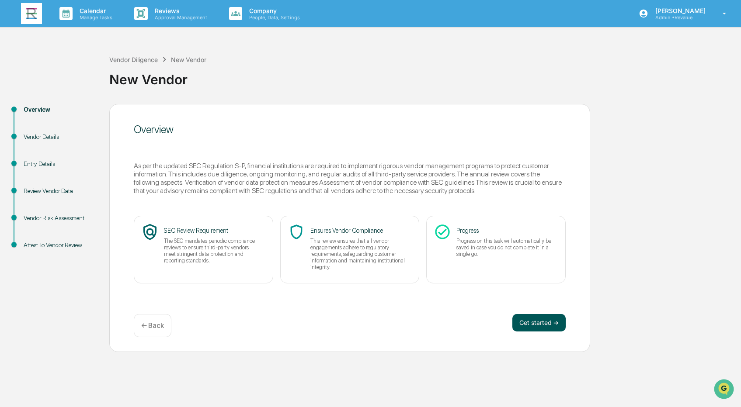
click at [531, 320] on button "Get started ➔" at bounding box center [538, 322] width 53 height 17
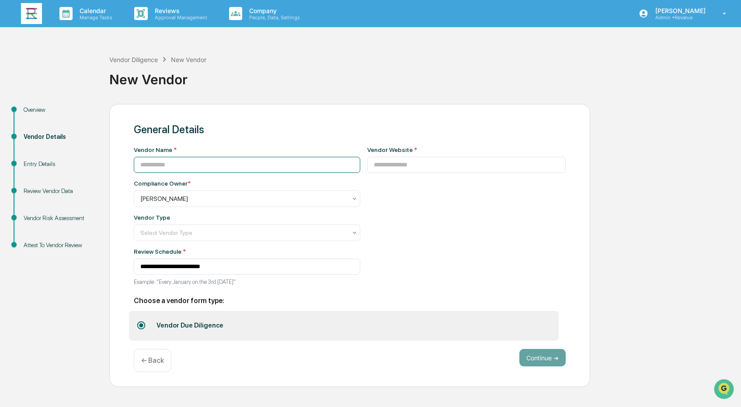
click at [276, 163] on input at bounding box center [247, 165] width 226 height 16
paste input "**********"
type input "**********"
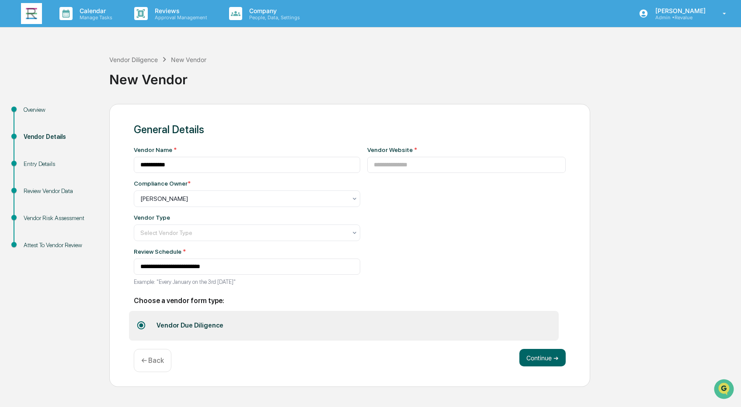
click at [426, 156] on div "Vendor Website *" at bounding box center [466, 159] width 199 height 27
click at [426, 165] on input at bounding box center [466, 165] width 199 height 16
paste input "**********"
type input "**********"
click at [530, 111] on div "**********" at bounding box center [349, 246] width 481 height 284
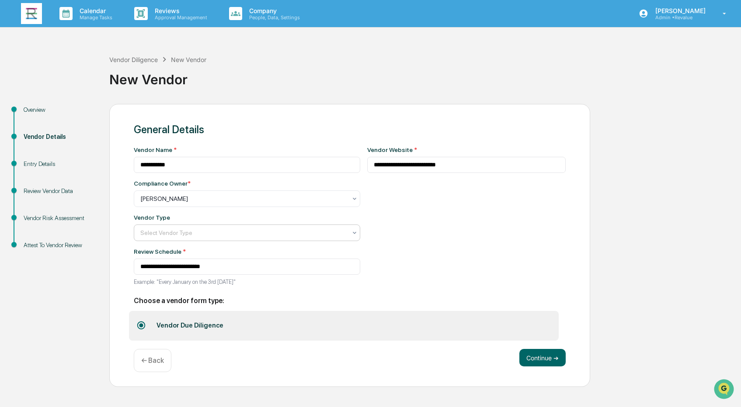
click at [282, 231] on div at bounding box center [243, 233] width 206 height 9
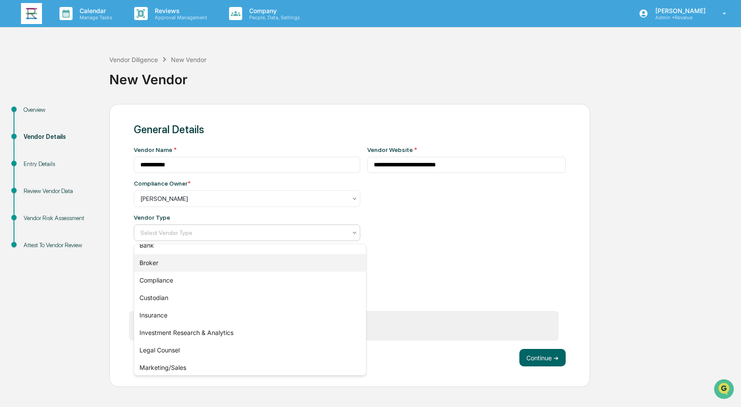
scroll to position [32, 0]
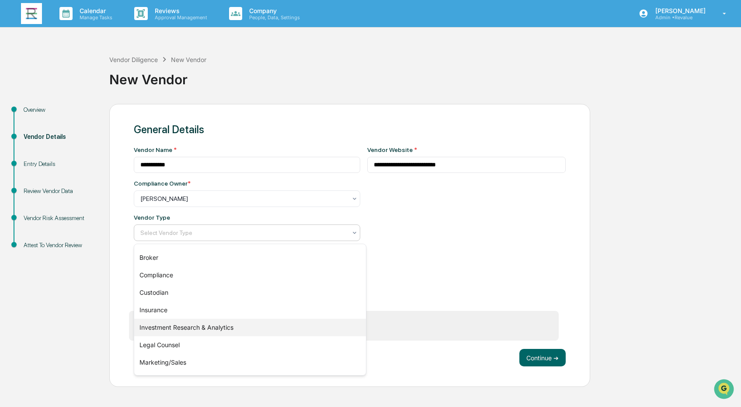
click at [239, 324] on div "Investment Research & Analytics" at bounding box center [250, 327] width 232 height 17
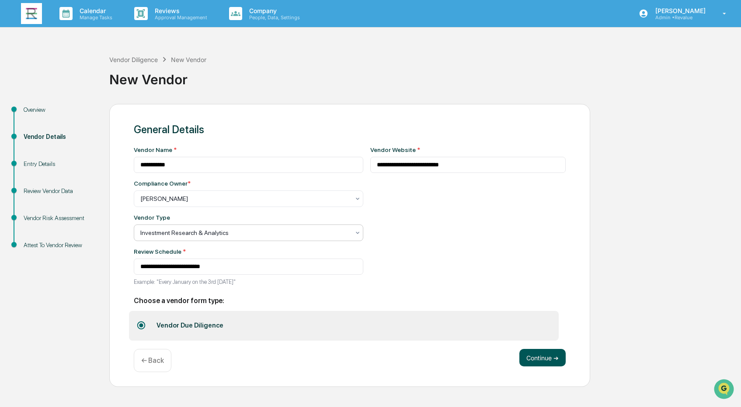
click at [545, 362] on button "Continue ➔" at bounding box center [542, 357] width 46 height 17
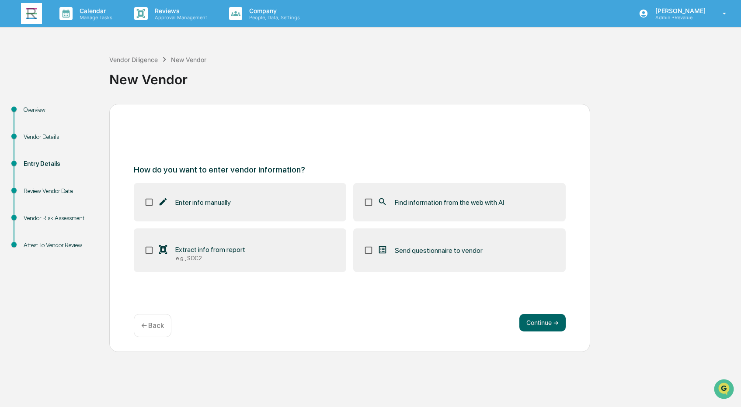
click at [441, 199] on span "Find information from the web with AI" at bounding box center [449, 202] width 109 height 8
click at [547, 320] on button "Continue ➔" at bounding box center [542, 322] width 46 height 17
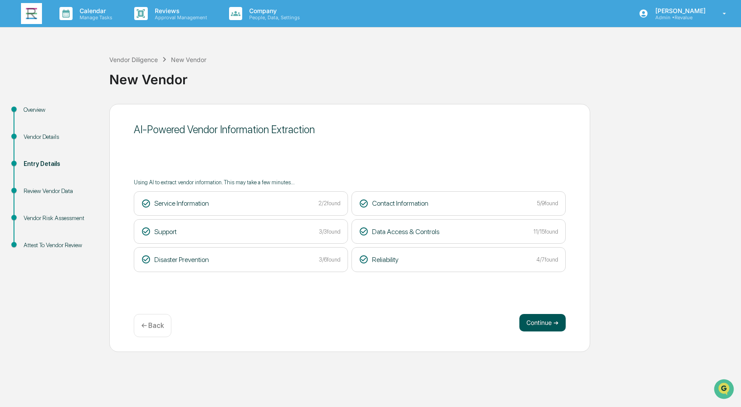
click at [533, 322] on button "Continue ➔" at bounding box center [542, 322] width 46 height 17
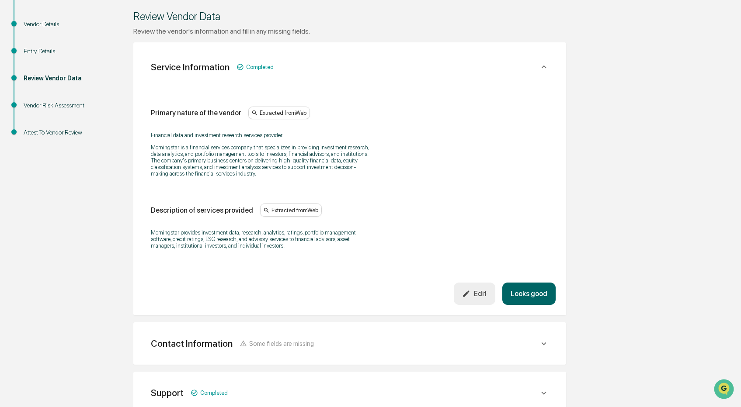
scroll to position [115, 0]
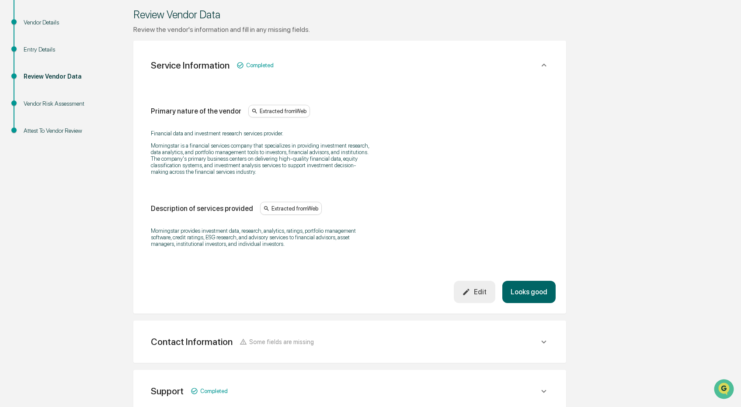
click at [524, 292] on button "Looks good" at bounding box center [528, 292] width 53 height 22
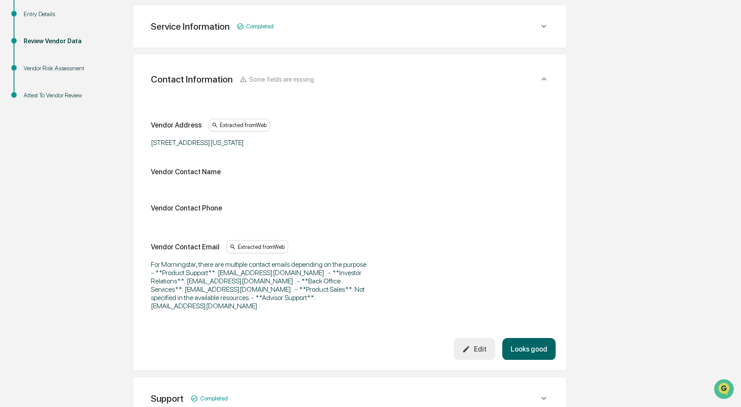
scroll to position [155, 0]
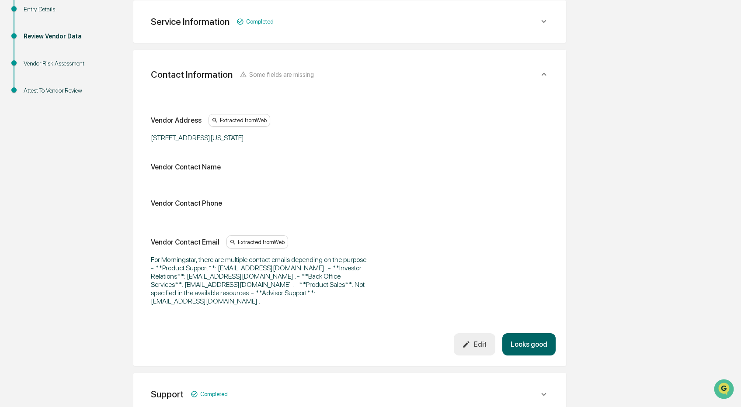
click at [532, 343] on button "Looks good" at bounding box center [528, 344] width 53 height 22
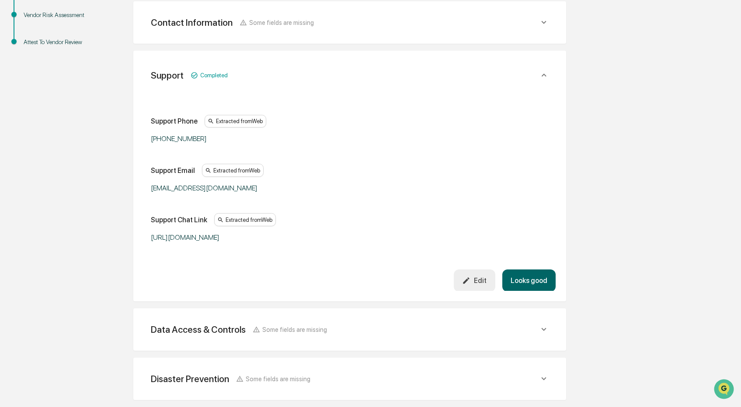
scroll to position [204, 0]
click at [529, 277] on button "Looks good" at bounding box center [528, 280] width 53 height 22
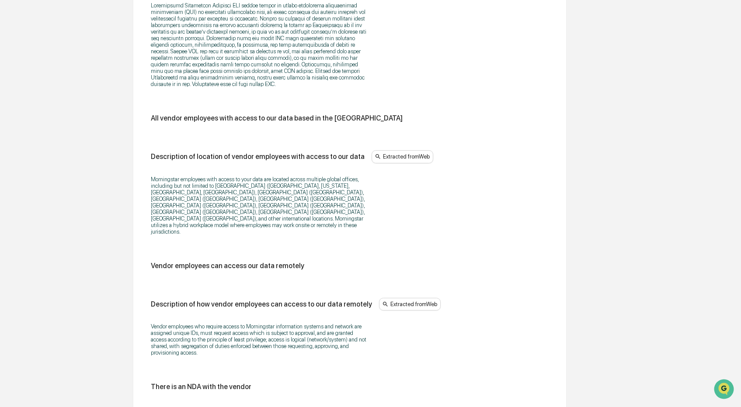
scroll to position [1000, 0]
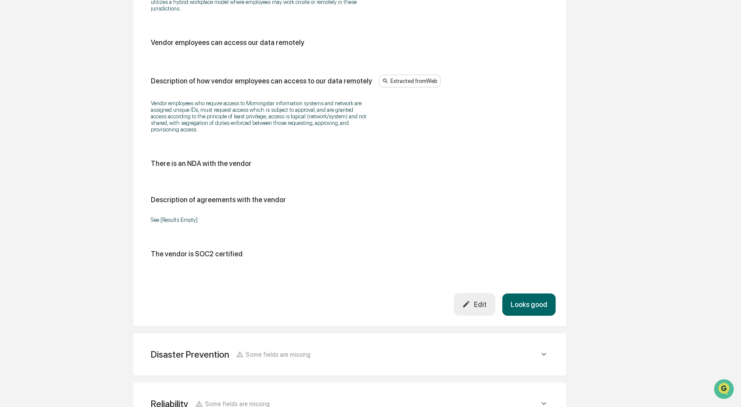
click at [533, 305] on button "Looks good" at bounding box center [528, 305] width 53 height 22
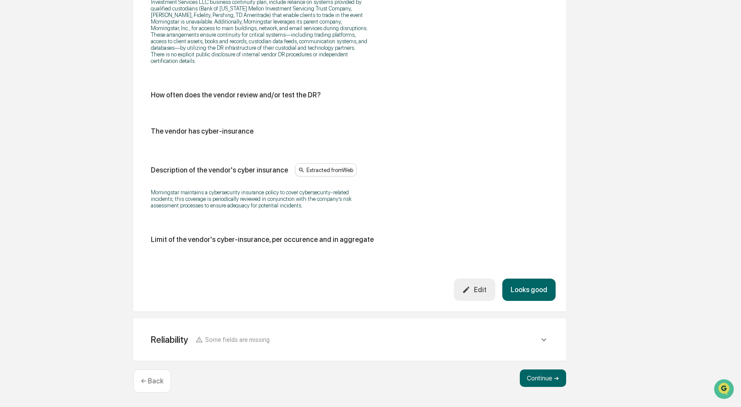
scroll to position [512, 0]
click at [527, 288] on button "Looks good" at bounding box center [528, 290] width 53 height 22
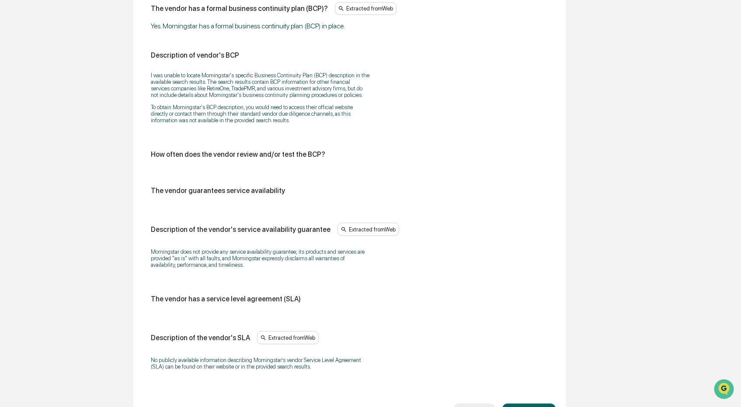
scroll to position [465, 0]
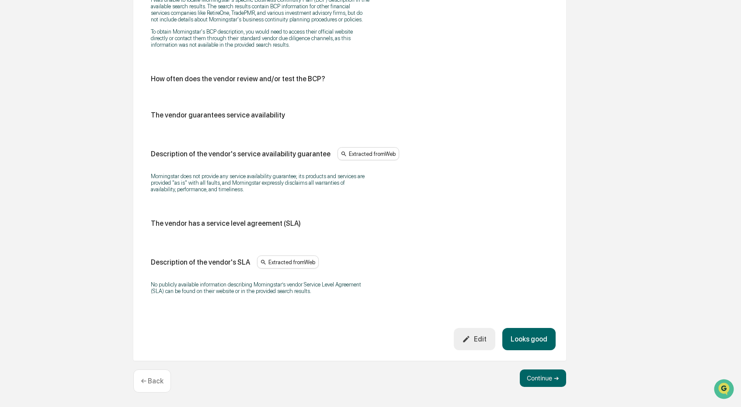
click at [528, 337] on button "Looks good" at bounding box center [528, 339] width 53 height 22
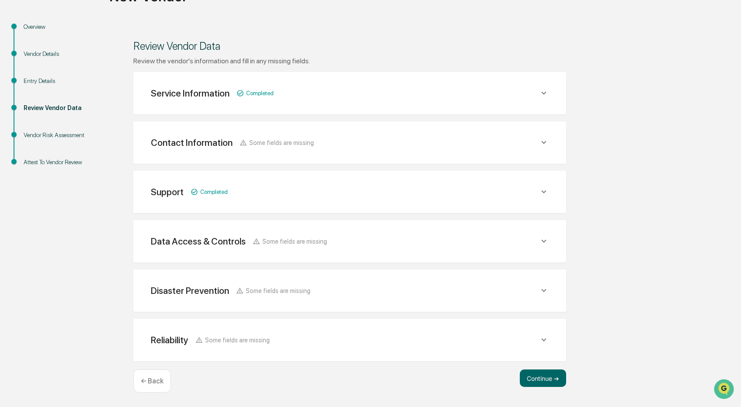
scroll to position [82, 0]
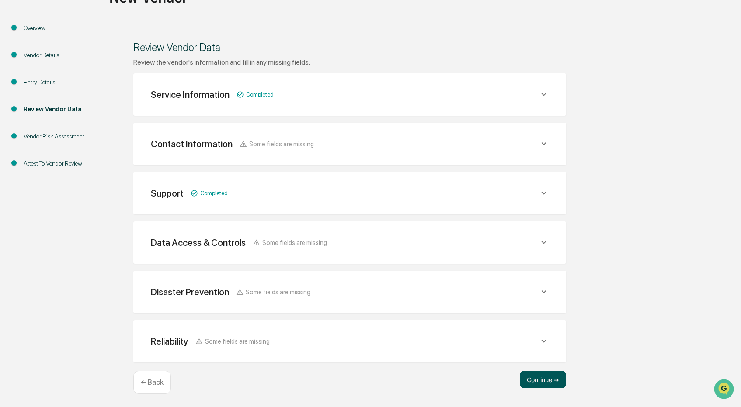
click at [535, 375] on button "Continue ➔" at bounding box center [543, 379] width 46 height 17
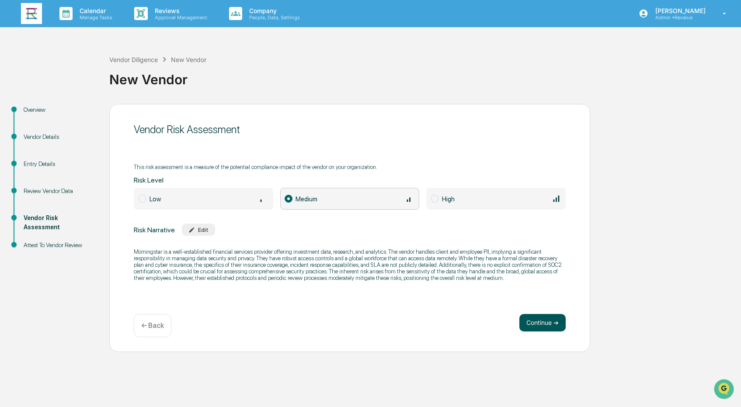
click at [546, 321] on button "Continue ➔" at bounding box center [542, 322] width 46 height 17
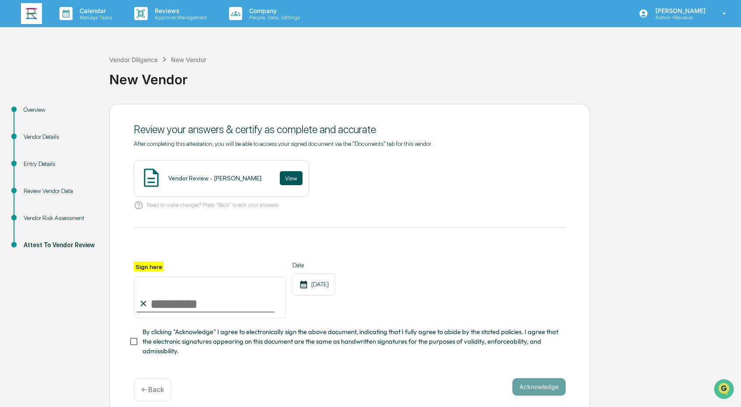
click at [280, 180] on button "View" at bounding box center [291, 178] width 23 height 14
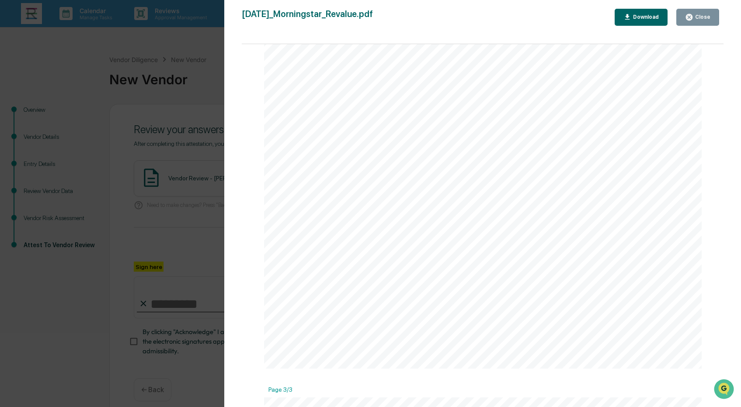
scroll to position [1537, 0]
click at [699, 21] on button "Close" at bounding box center [697, 17] width 43 height 17
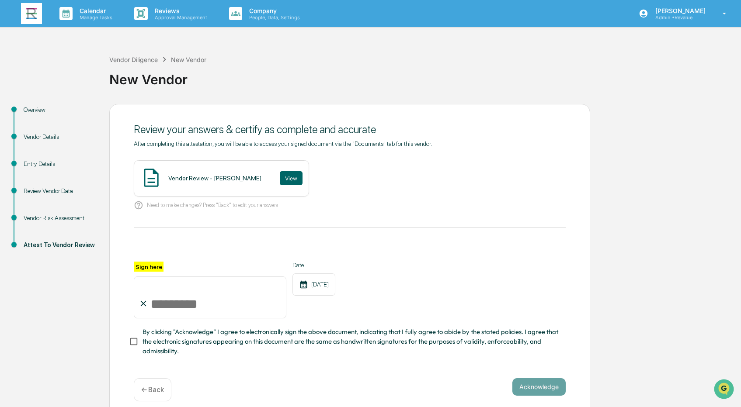
click at [181, 306] on input "Sign here" at bounding box center [210, 298] width 153 height 42
type input "**********"
click at [169, 334] on span "By clicking "Acknowledge" I agree to electronically sign the above document, in…" at bounding box center [350, 341] width 416 height 29
click at [541, 385] on button "Acknowledge" at bounding box center [538, 387] width 53 height 17
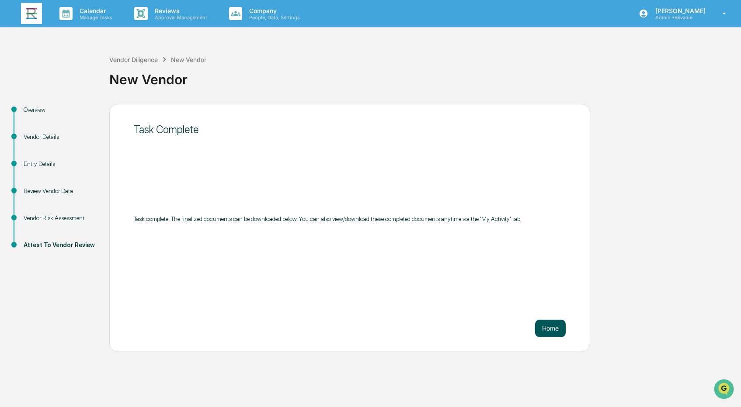
click at [544, 333] on button "Home" at bounding box center [550, 328] width 31 height 17
